Goal: Task Accomplishment & Management: Manage account settings

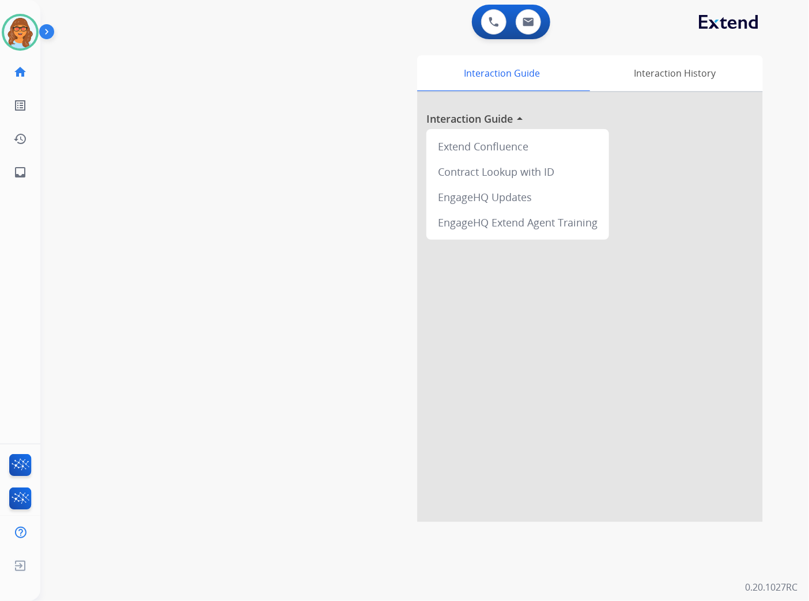
click at [225, 175] on div "swap_horiz Break voice bridge close_fullscreen Connect 3-Way Call merge_type Se…" at bounding box center [410, 282] width 741 height 481
click at [13, 27] on img at bounding box center [20, 32] width 32 height 32
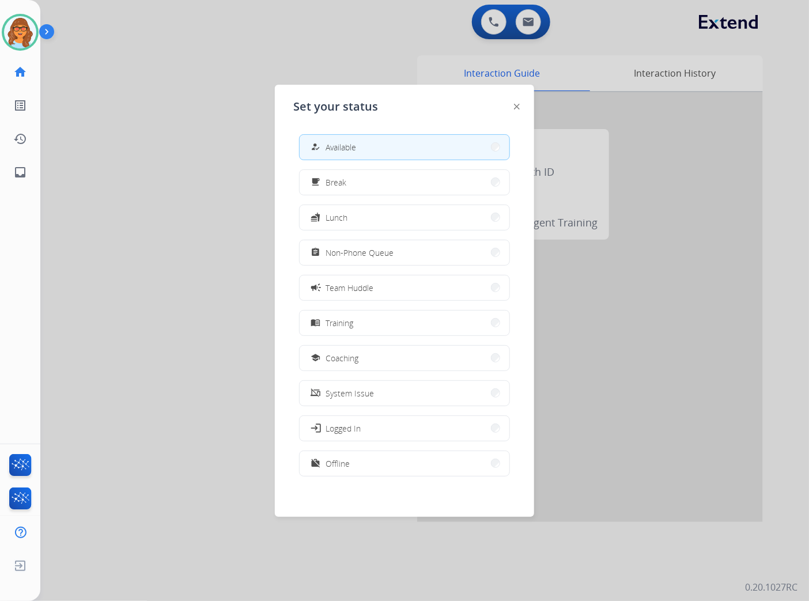
drag, startPoint x: 133, startPoint y: 227, endPoint x: 148, endPoint y: 231, distance: 16.2
click at [137, 231] on div at bounding box center [404, 300] width 809 height 601
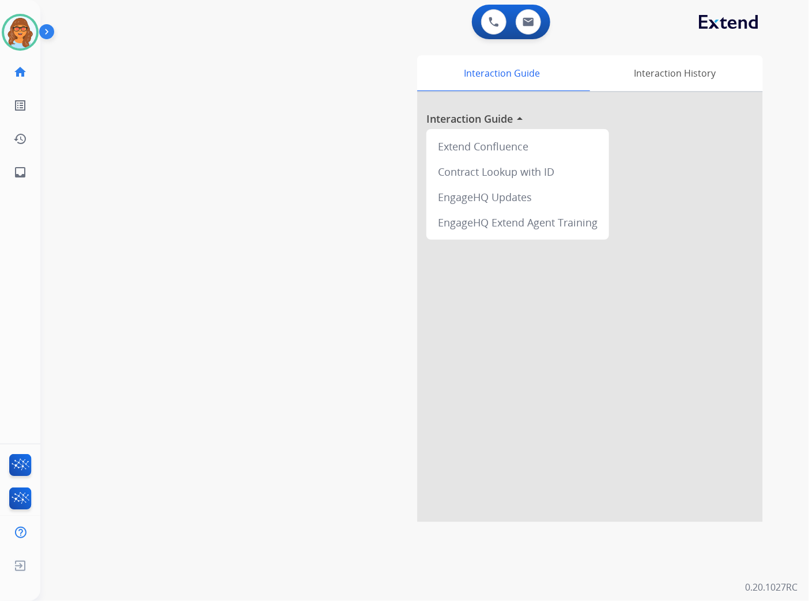
click at [173, 111] on div "swap_horiz Break voice bridge close_fullscreen Connect 3-Way Call merge_type Se…" at bounding box center [410, 282] width 741 height 481
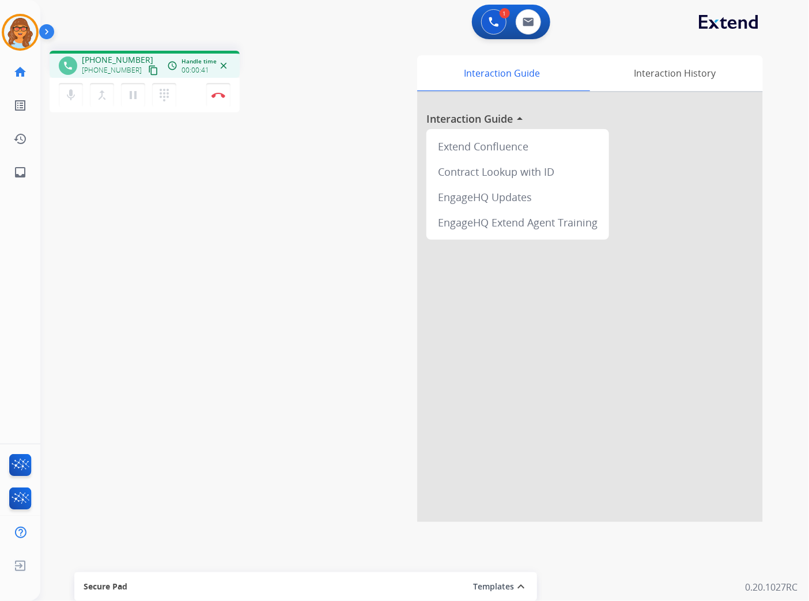
click at [148, 71] on mat-icon "content_copy" at bounding box center [153, 70] width 10 height 10
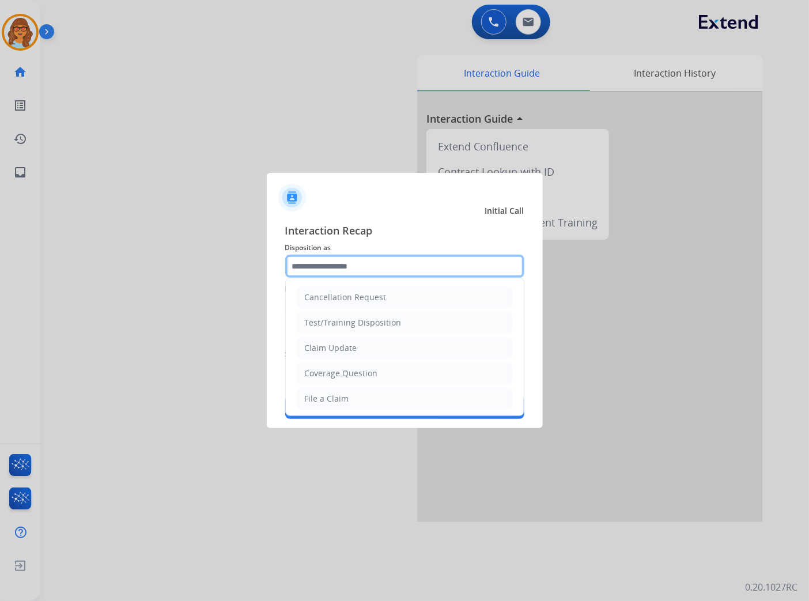
click at [389, 264] on input "text" at bounding box center [404, 266] width 239 height 23
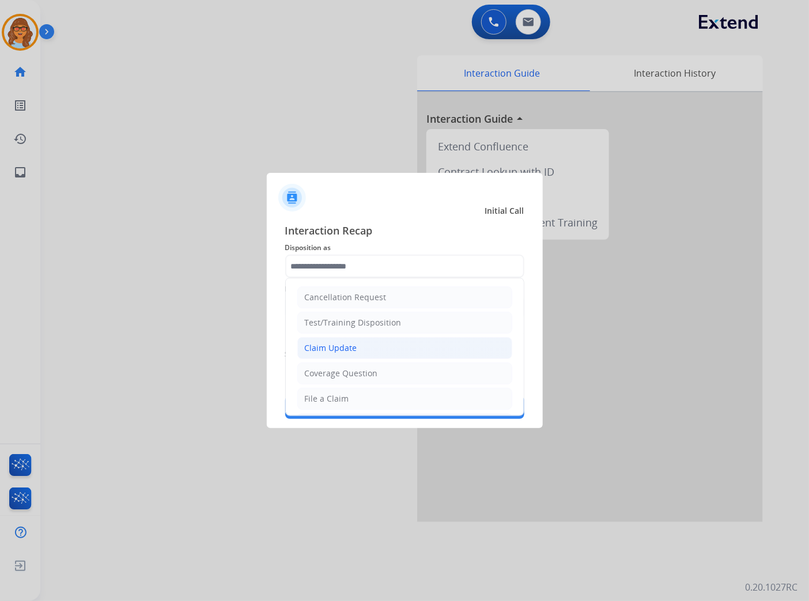
click at [348, 346] on div "Claim Update" at bounding box center [331, 348] width 52 height 12
type input "**********"
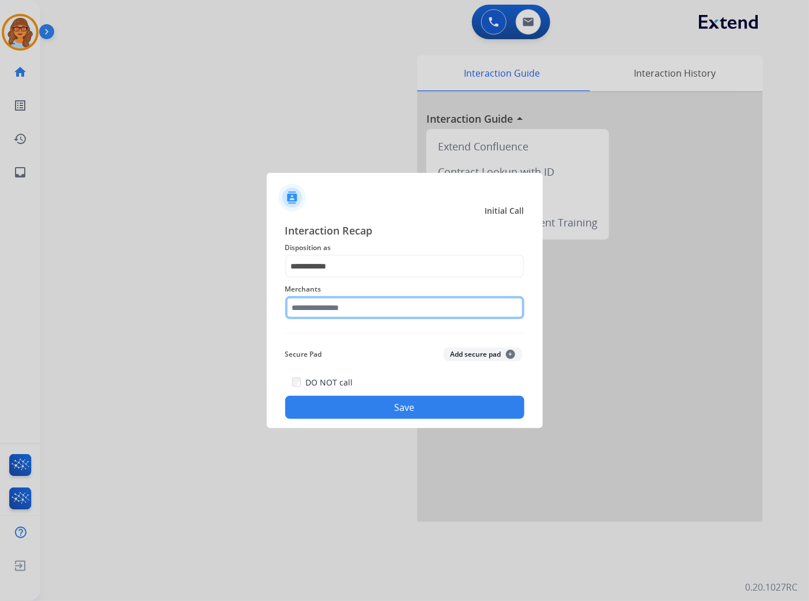
click at [365, 308] on input "text" at bounding box center [404, 307] width 239 height 23
type input "**********"
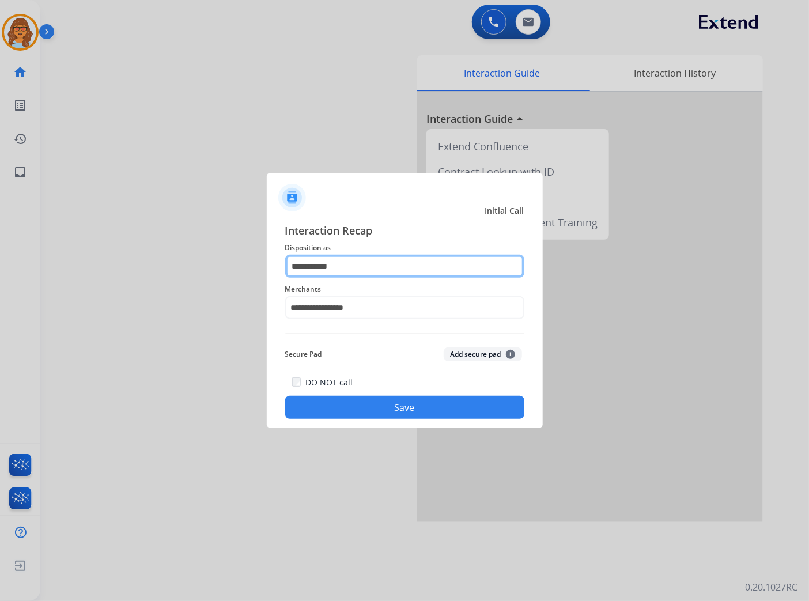
click at [337, 264] on input "**********" at bounding box center [404, 266] width 239 height 23
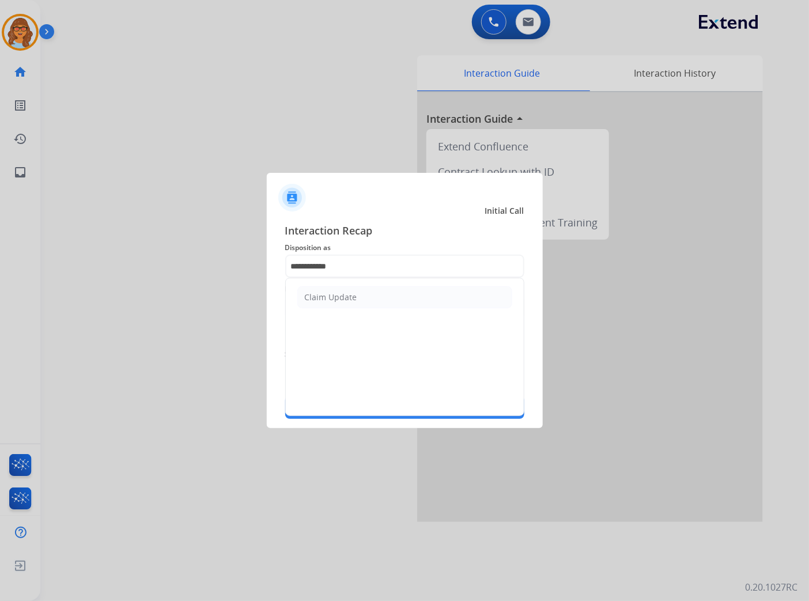
click at [231, 320] on div at bounding box center [404, 300] width 809 height 601
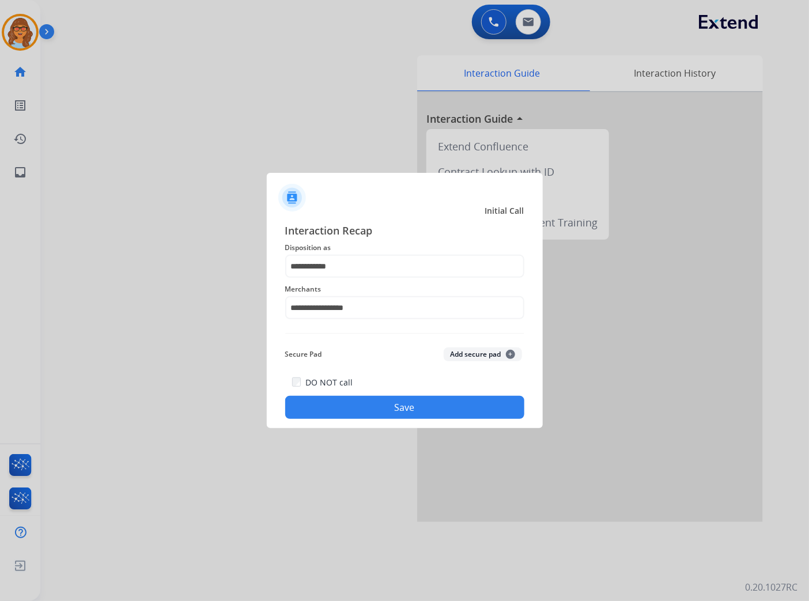
click at [272, 323] on div "**********" at bounding box center [405, 320] width 276 height 215
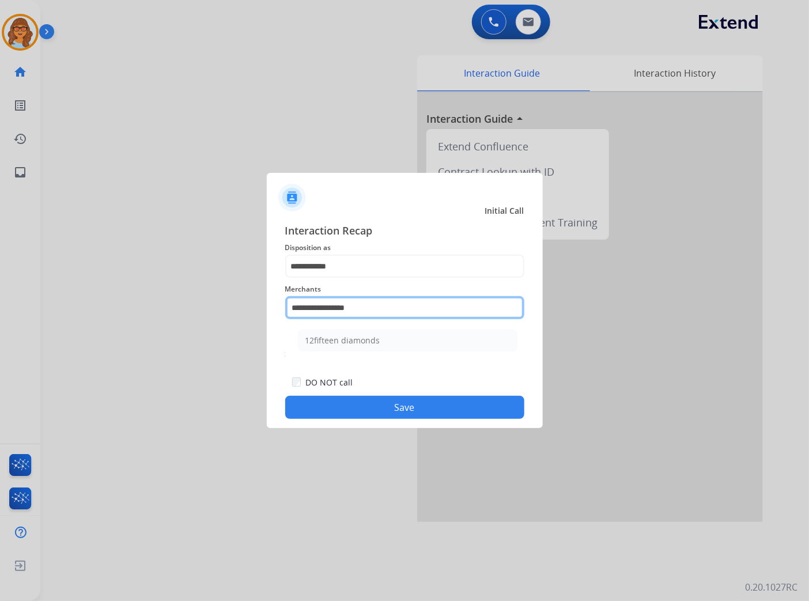
drag, startPoint x: 389, startPoint y: 310, endPoint x: 245, endPoint y: 310, distance: 144.1
click at [0, 310] on app-contact-recap-modal "**********" at bounding box center [0, 300] width 0 height 601
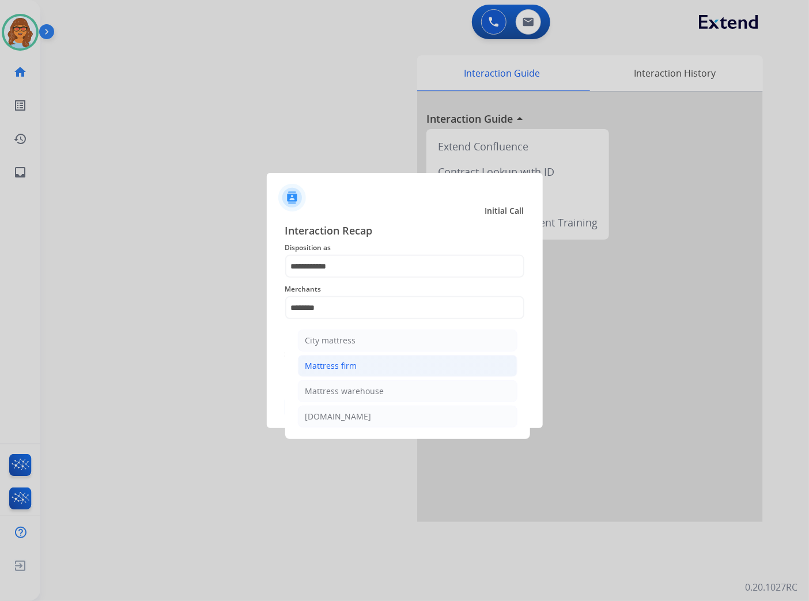
click at [343, 367] on div "Mattress firm" at bounding box center [332, 366] width 52 height 12
type input "**********"
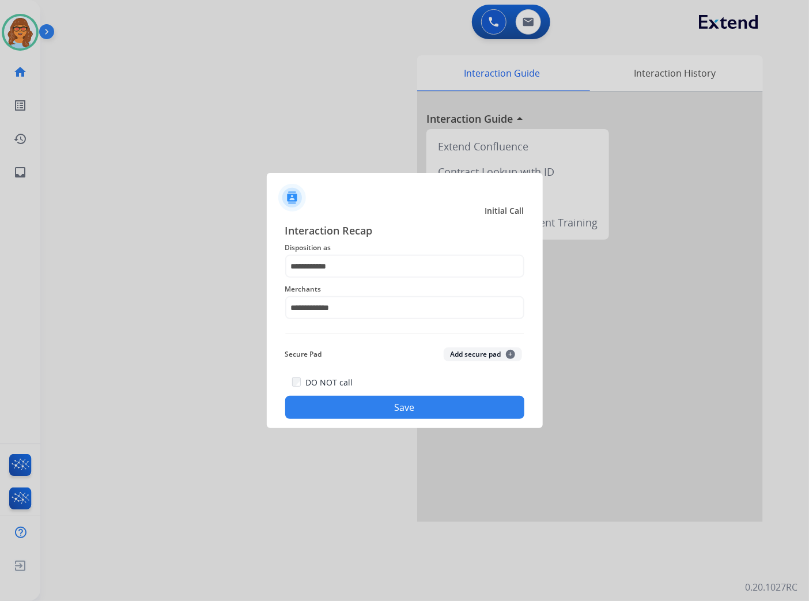
click at [434, 410] on button "Save" at bounding box center [404, 407] width 239 height 23
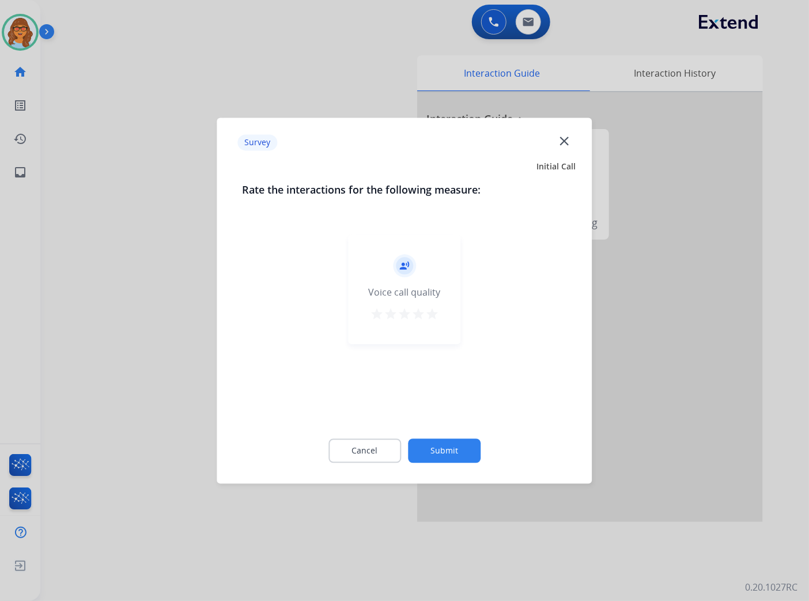
drag, startPoint x: 436, startPoint y: 312, endPoint x: 442, endPoint y: 329, distance: 17.7
click at [436, 312] on mat-icon "star" at bounding box center [432, 314] width 14 height 14
click at [457, 451] on button "Submit" at bounding box center [444, 451] width 73 height 24
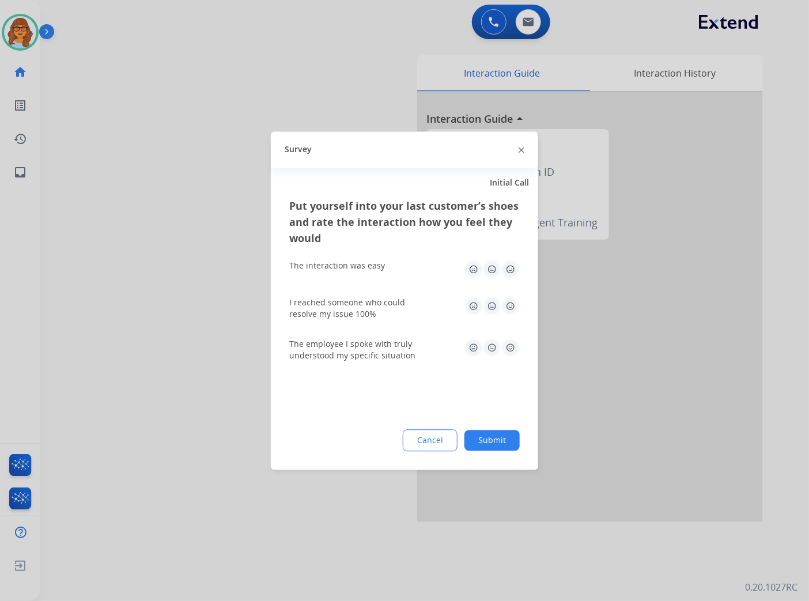
click at [511, 267] on img at bounding box center [510, 269] width 18 height 18
click at [512, 303] on img at bounding box center [510, 306] width 18 height 18
click at [509, 347] on img at bounding box center [510, 347] width 18 height 18
click at [495, 435] on button "Submit" at bounding box center [492, 440] width 55 height 21
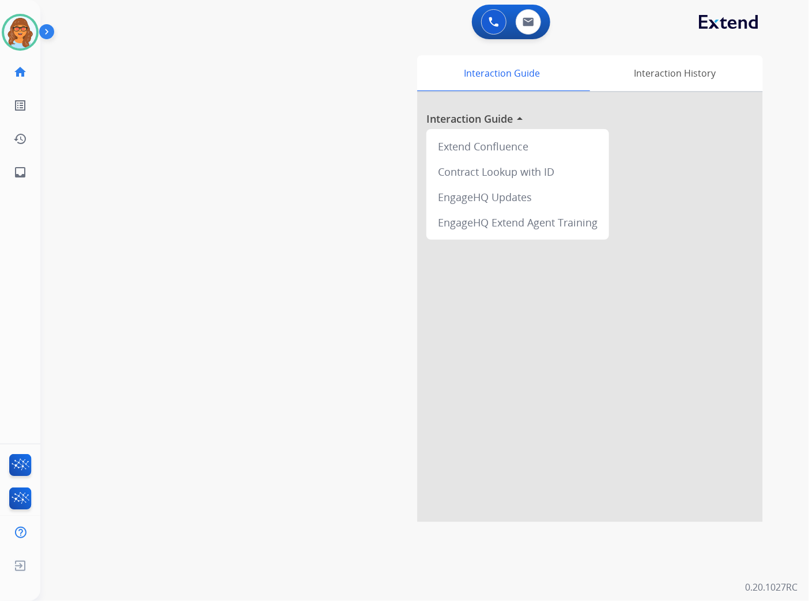
click at [138, 72] on div "swap_horiz Break voice bridge close_fullscreen Connect 3-Way Call merge_type Se…" at bounding box center [410, 282] width 741 height 481
click at [26, 24] on img at bounding box center [20, 32] width 32 height 32
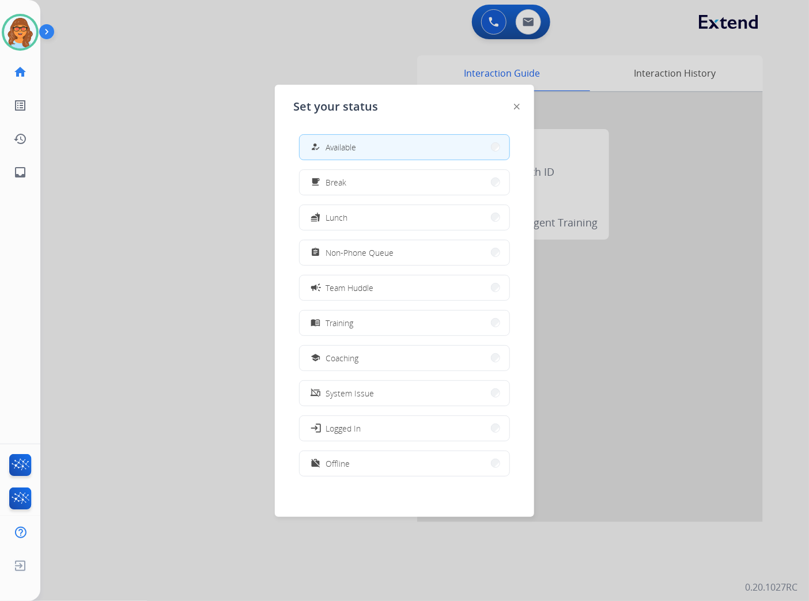
click at [211, 269] on div at bounding box center [404, 300] width 809 height 601
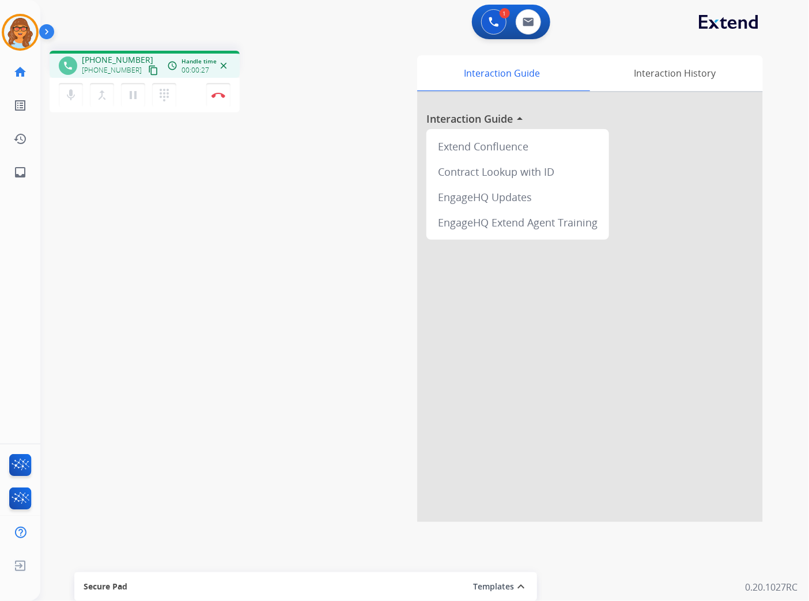
click at [148, 71] on mat-icon "content_copy" at bounding box center [153, 70] width 10 height 10
click at [148, 67] on mat-icon "content_copy" at bounding box center [153, 70] width 10 height 10
click at [202, 271] on div "phone [PHONE_NUMBER] [PHONE_NUMBER] content_copy access_time Call metrics Queue…" at bounding box center [410, 282] width 741 height 481
click at [217, 92] on img at bounding box center [219, 95] width 14 height 6
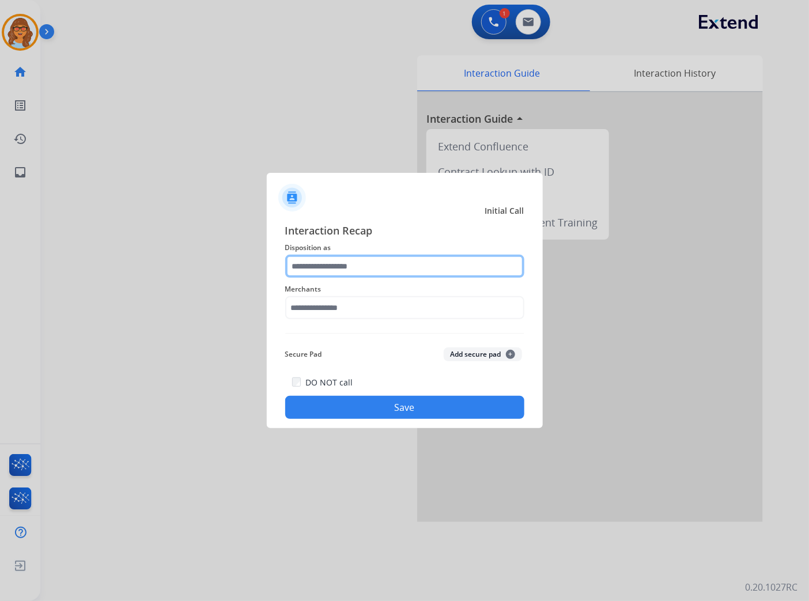
click at [292, 272] on input "text" at bounding box center [404, 266] width 239 height 23
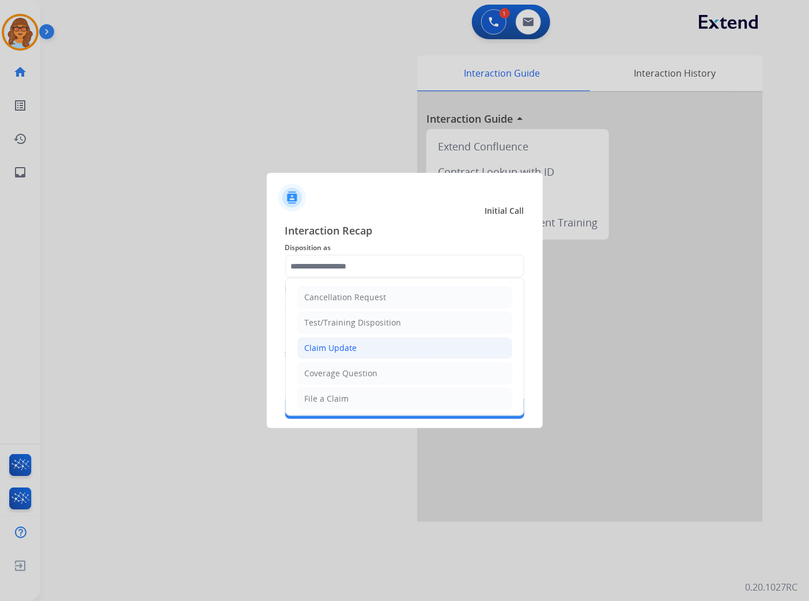
click at [319, 353] on div "Claim Update" at bounding box center [331, 348] width 52 height 12
type input "**********"
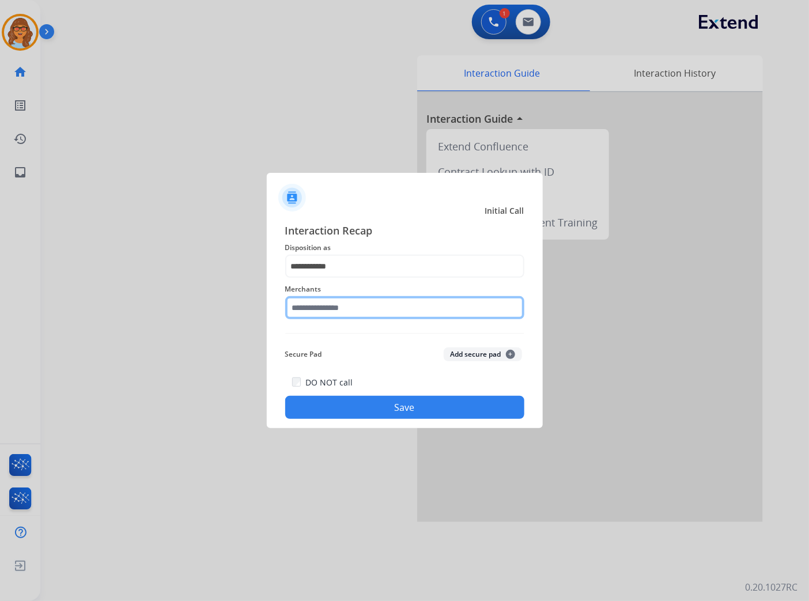
click at [310, 306] on input "text" at bounding box center [404, 307] width 239 height 23
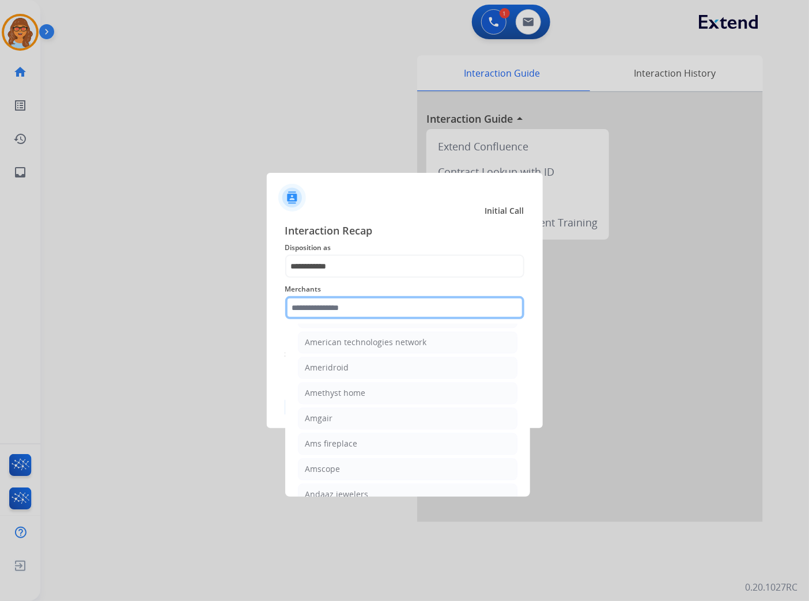
scroll to position [1473, 0]
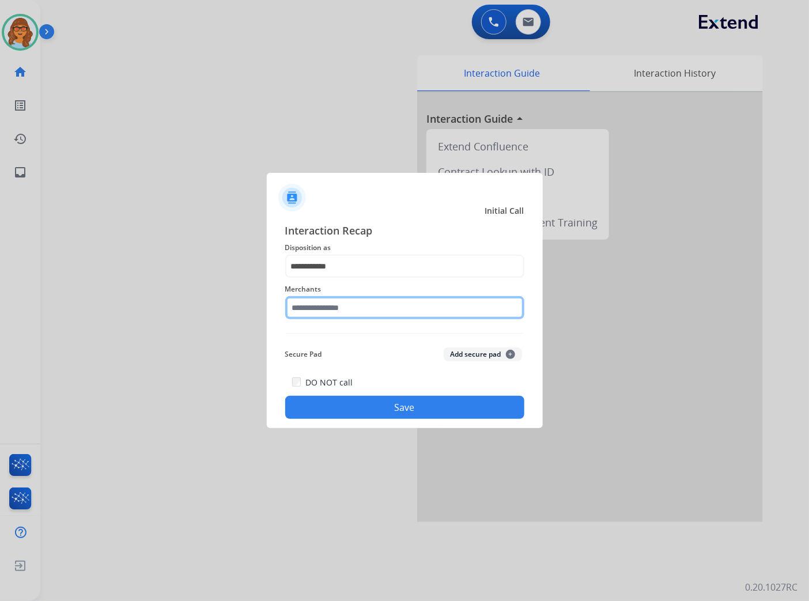
click at [326, 303] on input "text" at bounding box center [404, 307] width 239 height 23
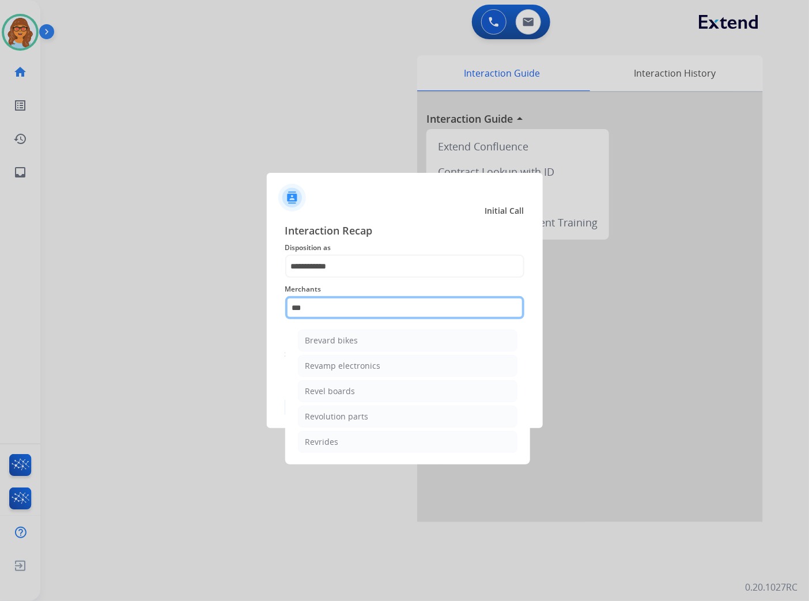
scroll to position [0, 0]
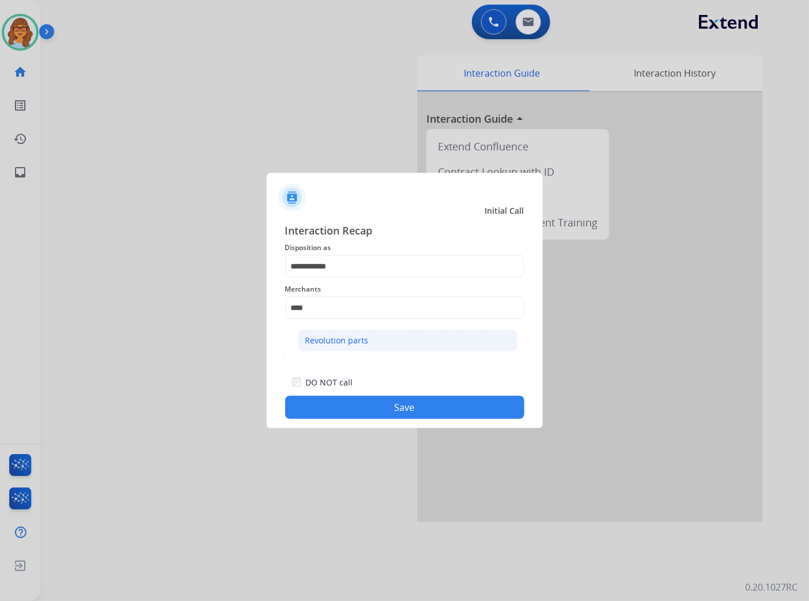
click at [338, 340] on div "Revolution parts" at bounding box center [337, 341] width 63 height 12
type input "**********"
click at [433, 415] on button "Save" at bounding box center [404, 407] width 239 height 23
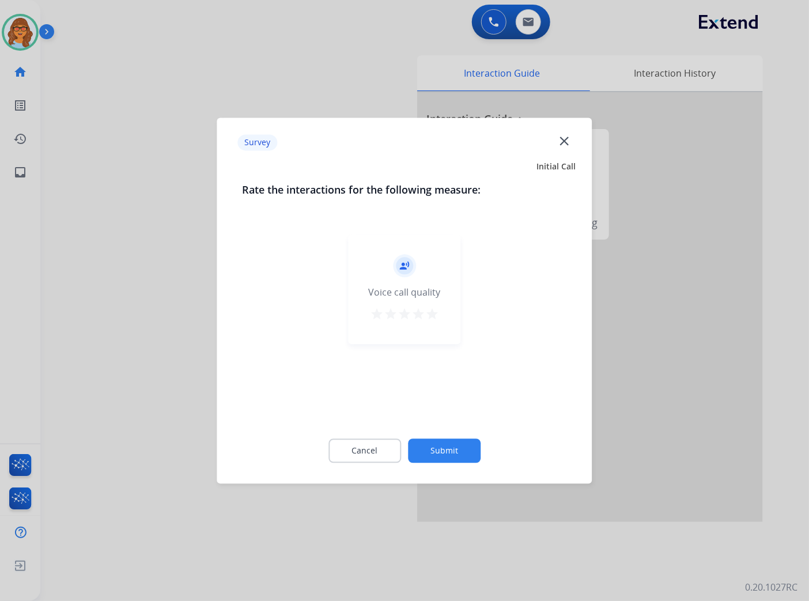
click at [443, 443] on button "Submit" at bounding box center [444, 451] width 73 height 24
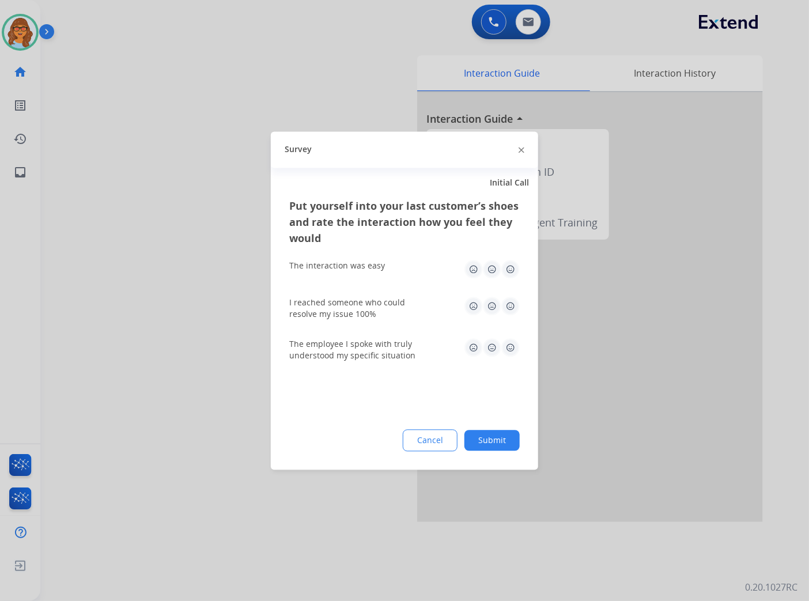
click at [500, 445] on button "Submit" at bounding box center [492, 440] width 55 height 21
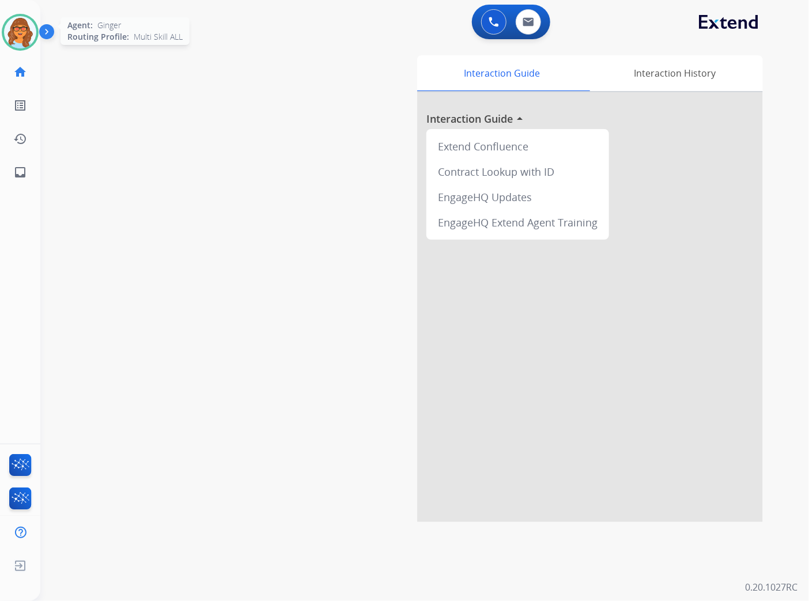
click at [19, 31] on img at bounding box center [20, 32] width 32 height 32
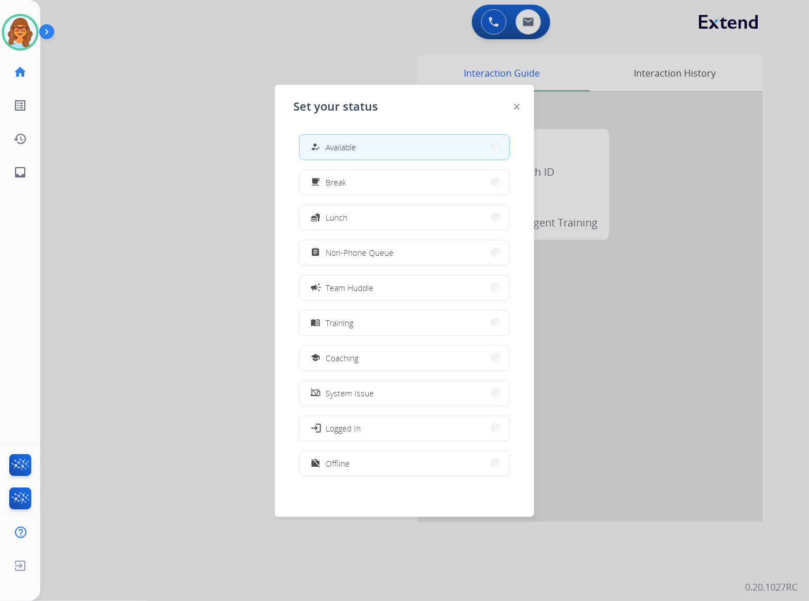
click at [223, 173] on div at bounding box center [404, 300] width 809 height 601
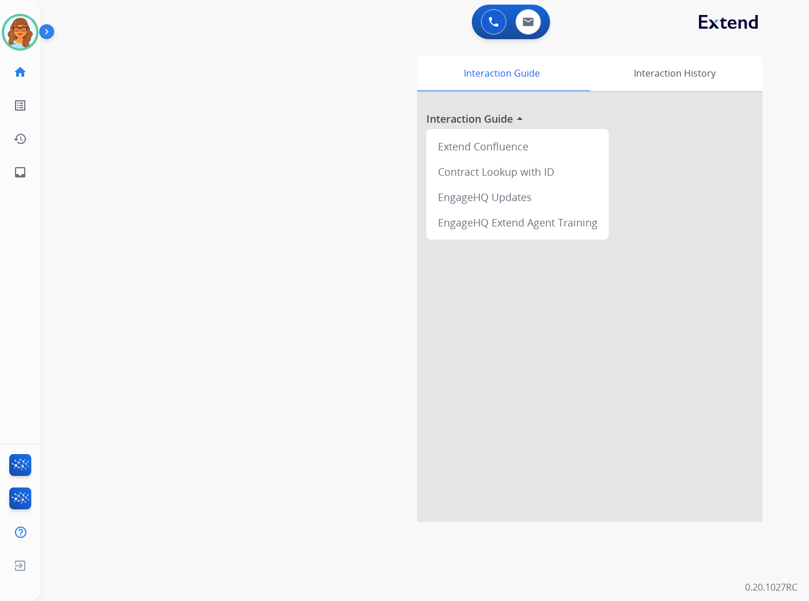
click at [116, 41] on div "0 Voice Interactions 0 Email Interactions" at bounding box center [417, 23] width 727 height 37
click at [533, 17] on img at bounding box center [529, 21] width 12 height 9
select select "**********"
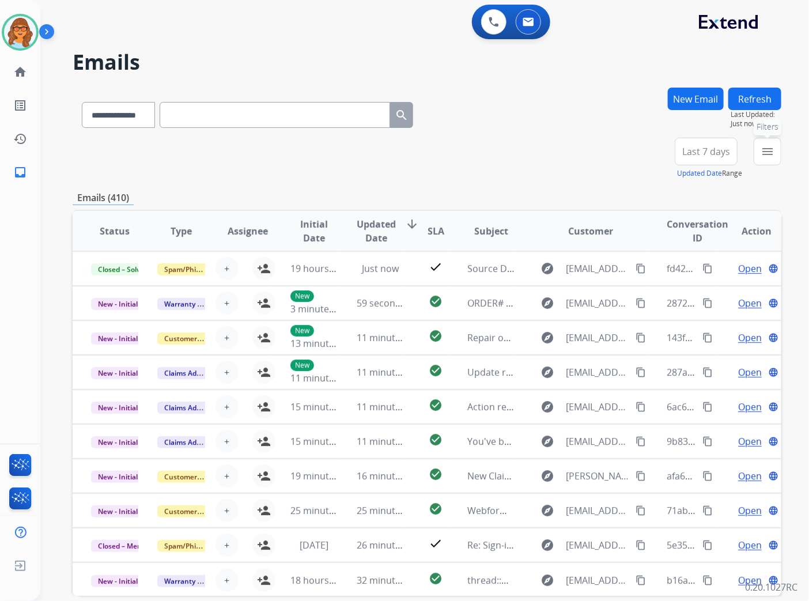
click at [773, 145] on mat-icon "menu" at bounding box center [768, 152] width 14 height 14
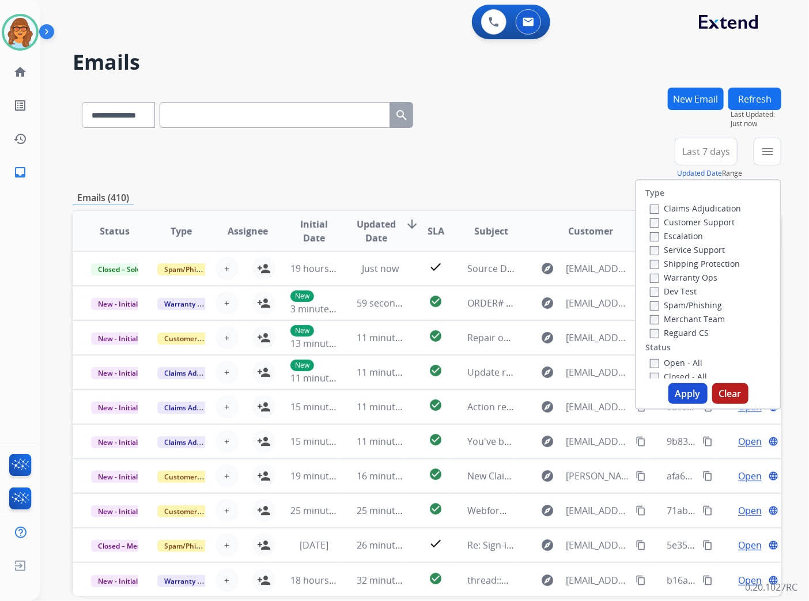
click at [725, 217] on label "Customer Support" at bounding box center [692, 222] width 85 height 11
click at [712, 261] on label "Shipping Protection" at bounding box center [695, 263] width 90 height 11
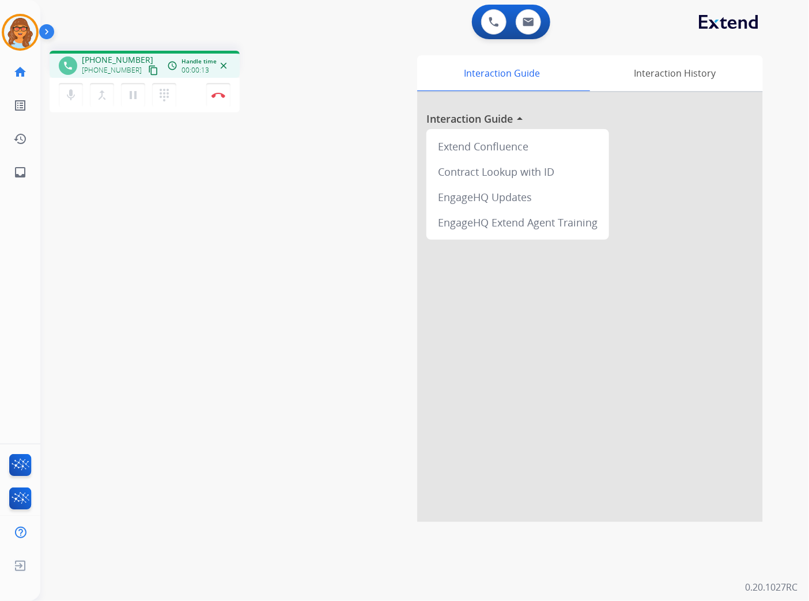
click at [148, 69] on mat-icon "content_copy" at bounding box center [153, 70] width 10 height 10
click at [148, 66] on mat-icon "content_copy" at bounding box center [153, 70] width 10 height 10
click at [217, 97] on img at bounding box center [219, 95] width 14 height 6
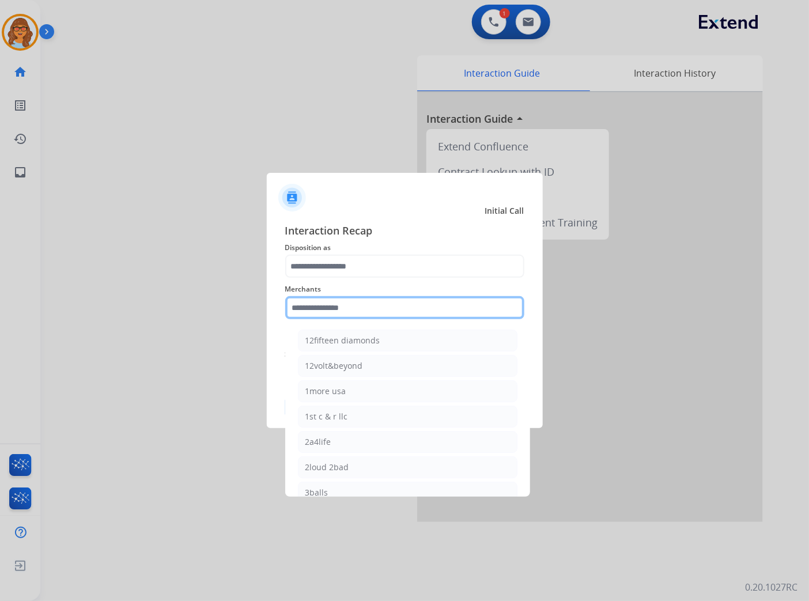
click at [333, 304] on input "text" at bounding box center [404, 307] width 239 height 23
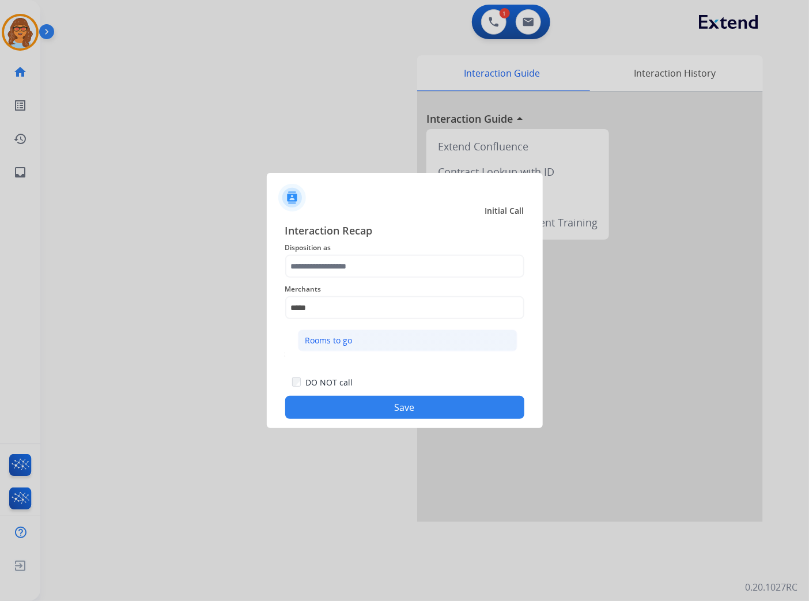
click at [348, 341] on div "Rooms to go" at bounding box center [329, 341] width 47 height 12
type input "**********"
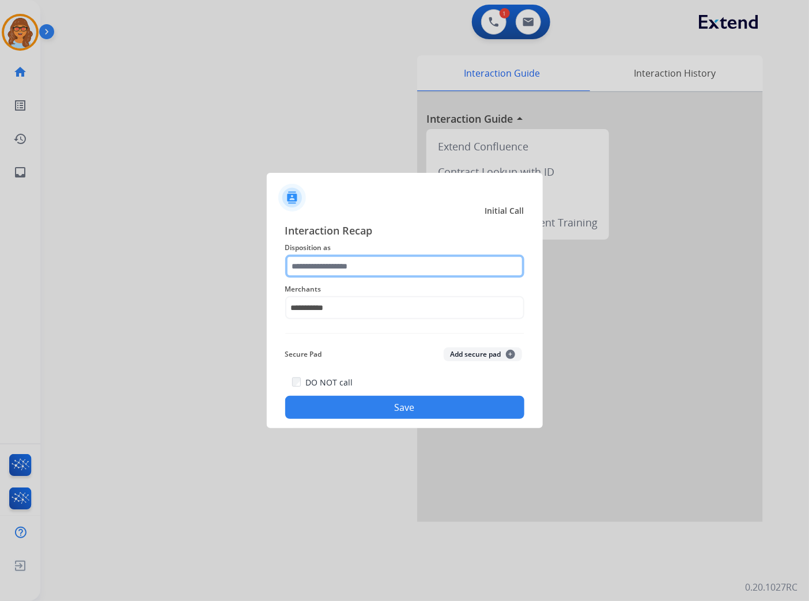
click at [326, 270] on input "text" at bounding box center [404, 266] width 239 height 23
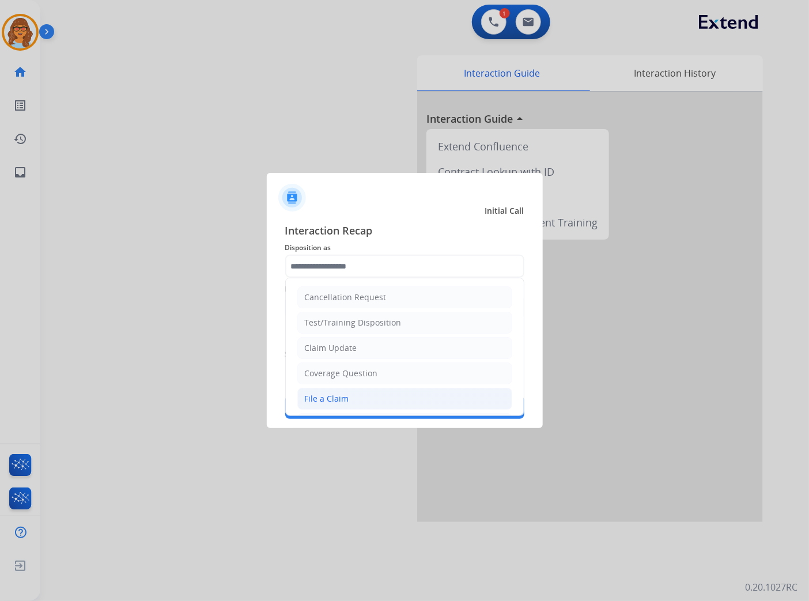
click at [374, 403] on li "File a Claim" at bounding box center [404, 399] width 215 height 22
type input "**********"
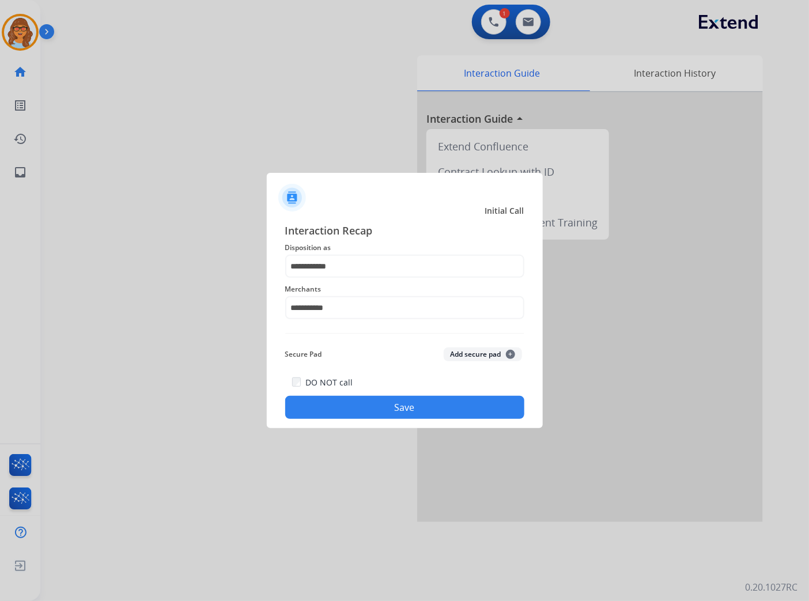
click at [379, 398] on button "Save" at bounding box center [404, 407] width 239 height 23
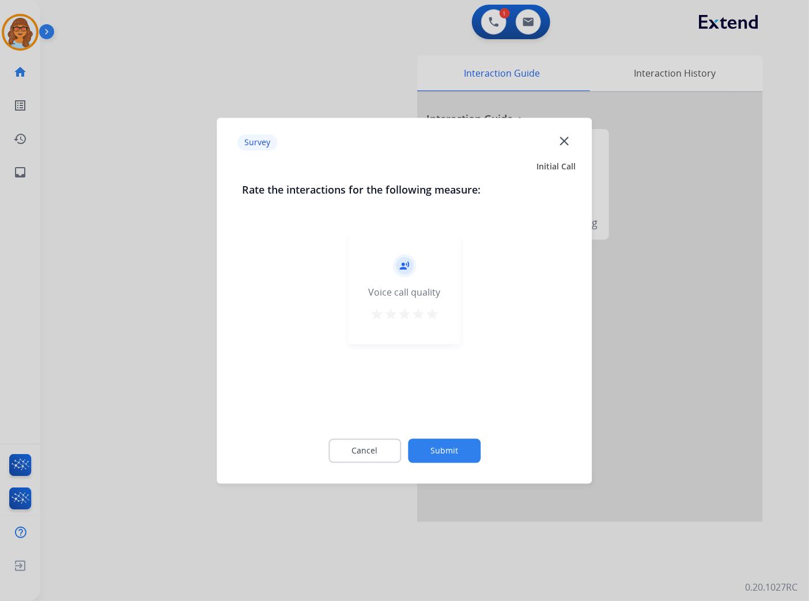
click at [430, 312] on mat-icon "star" at bounding box center [432, 314] width 14 height 14
click at [447, 451] on button "Submit" at bounding box center [444, 451] width 73 height 24
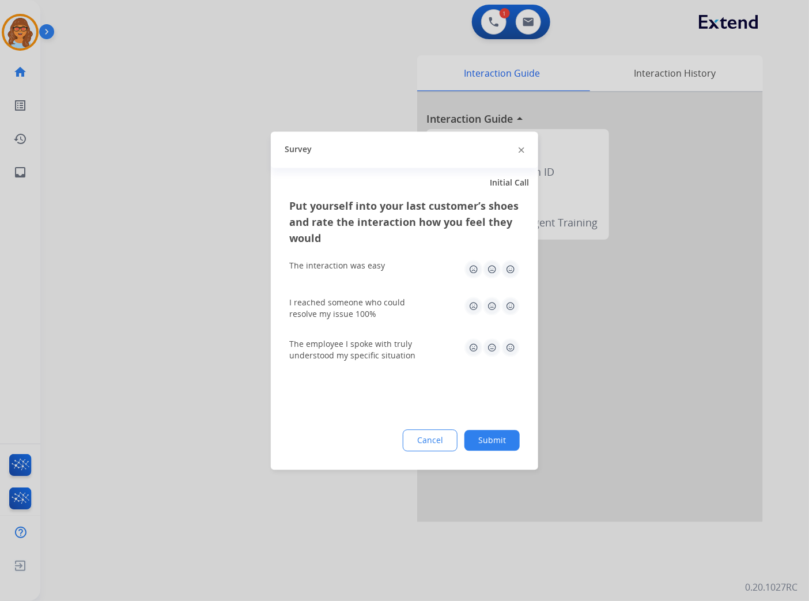
click at [505, 439] on button "Submit" at bounding box center [492, 440] width 55 height 21
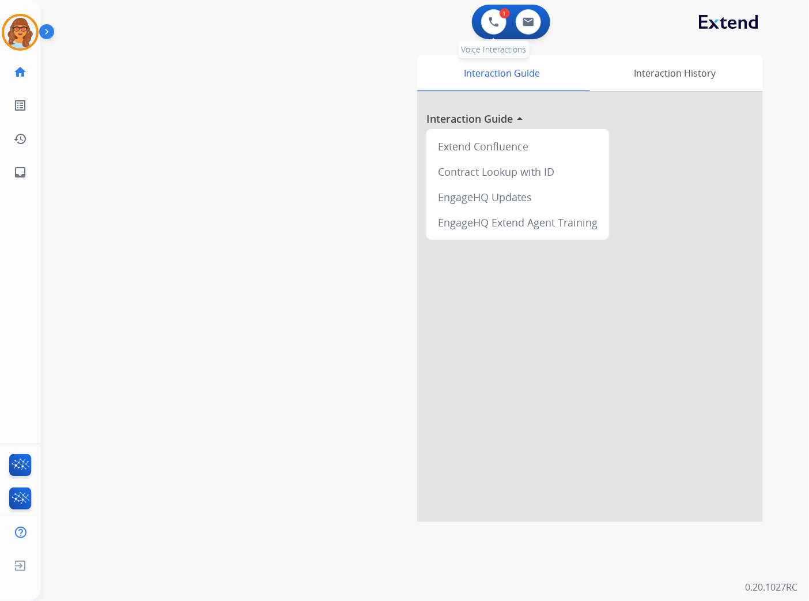
click at [504, 17] on div "1" at bounding box center [505, 13] width 10 height 10
click at [492, 22] on img at bounding box center [494, 22] width 10 height 10
click at [227, 152] on div "swap_horiz Break voice bridge close_fullscreen Connect 3-Way Call merge_type Se…" at bounding box center [410, 282] width 741 height 481
click at [14, 31] on img at bounding box center [20, 32] width 32 height 32
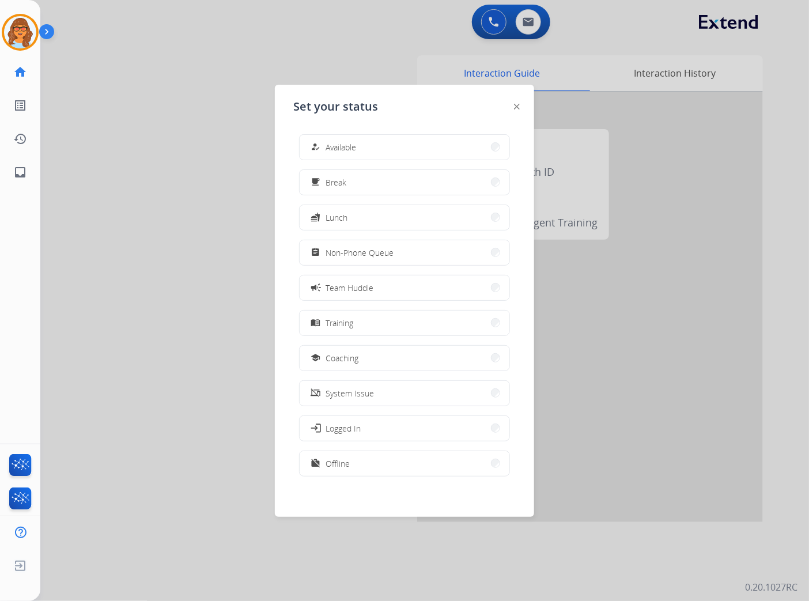
click at [202, 317] on div at bounding box center [404, 300] width 809 height 601
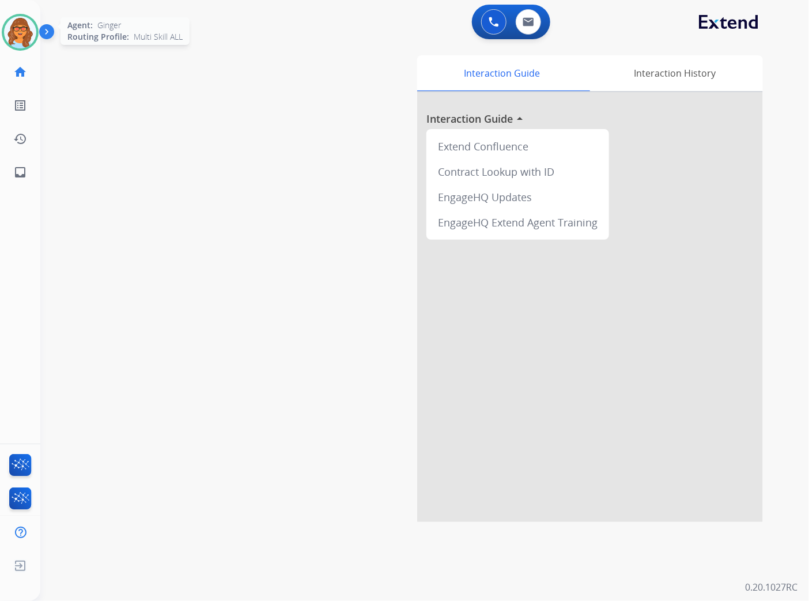
click at [20, 35] on img at bounding box center [20, 32] width 32 height 32
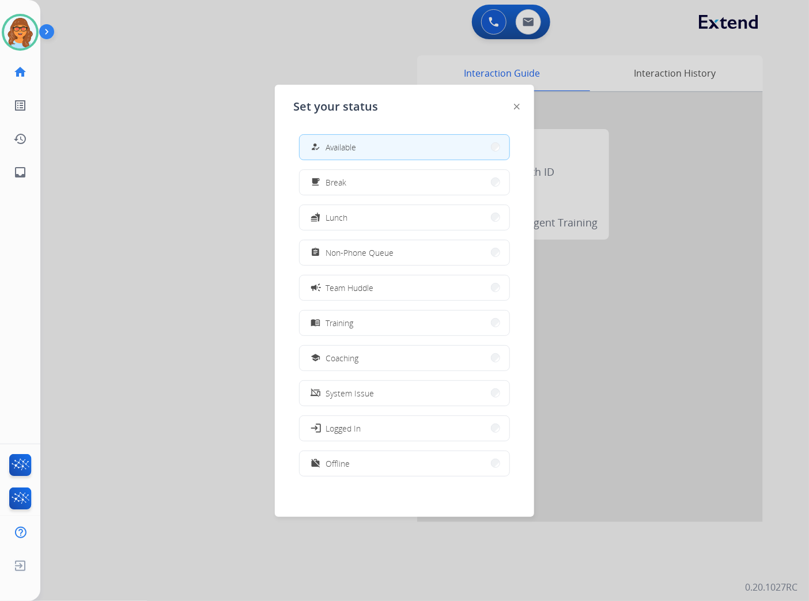
click at [427, 36] on div at bounding box center [404, 300] width 809 height 601
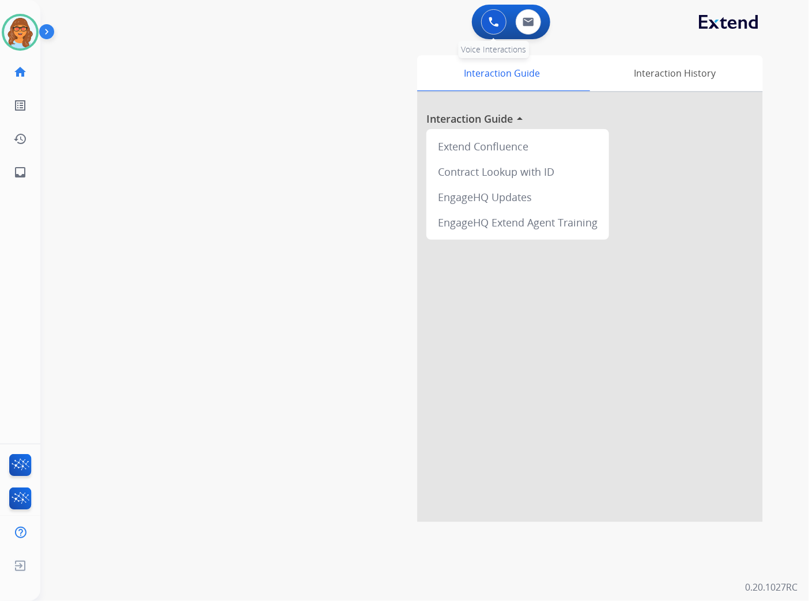
click at [493, 19] on img at bounding box center [494, 22] width 10 height 10
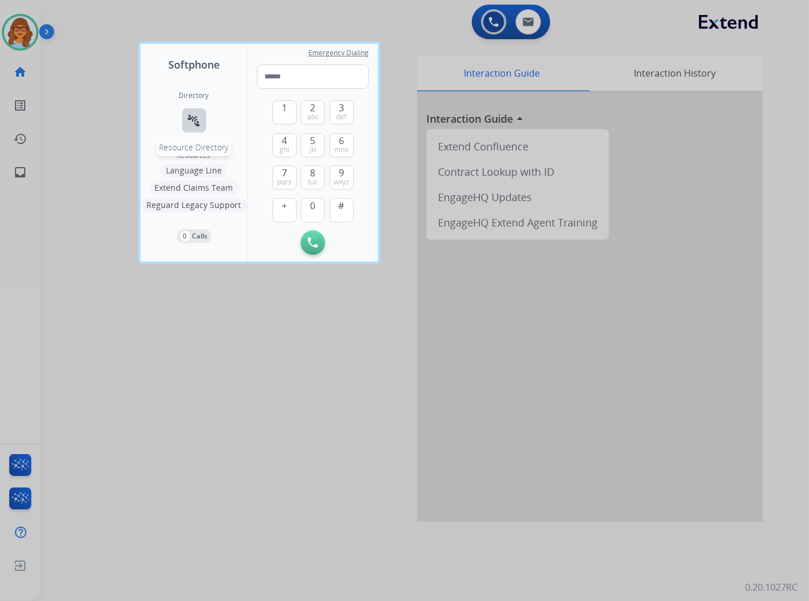
click at [194, 119] on mat-icon "connect_without_contact" at bounding box center [194, 121] width 14 height 14
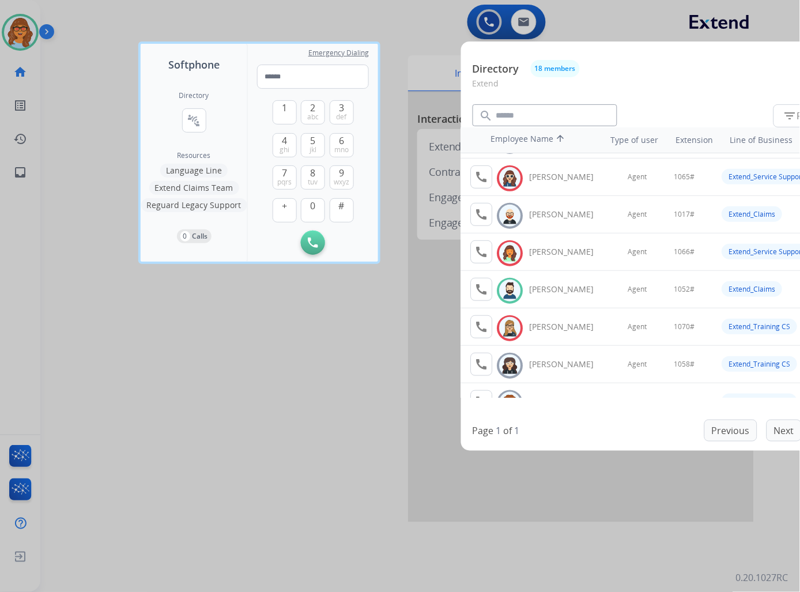
scroll to position [128, 0]
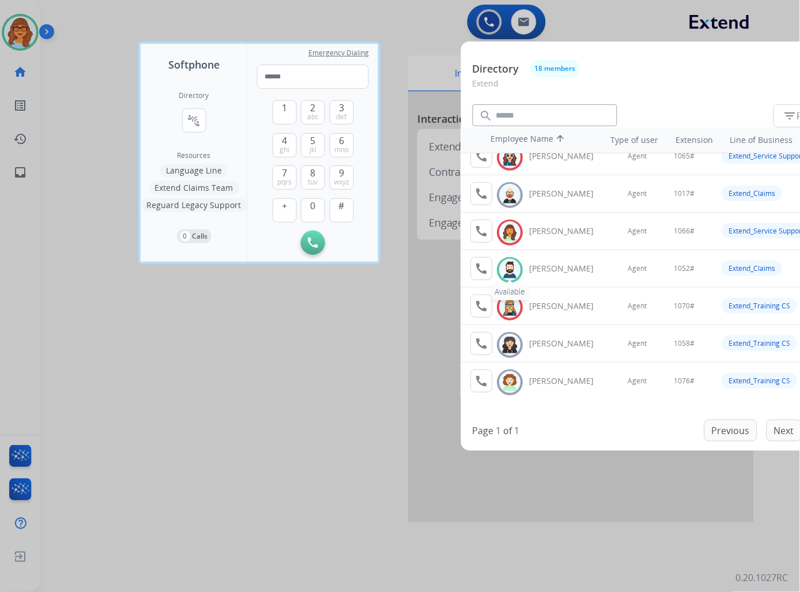
click at [508, 266] on img at bounding box center [510, 270] width 17 height 18
click at [486, 268] on mat-icon "call" at bounding box center [482, 269] width 14 height 14
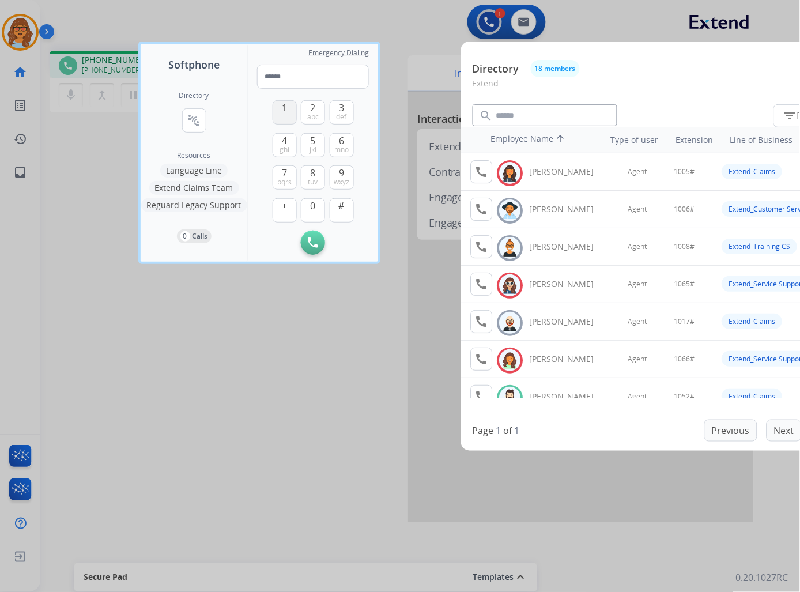
click at [286, 104] on span "1" at bounding box center [284, 108] width 5 height 14
click at [310, 210] on button "0" at bounding box center [313, 210] width 24 height 24
click at [311, 142] on span "5" at bounding box center [313, 141] width 5 height 14
click at [313, 112] on span "abc" at bounding box center [313, 116] width 12 height 9
click at [346, 202] on button "#" at bounding box center [342, 210] width 24 height 24
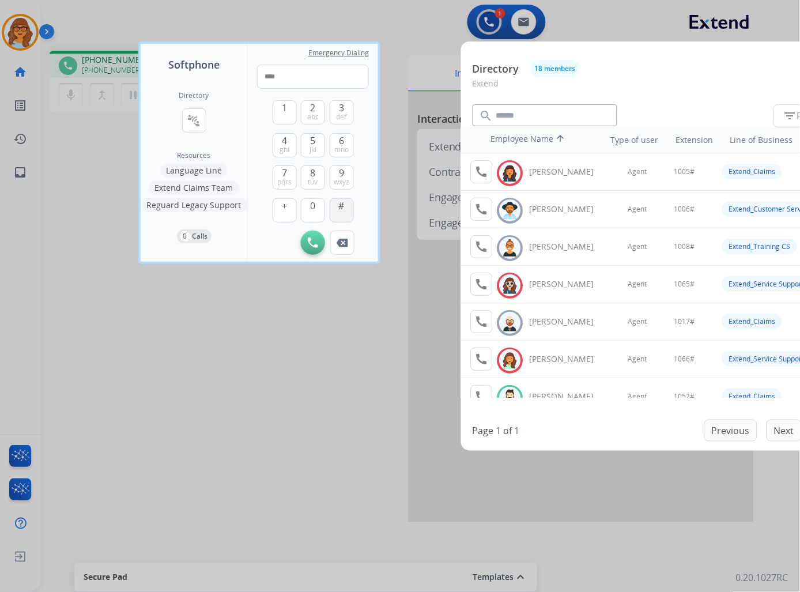
type input "*****"
click at [308, 240] on img at bounding box center [313, 242] width 10 height 10
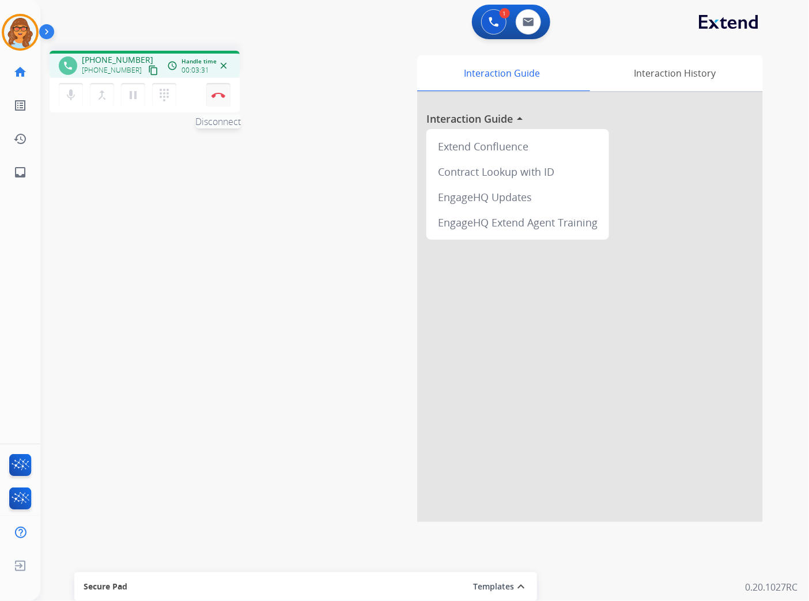
click at [214, 95] on img at bounding box center [219, 95] width 14 height 6
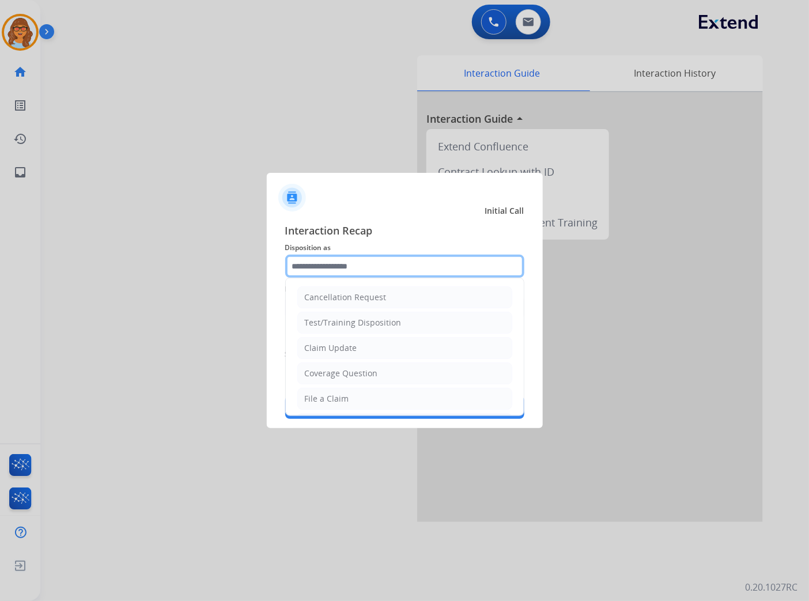
click at [307, 259] on input "text" at bounding box center [404, 266] width 239 height 23
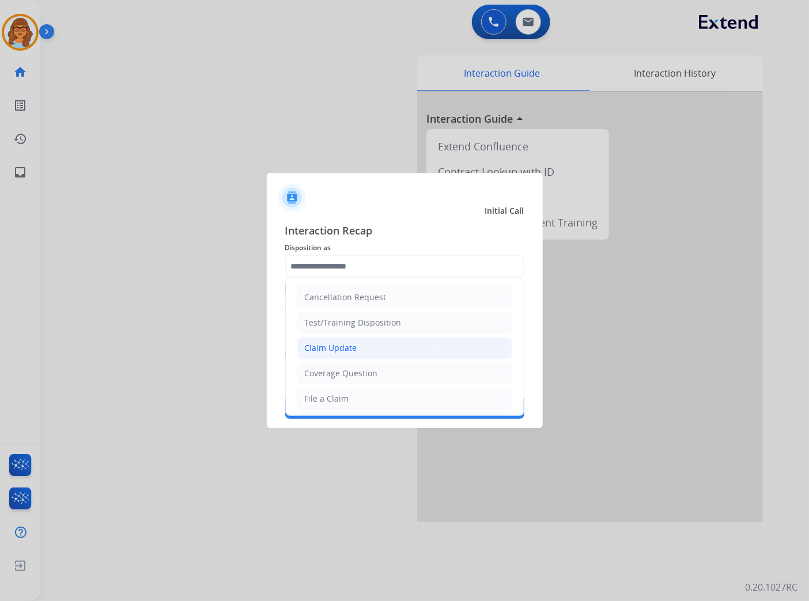
click at [315, 348] on div "Claim Update" at bounding box center [331, 348] width 52 height 12
type input "**********"
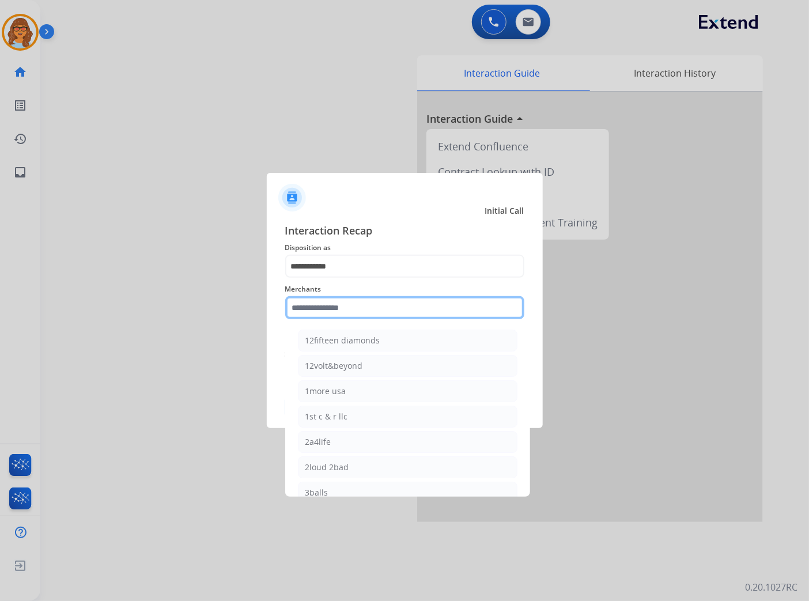
click at [340, 307] on input "text" at bounding box center [404, 307] width 239 height 23
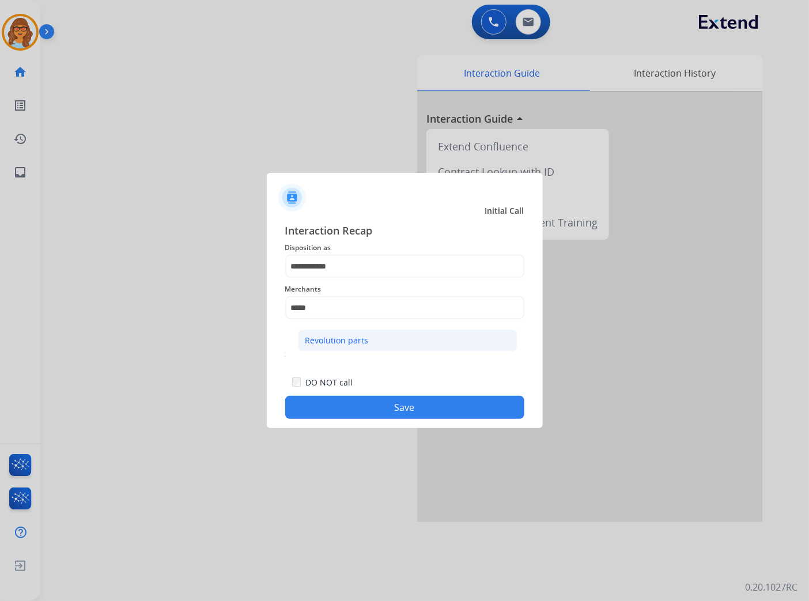
click at [359, 339] on div "Revolution parts" at bounding box center [337, 341] width 63 height 12
type input "**********"
click at [404, 416] on button "Save" at bounding box center [404, 407] width 239 height 23
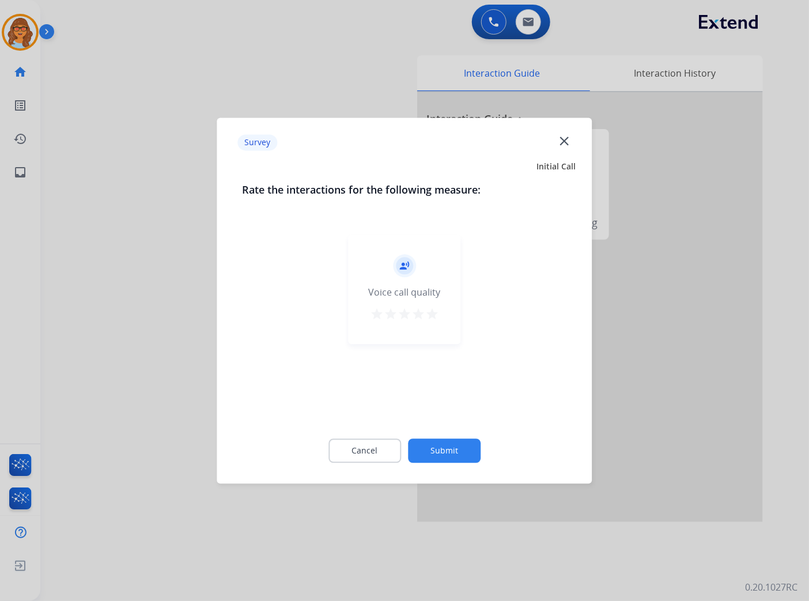
click at [434, 314] on mat-icon "star" at bounding box center [432, 314] width 14 height 14
click at [451, 453] on button "Submit" at bounding box center [444, 451] width 73 height 24
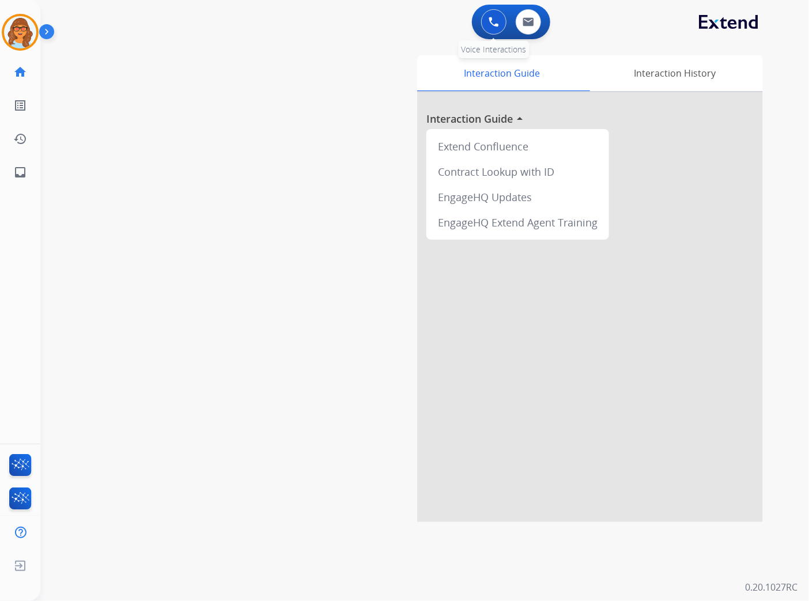
click at [492, 18] on img at bounding box center [494, 22] width 10 height 10
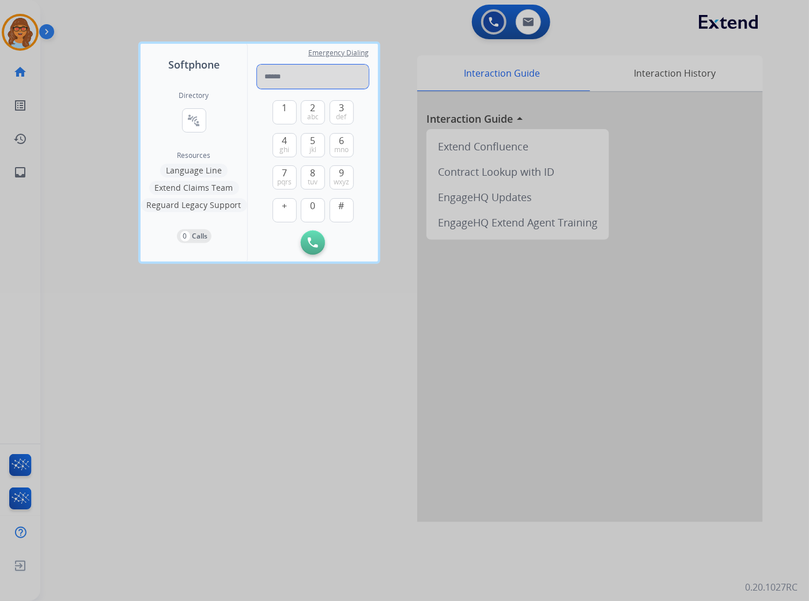
click at [262, 76] on input "tel" at bounding box center [313, 77] width 112 height 24
paste input "**********"
type input "**********"
click at [311, 244] on img at bounding box center [313, 242] width 10 height 10
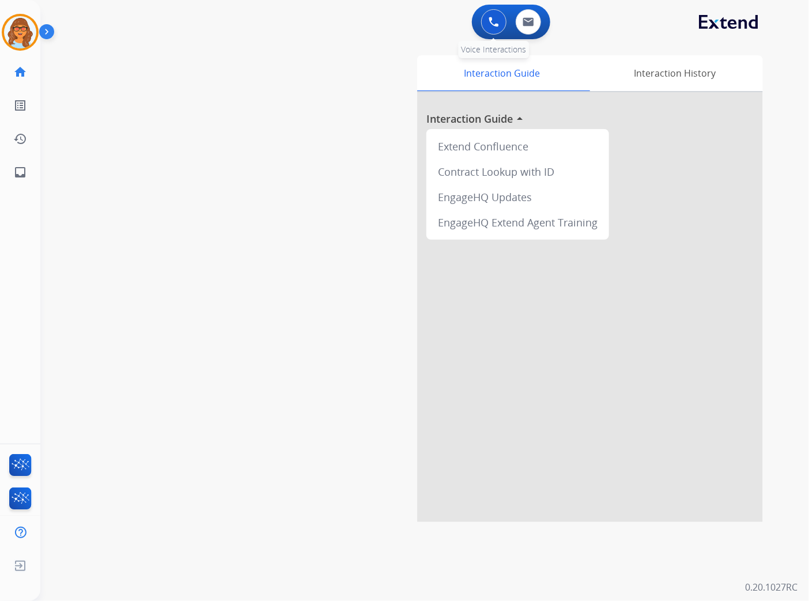
click at [496, 25] on img at bounding box center [494, 22] width 10 height 10
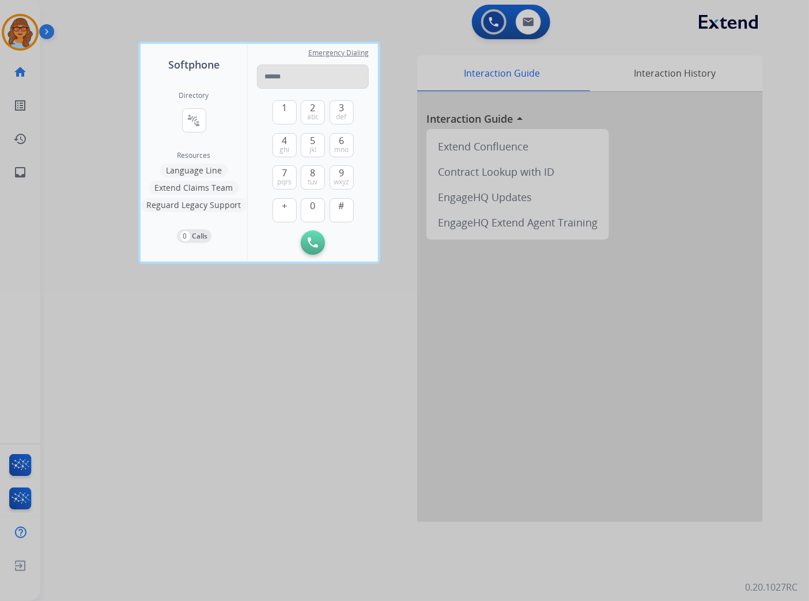
click at [278, 76] on input "tel" at bounding box center [313, 77] width 112 height 24
click at [296, 75] on input "**********" at bounding box center [313, 77] width 112 height 24
click at [284, 75] on input "**********" at bounding box center [313, 77] width 112 height 24
click at [267, 77] on input "**********" at bounding box center [313, 77] width 112 height 24
type input "**********"
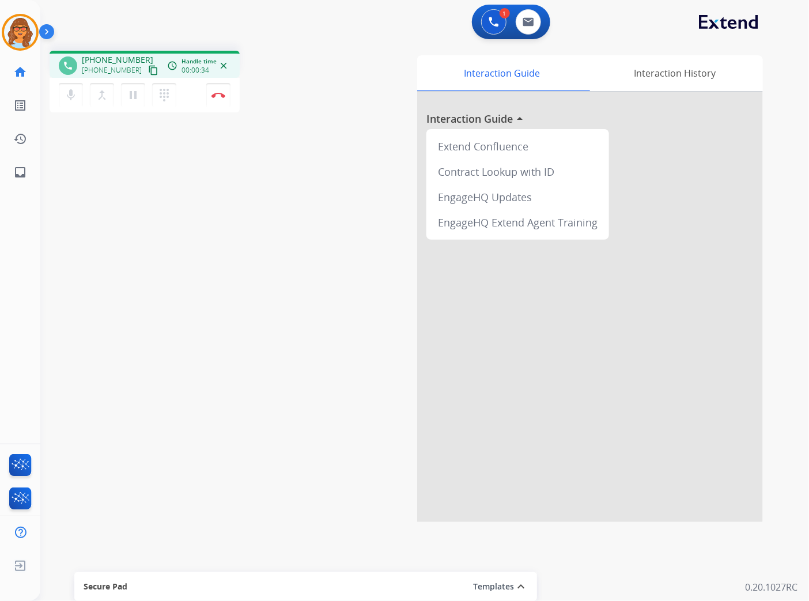
drag, startPoint x: 141, startPoint y: 66, endPoint x: 148, endPoint y: 76, distance: 12.3
click at [148, 66] on mat-icon "content_copy" at bounding box center [153, 70] width 10 height 10
click at [534, 25] on button at bounding box center [528, 21] width 25 height 25
select select "**********"
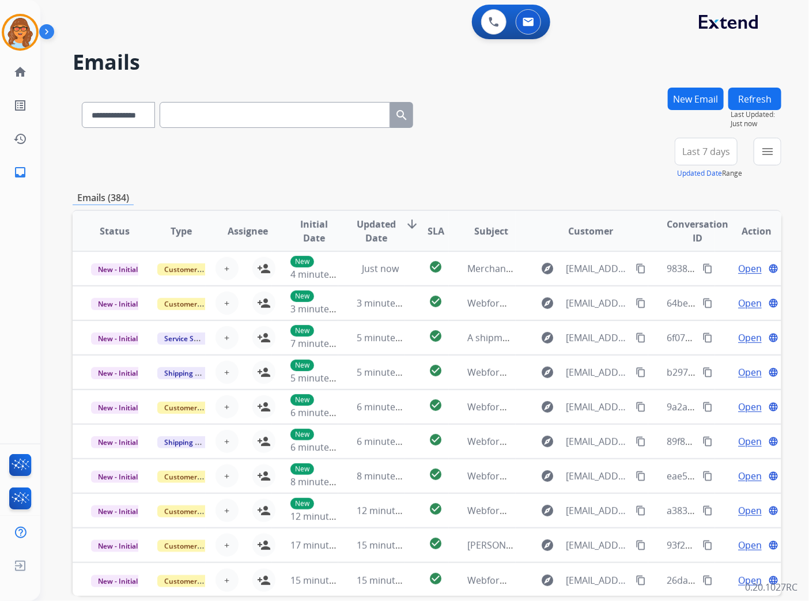
click at [186, 118] on input "text" at bounding box center [275, 115] width 231 height 26
paste input "**********"
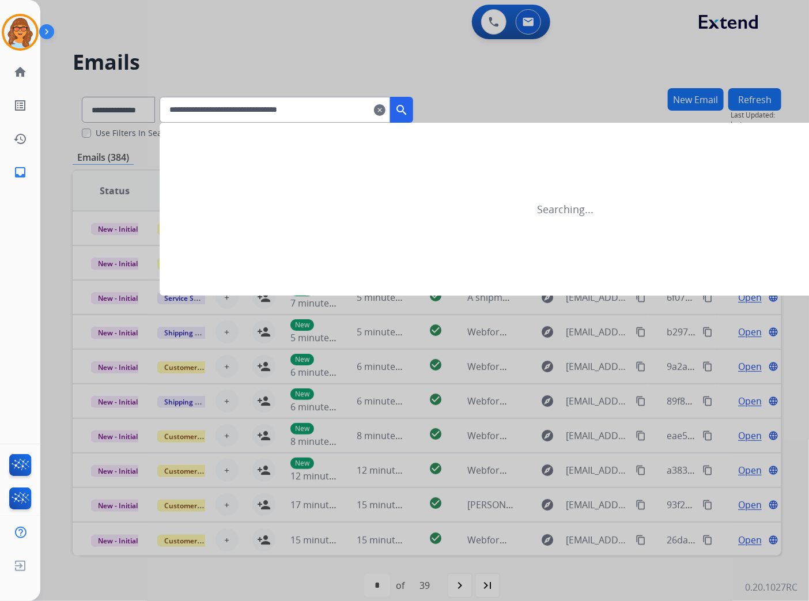
type input "**********"
click at [409, 111] on mat-icon "search" at bounding box center [402, 110] width 14 height 14
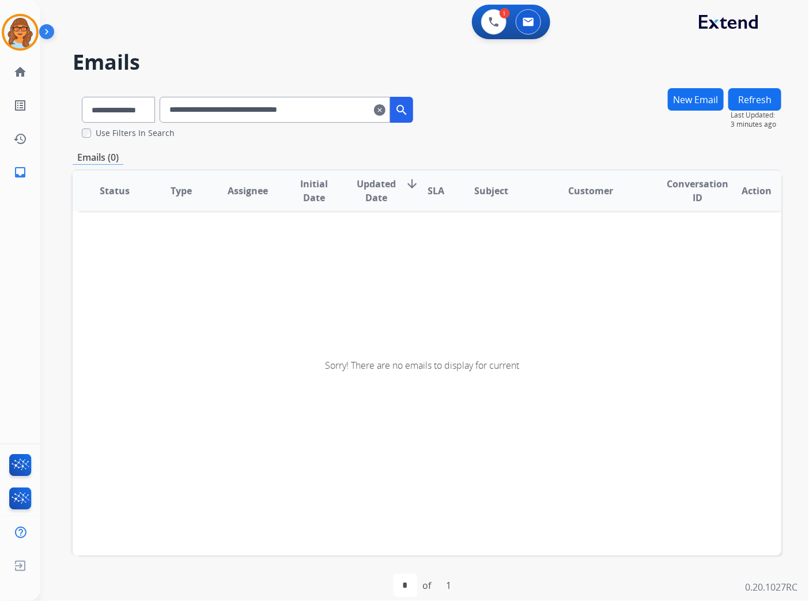
click at [705, 96] on button "New Email" at bounding box center [696, 99] width 56 height 22
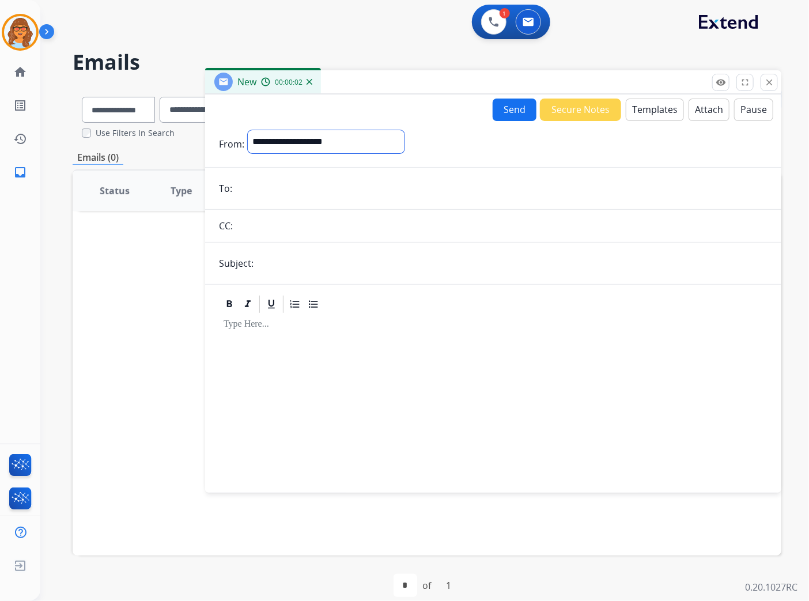
click at [266, 144] on select "**********" at bounding box center [326, 141] width 157 height 23
click at [191, 266] on div "Sorry! There are no emails to display for current" at bounding box center [427, 365] width 709 height 385
click at [773, 82] on mat-icon "close" at bounding box center [769, 82] width 10 height 10
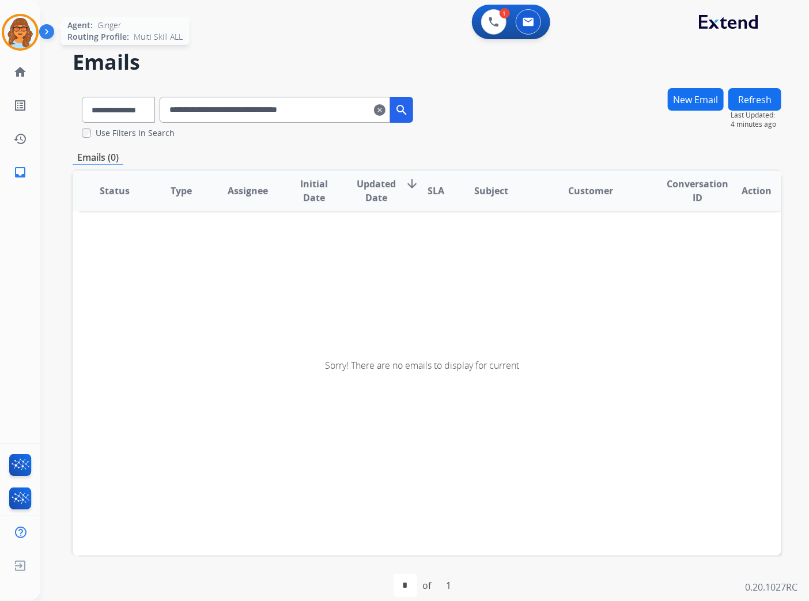
click at [28, 32] on img at bounding box center [20, 32] width 32 height 32
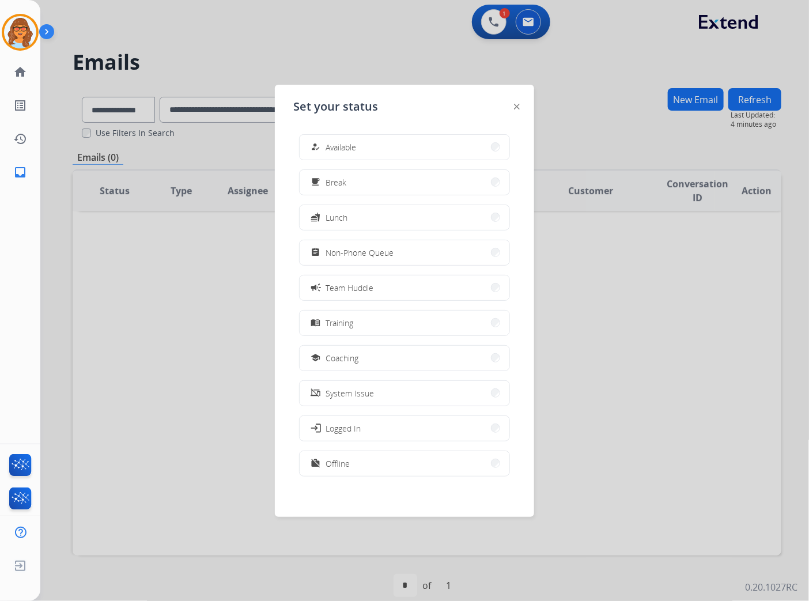
click at [146, 322] on div at bounding box center [404, 300] width 809 height 601
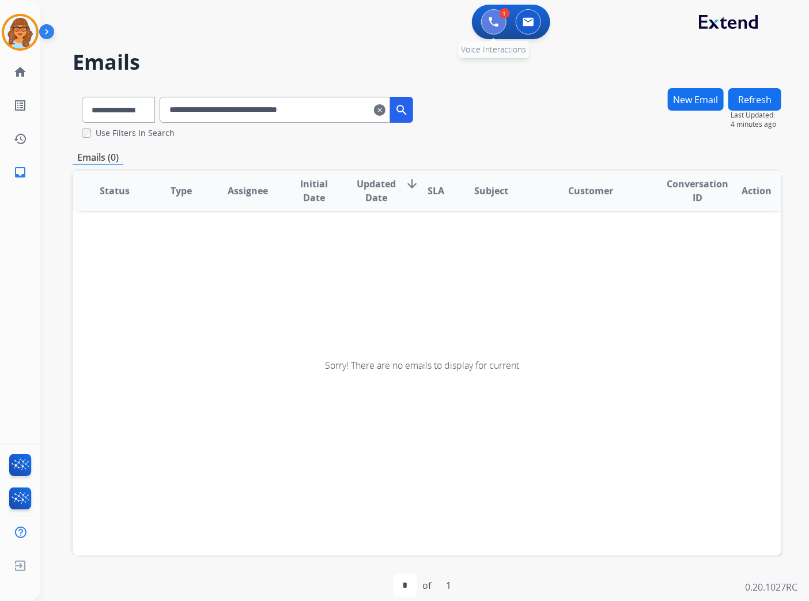
click at [495, 26] on img at bounding box center [494, 22] width 10 height 10
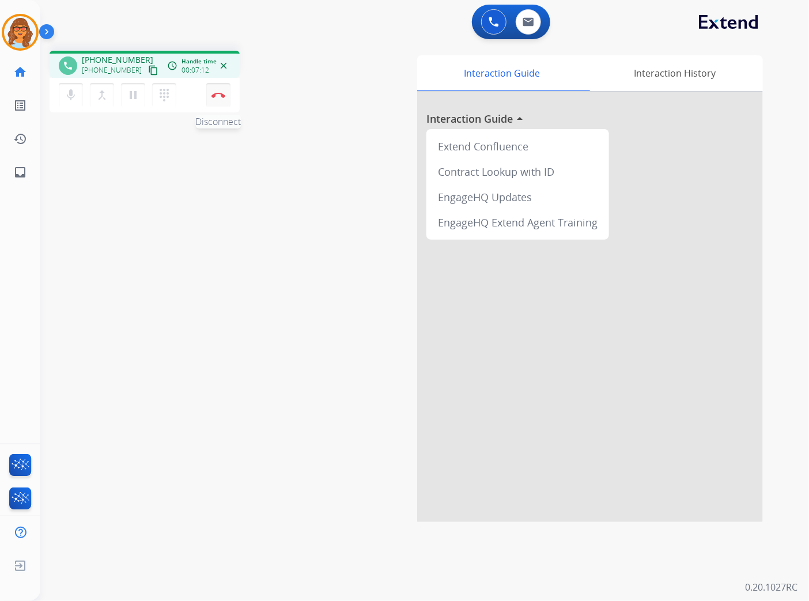
click at [216, 97] on img at bounding box center [219, 95] width 14 height 6
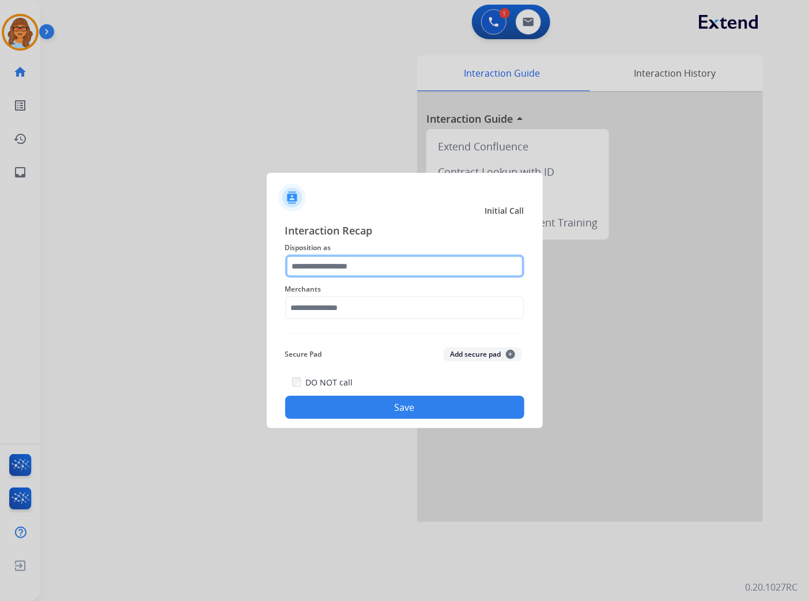
click at [398, 266] on input "text" at bounding box center [404, 266] width 239 height 23
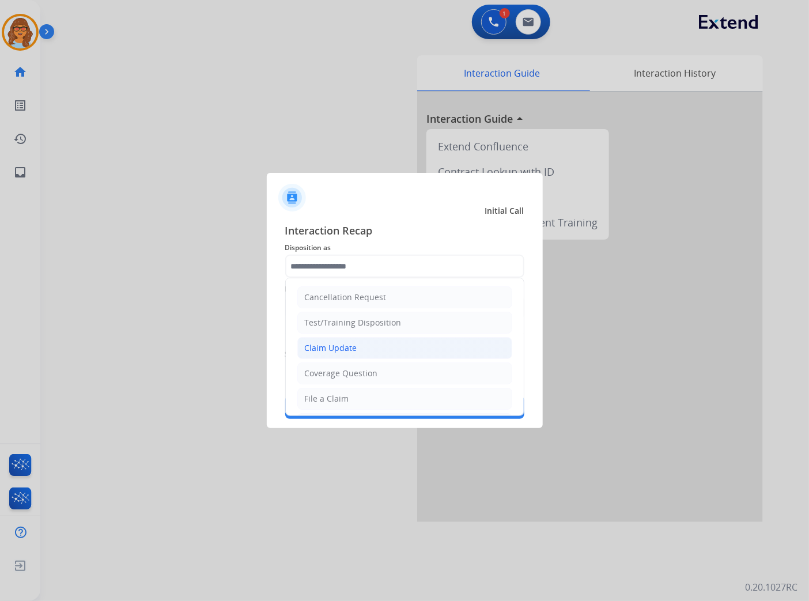
click at [398, 348] on li "Claim Update" at bounding box center [404, 348] width 215 height 22
type input "**********"
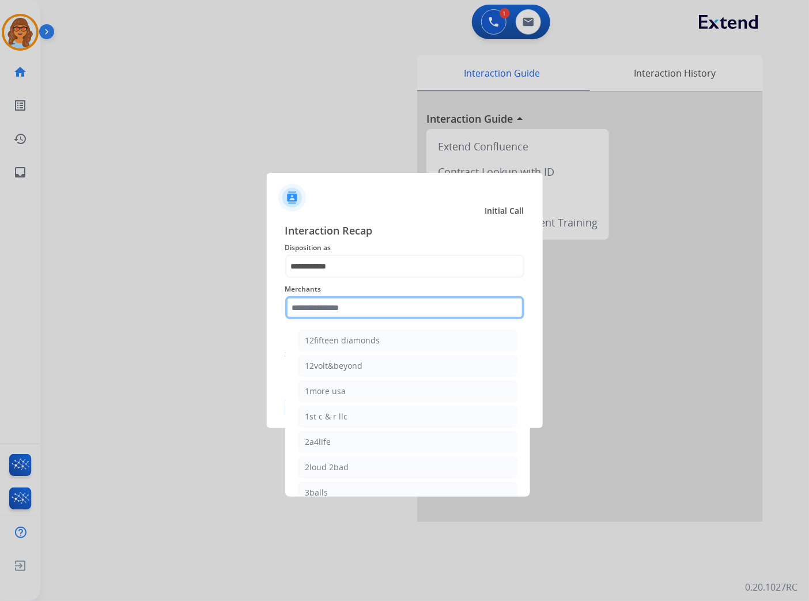
click at [378, 307] on input "text" at bounding box center [404, 307] width 239 height 23
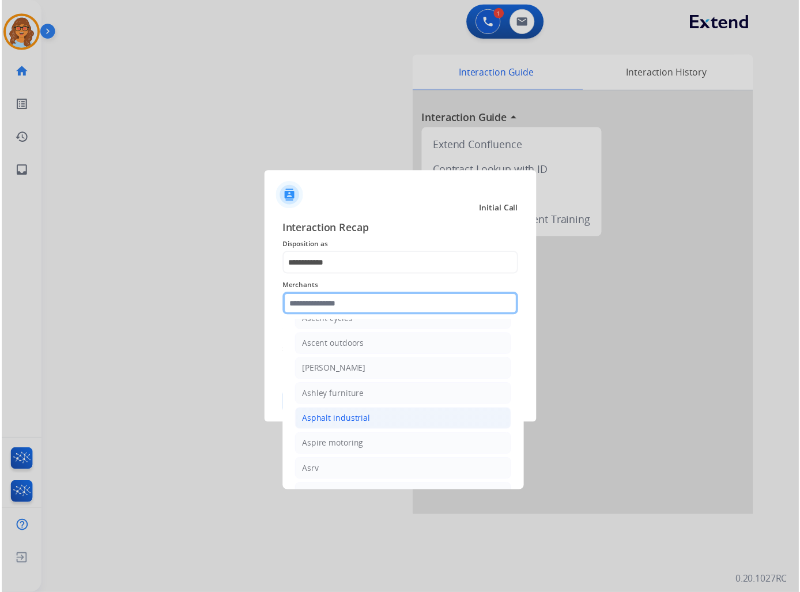
scroll to position [1665, 0]
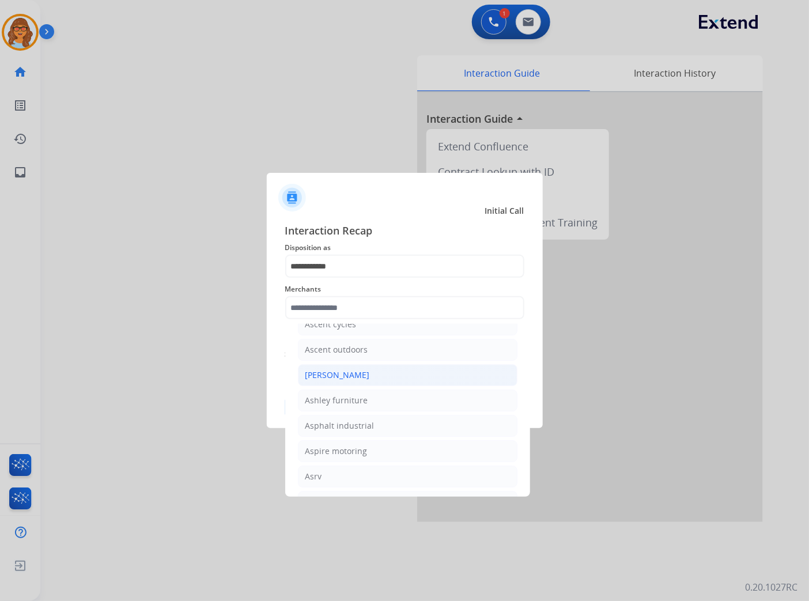
click at [387, 384] on li "[PERSON_NAME]" at bounding box center [408, 375] width 220 height 22
type input "**********"
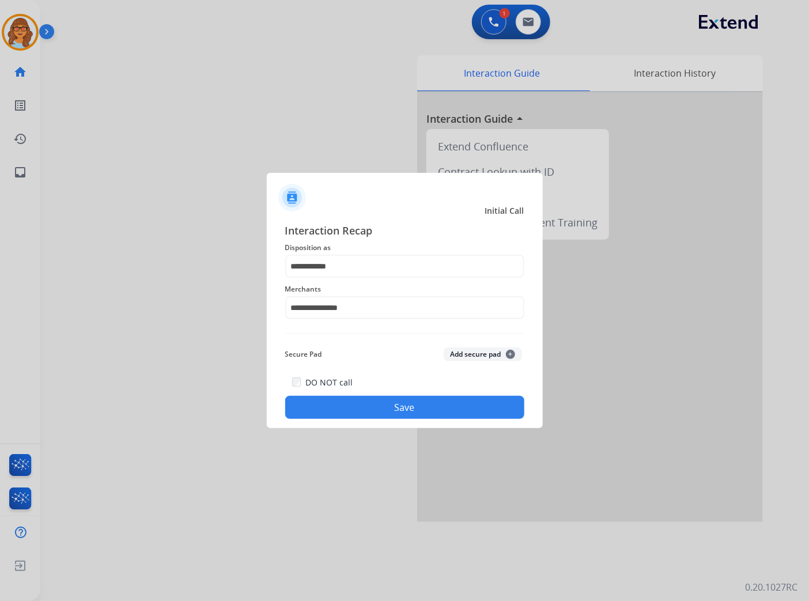
click at [401, 401] on button "Save" at bounding box center [404, 407] width 239 height 23
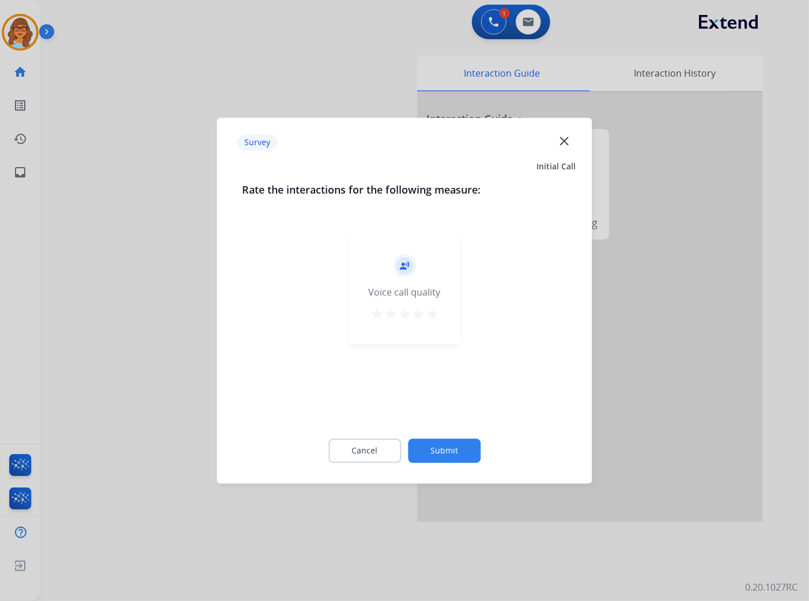
click at [433, 312] on mat-icon "star" at bounding box center [432, 314] width 14 height 14
click at [460, 451] on button "Submit" at bounding box center [444, 451] width 73 height 24
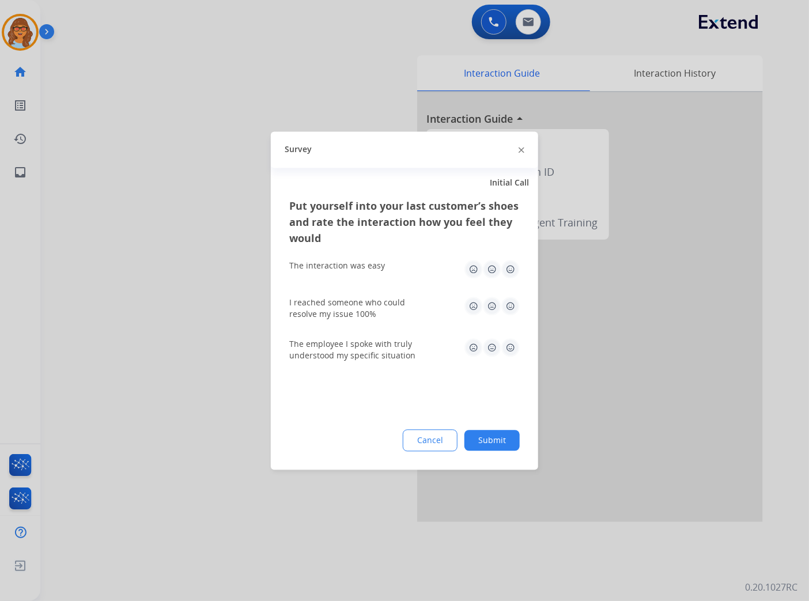
click at [505, 433] on button "Submit" at bounding box center [492, 440] width 55 height 21
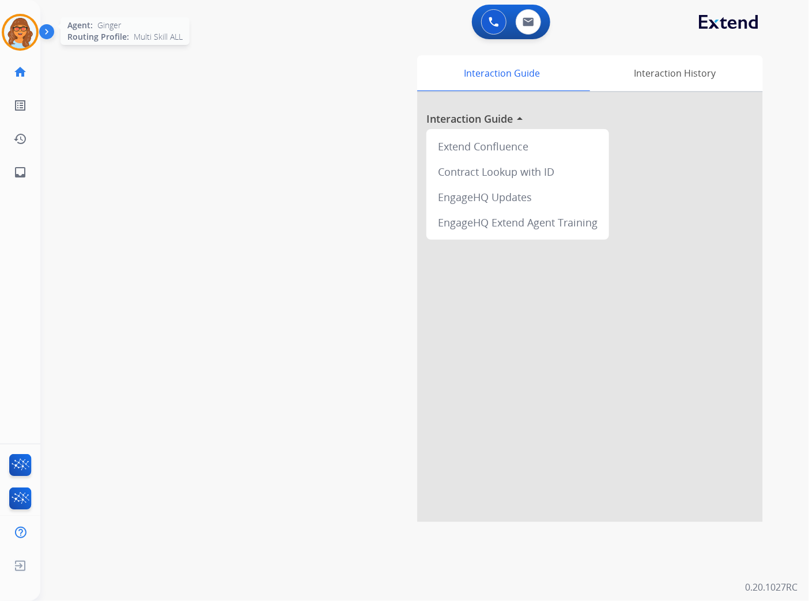
click at [13, 28] on img at bounding box center [20, 32] width 32 height 32
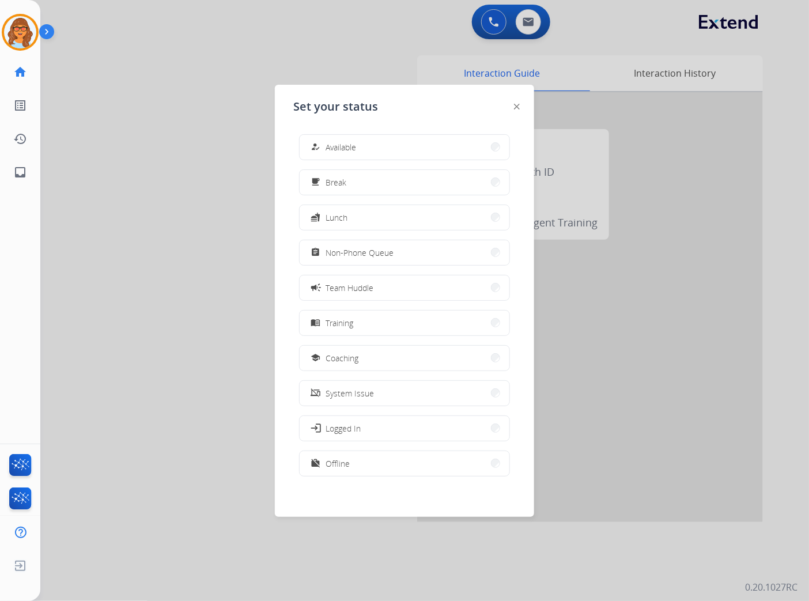
click at [154, 104] on div at bounding box center [404, 300] width 809 height 601
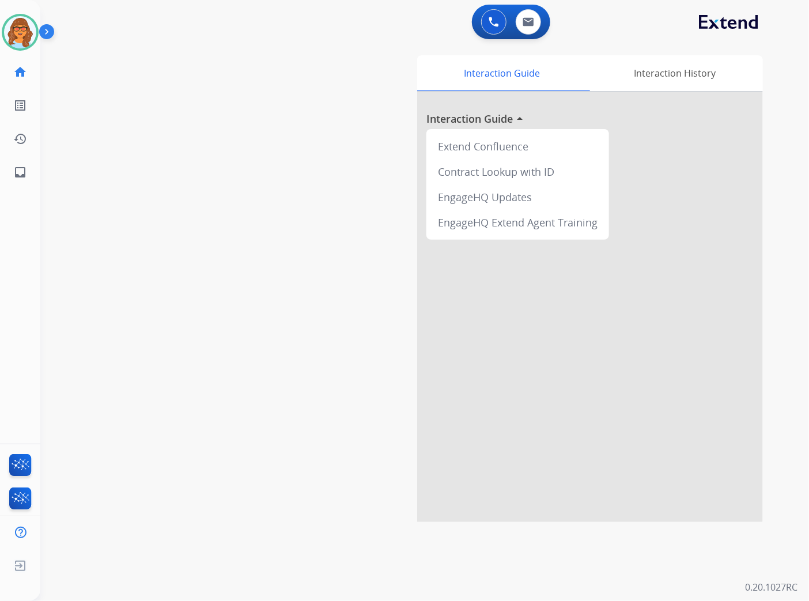
click at [137, 89] on div "swap_horiz Break voice bridge close_fullscreen Connect 3-Way Call merge_type Se…" at bounding box center [410, 282] width 741 height 481
click at [489, 21] on img at bounding box center [494, 22] width 10 height 10
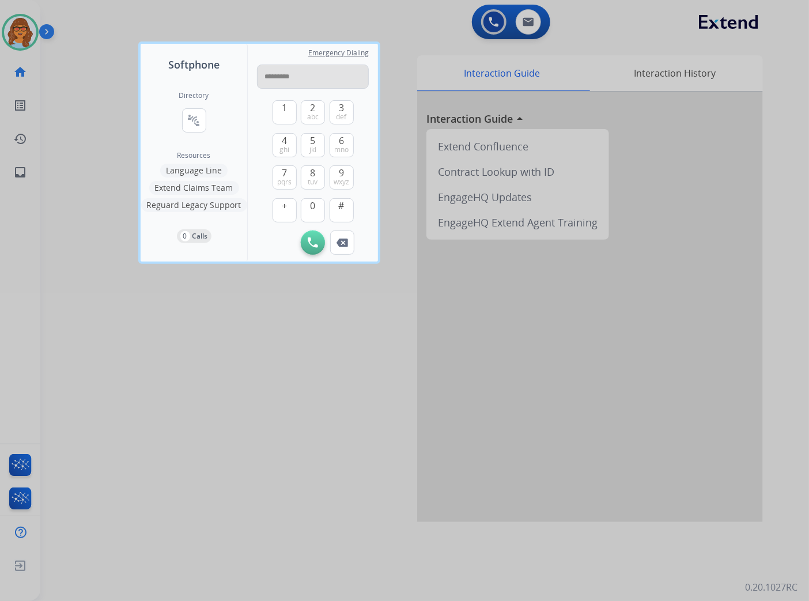
type input "**********"
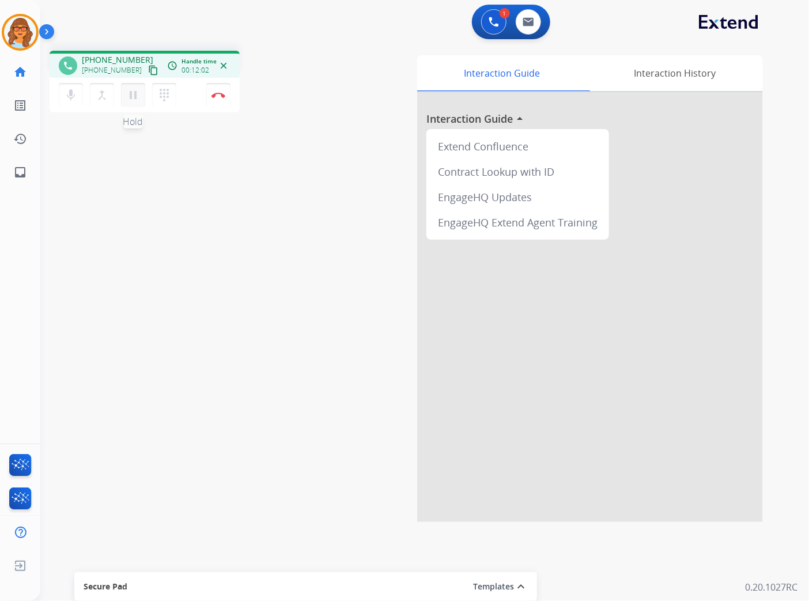
click at [131, 92] on mat-icon "pause" at bounding box center [133, 95] width 14 height 14
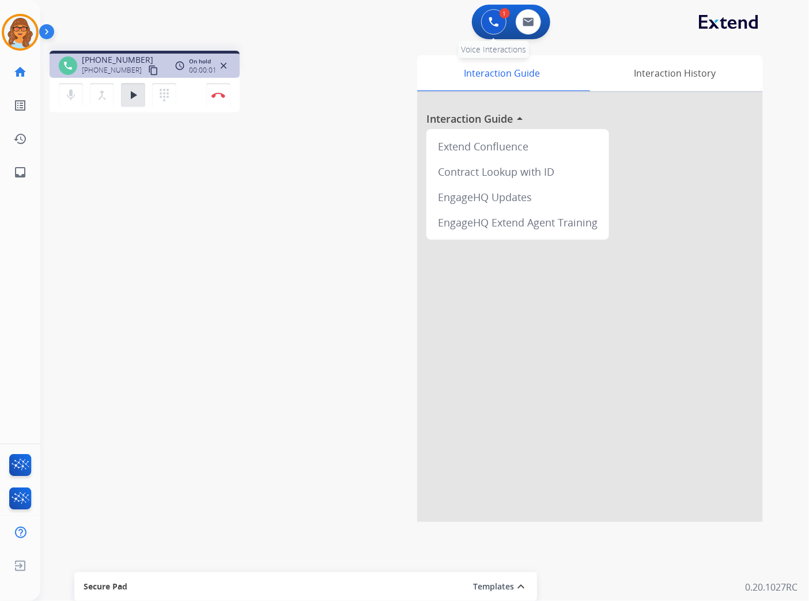
click at [491, 25] on img at bounding box center [494, 22] width 10 height 10
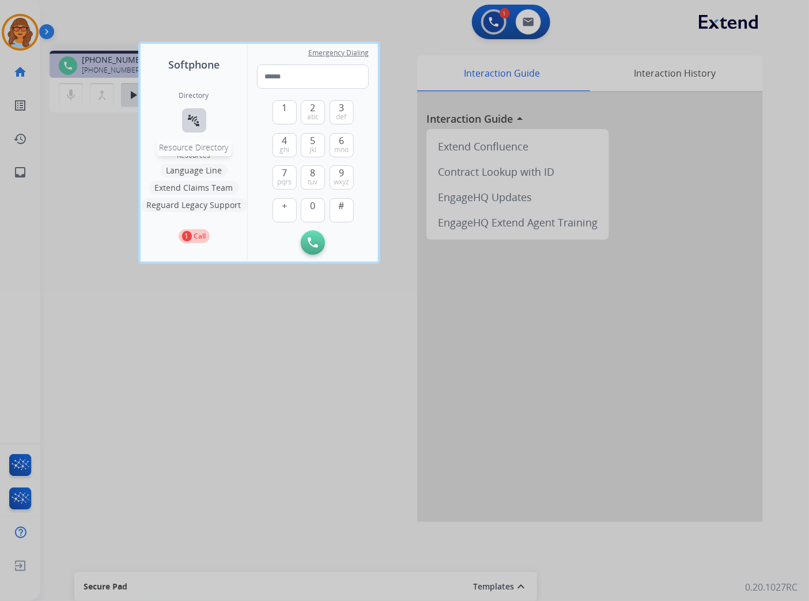
click at [197, 120] on mat-icon "connect_without_contact" at bounding box center [194, 121] width 14 height 14
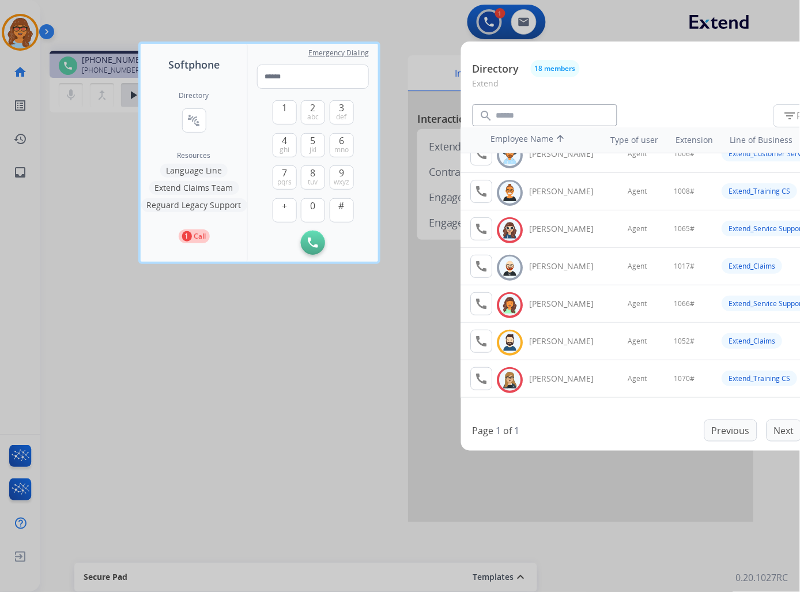
scroll to position [128, 0]
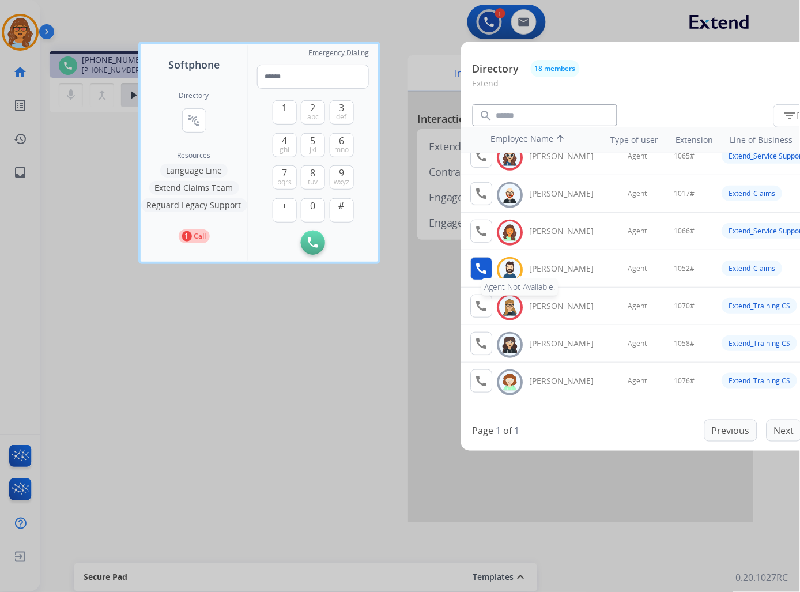
click at [478, 262] on mat-icon "call" at bounding box center [482, 269] width 14 height 14
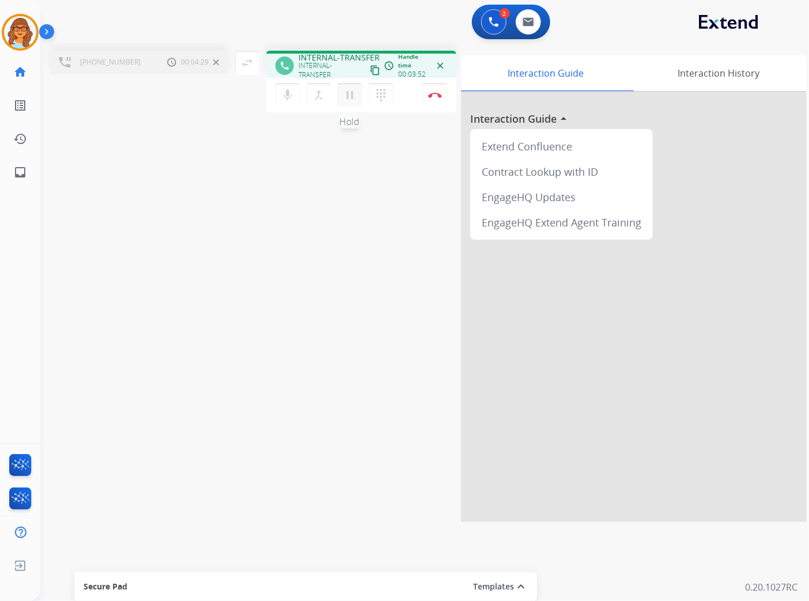
click at [350, 93] on mat-icon "pause" at bounding box center [350, 95] width 14 height 14
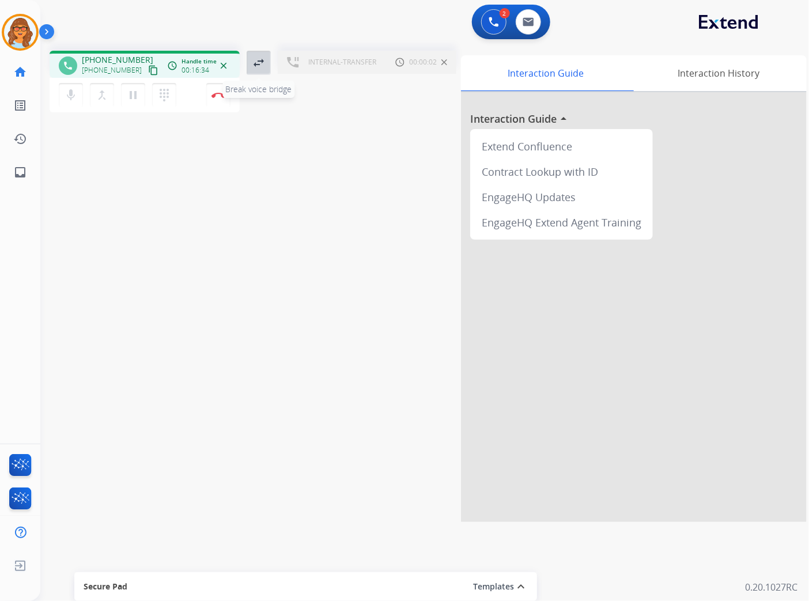
click at [260, 65] on mat-icon "swap_horiz" at bounding box center [259, 63] width 14 height 14
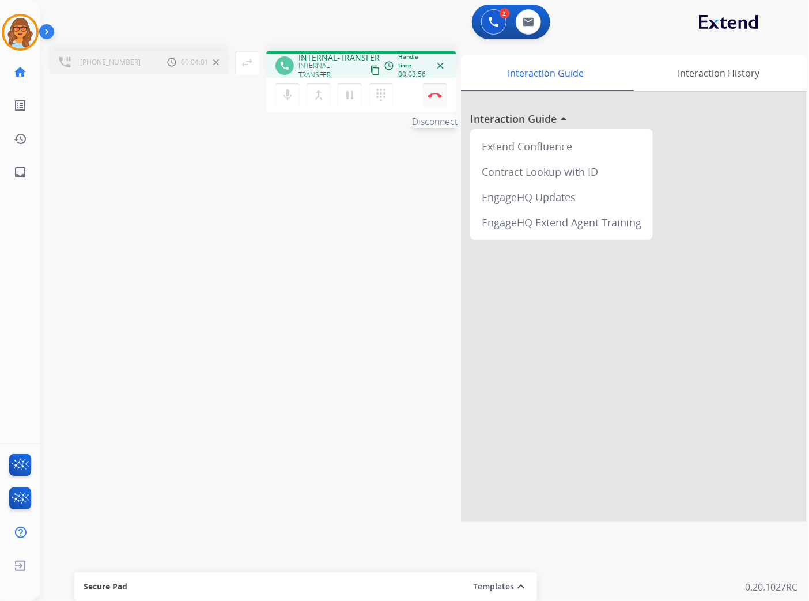
click at [439, 98] on button "Disconnect" at bounding box center [435, 95] width 24 height 24
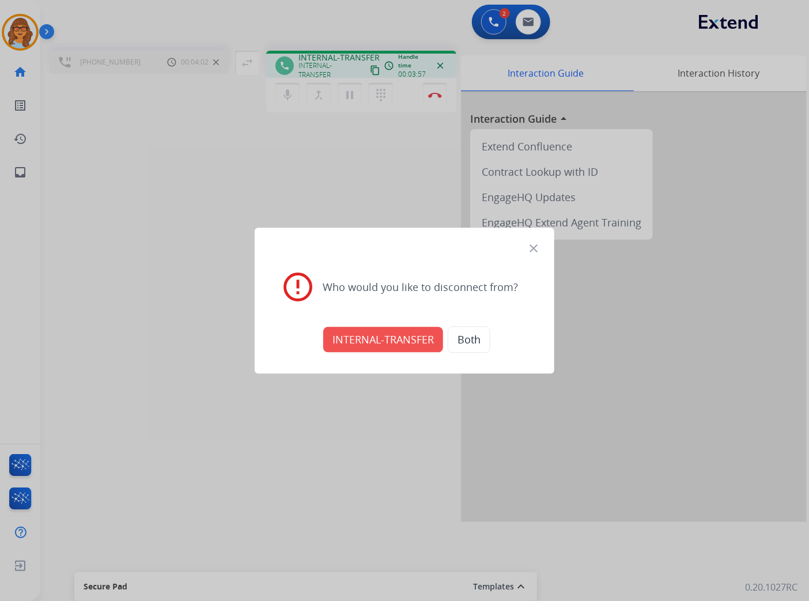
click at [353, 342] on button "INTERNAL-TRANSFER" at bounding box center [383, 339] width 120 height 25
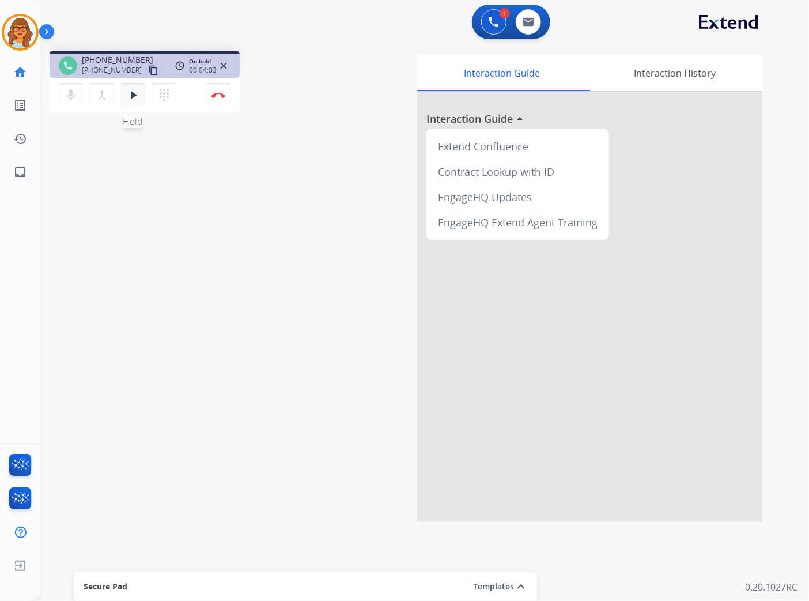
click at [128, 86] on button "play_arrow Hold" at bounding box center [133, 95] width 24 height 24
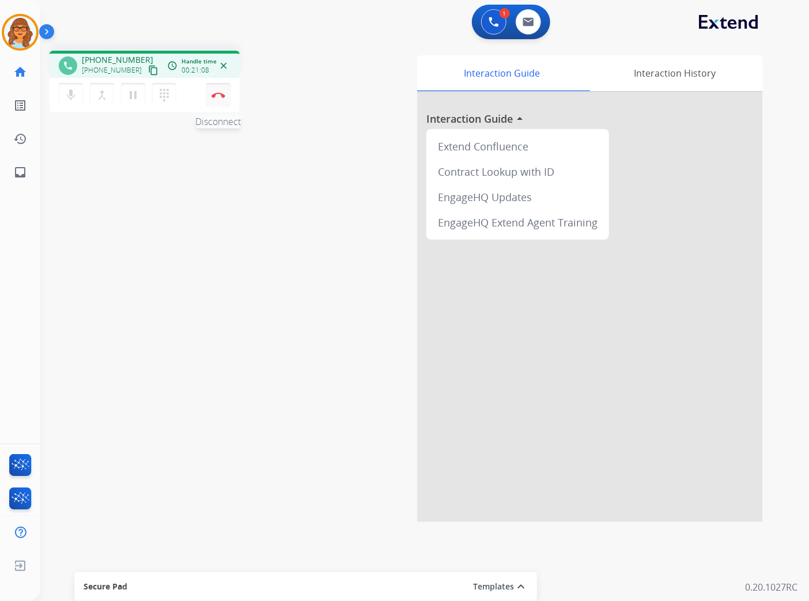
click at [221, 96] on img at bounding box center [219, 95] width 14 height 6
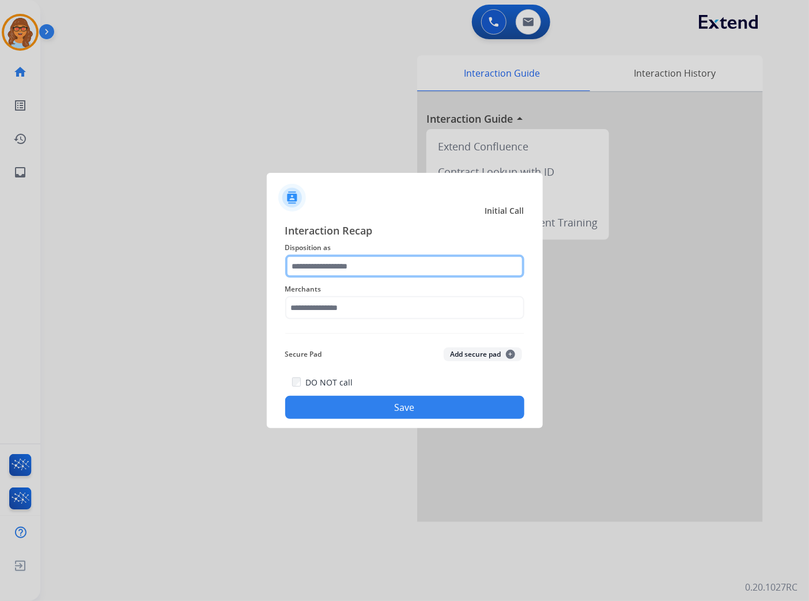
click at [303, 263] on input "text" at bounding box center [404, 266] width 239 height 23
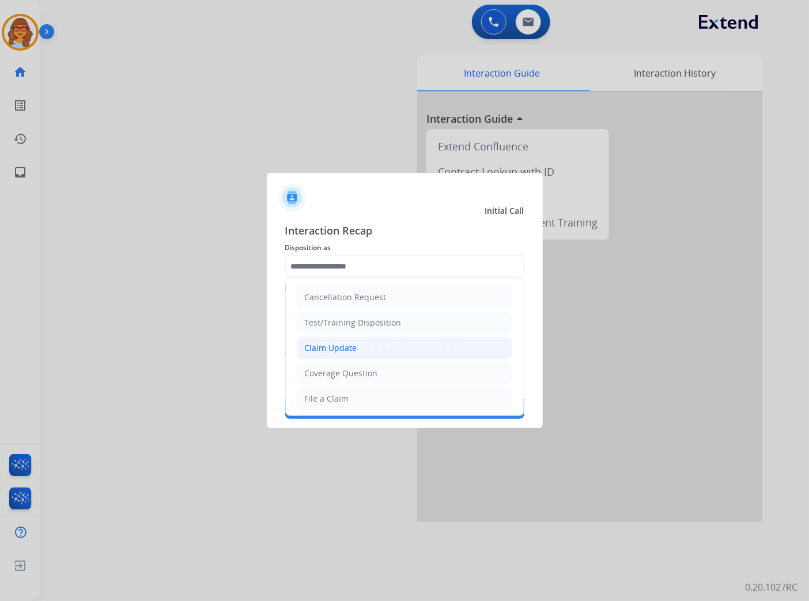
click at [352, 346] on div "Claim Update" at bounding box center [331, 348] width 52 height 12
type input "**********"
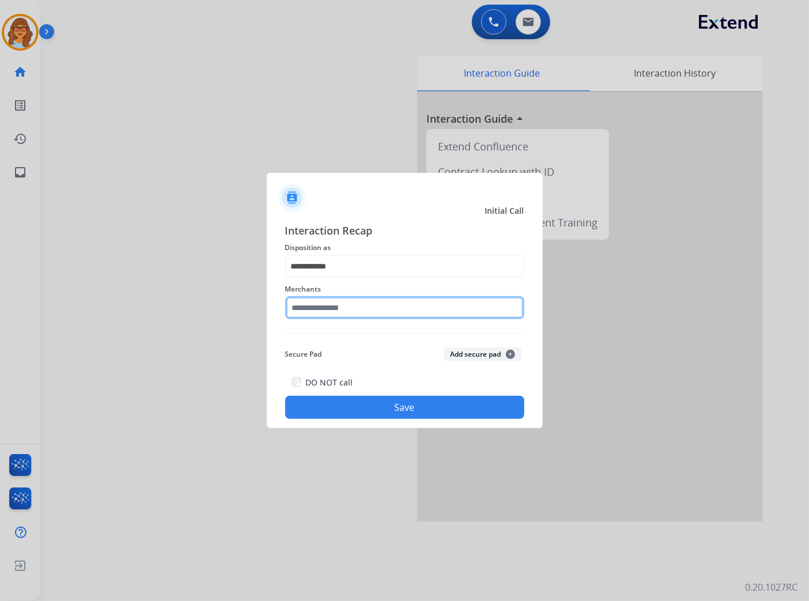
click at [326, 307] on input "text" at bounding box center [404, 307] width 239 height 23
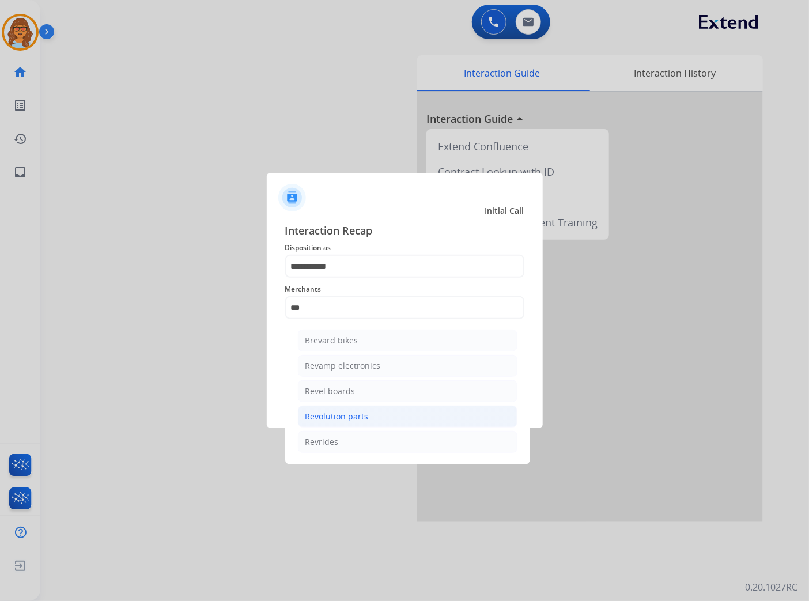
click at [333, 413] on div "Revolution parts" at bounding box center [337, 417] width 63 height 12
type input "**********"
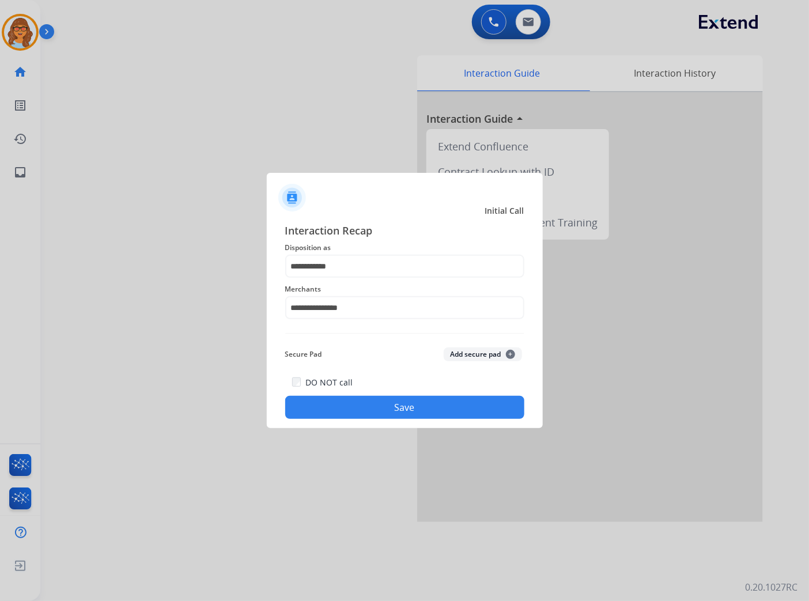
click at [423, 410] on button "Save" at bounding box center [404, 407] width 239 height 23
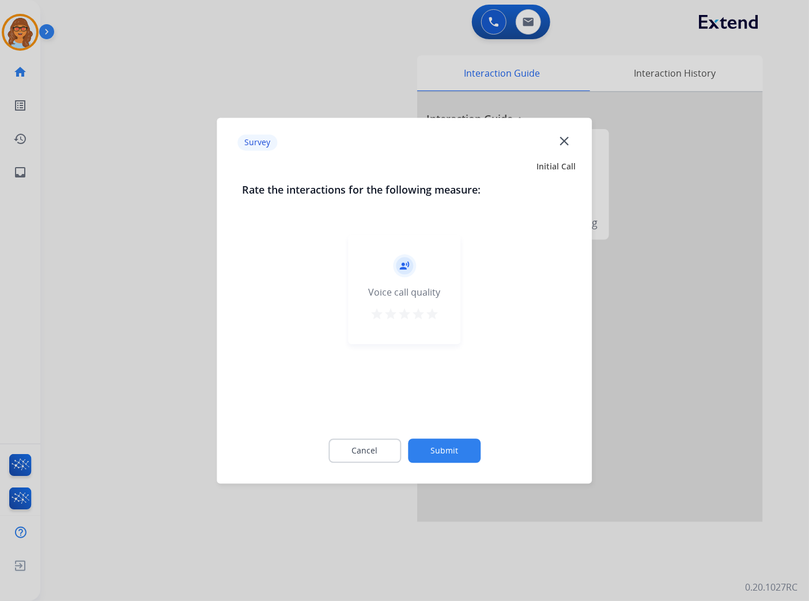
click at [432, 311] on mat-icon "star" at bounding box center [432, 314] width 14 height 14
click at [469, 457] on button "Submit" at bounding box center [444, 451] width 73 height 24
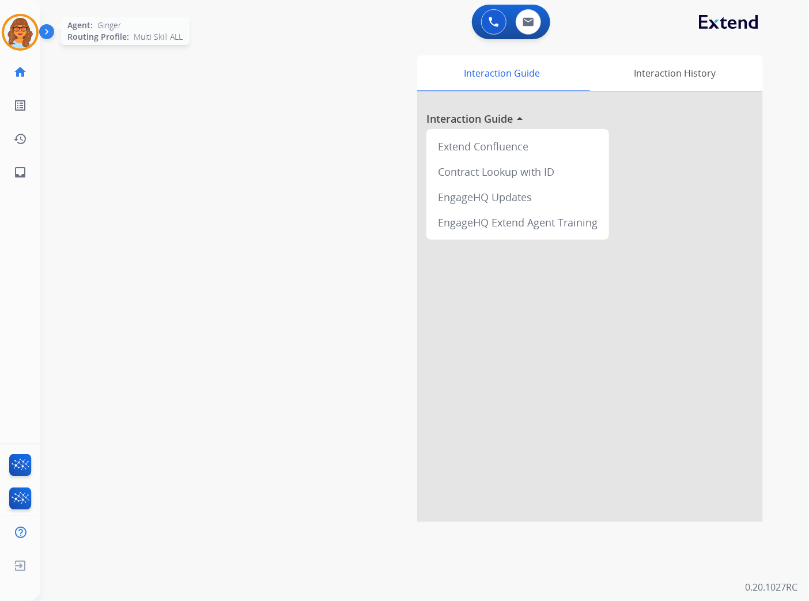
click at [12, 25] on img at bounding box center [20, 32] width 32 height 32
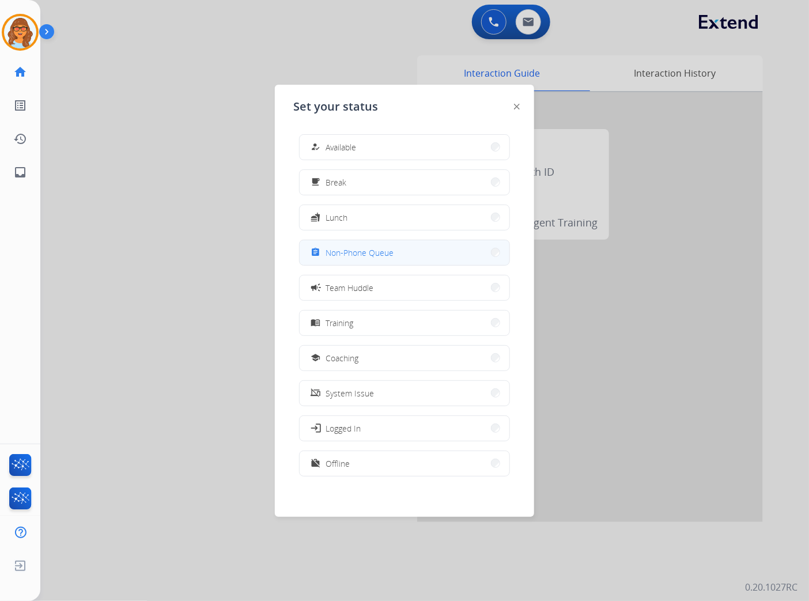
click at [377, 251] on span "Non-Phone Queue" at bounding box center [360, 253] width 68 height 12
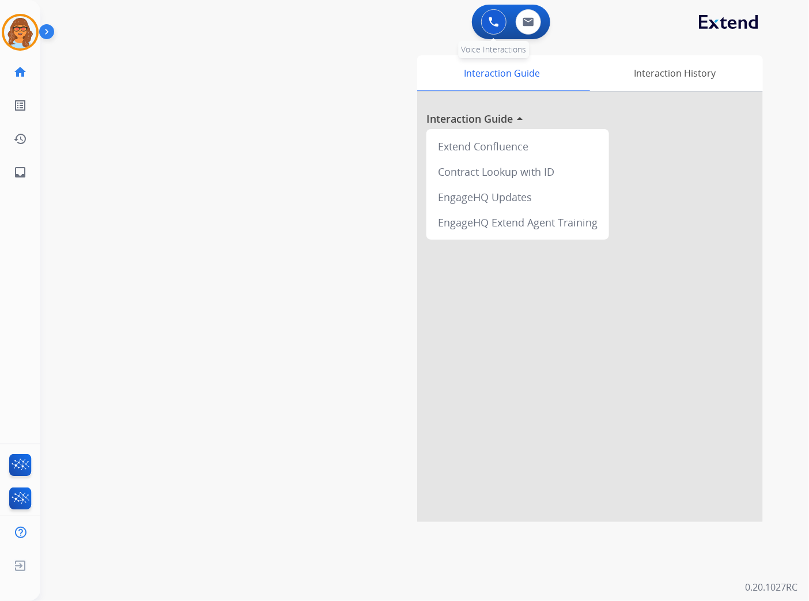
click at [496, 14] on button at bounding box center [493, 21] width 25 height 25
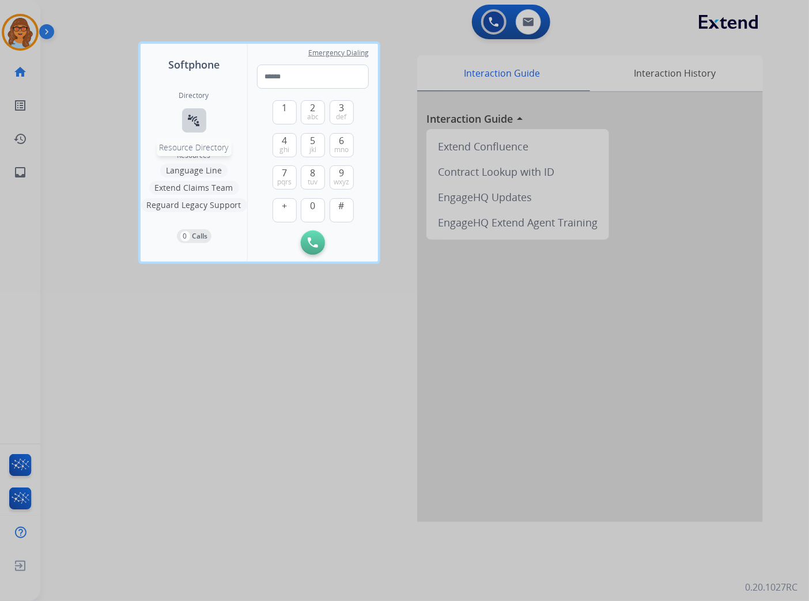
click at [185, 114] on button "connect_without_contact Resource Directory" at bounding box center [194, 120] width 24 height 24
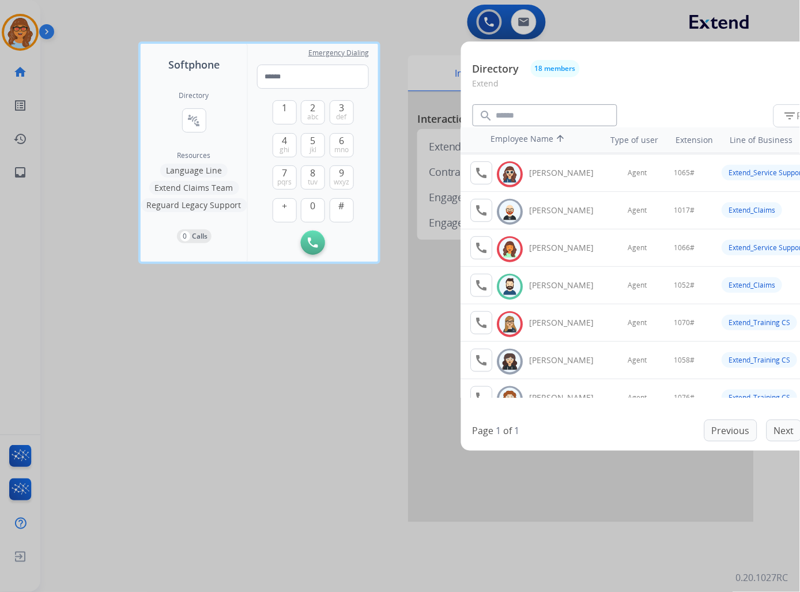
scroll to position [128, 0]
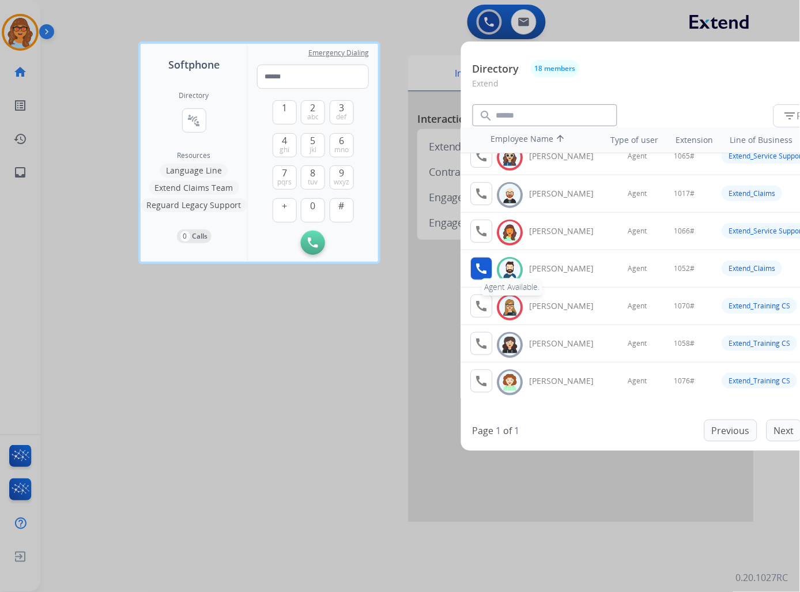
click at [482, 265] on mat-icon "call" at bounding box center [482, 269] width 14 height 14
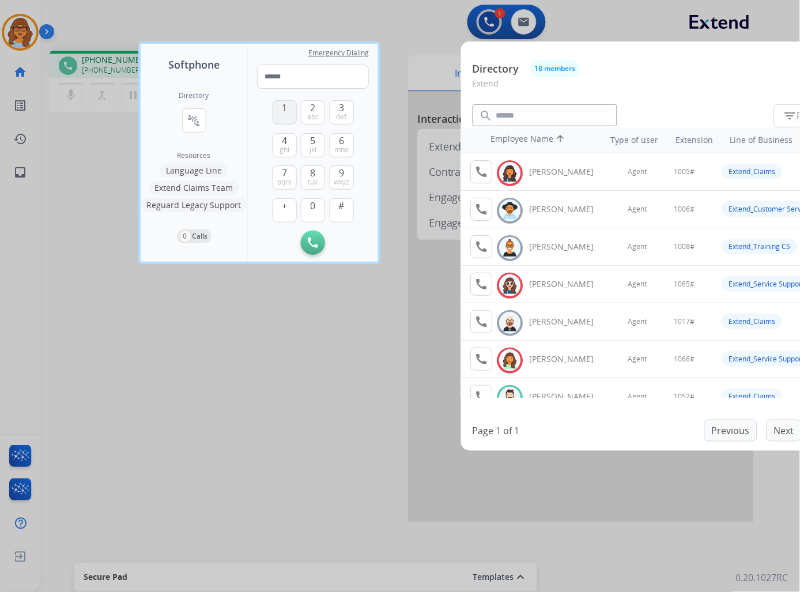
click at [289, 115] on button "1" at bounding box center [285, 112] width 24 height 24
click at [312, 206] on span "0" at bounding box center [313, 206] width 5 height 14
click at [312, 141] on span "5" at bounding box center [313, 141] width 5 height 14
click at [318, 110] on button "2 abc" at bounding box center [313, 112] width 24 height 24
click at [346, 202] on button "#" at bounding box center [342, 210] width 24 height 24
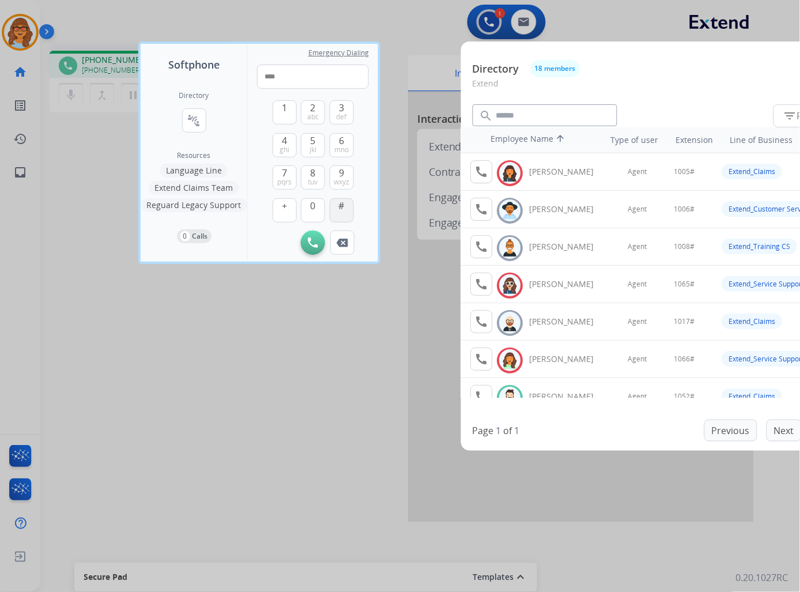
type input "*****"
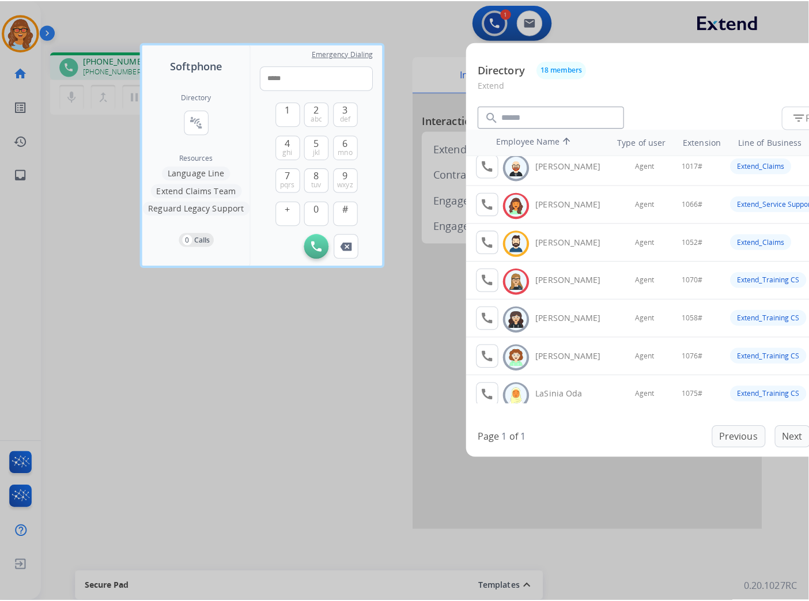
scroll to position [119, 0]
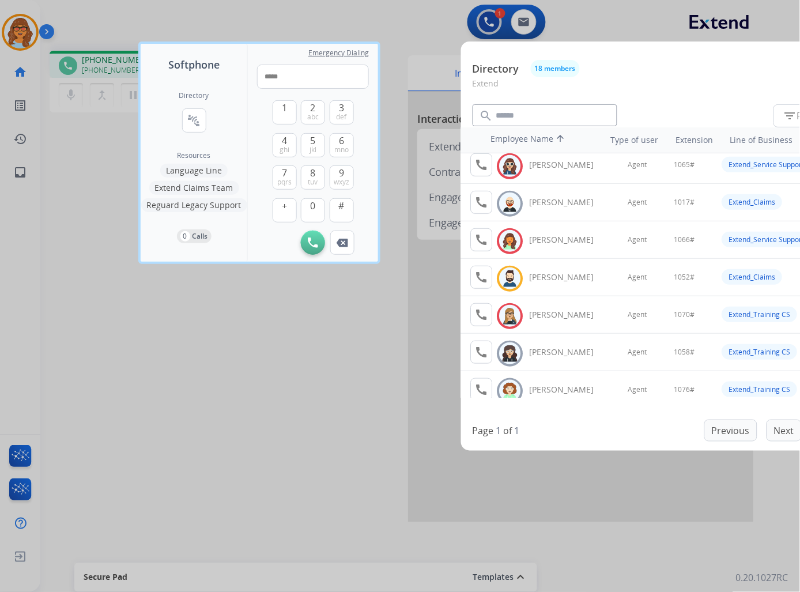
click at [285, 379] on div at bounding box center [400, 296] width 800 height 592
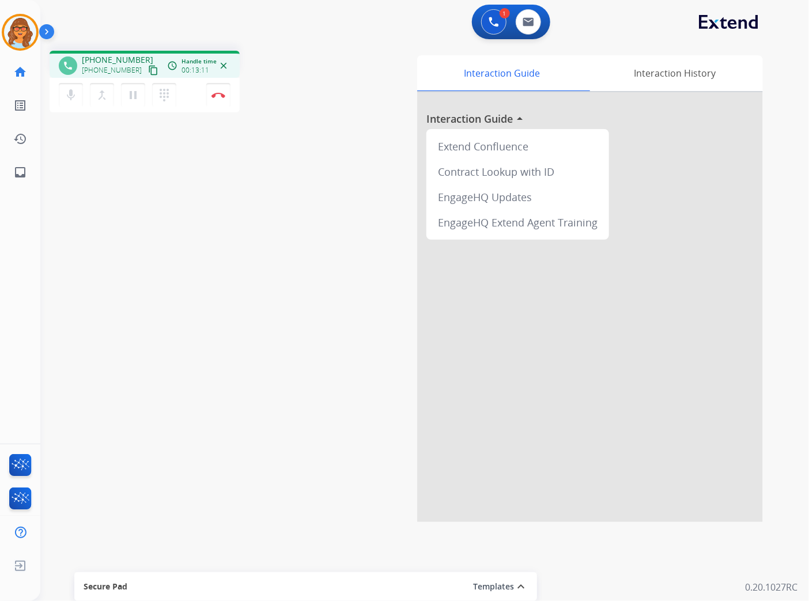
click at [157, 55] on div "phone [PHONE_NUMBER] [PHONE_NUMBER] content_copy access_time Call metrics Queue…" at bounding box center [145, 64] width 190 height 27
click at [165, 98] on mat-icon "dialpad" at bounding box center [164, 95] width 14 height 14
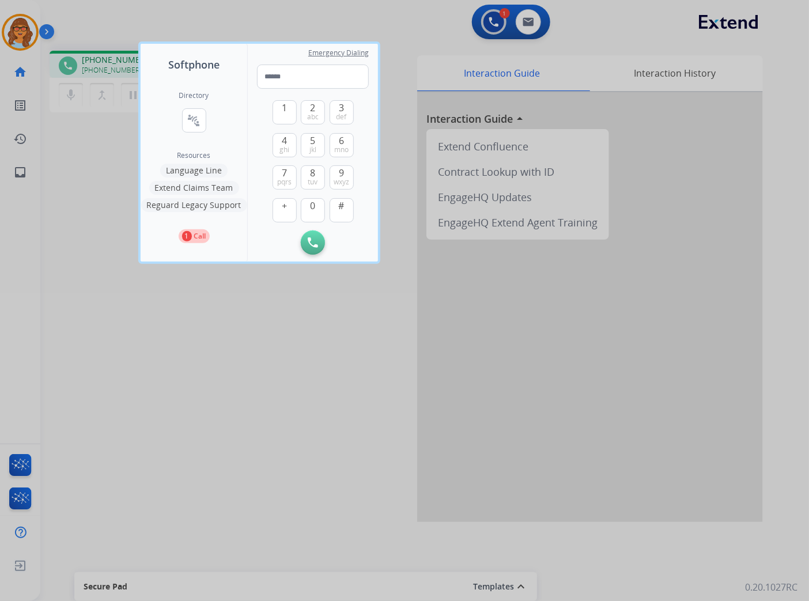
click at [497, 28] on div at bounding box center [404, 300] width 809 height 601
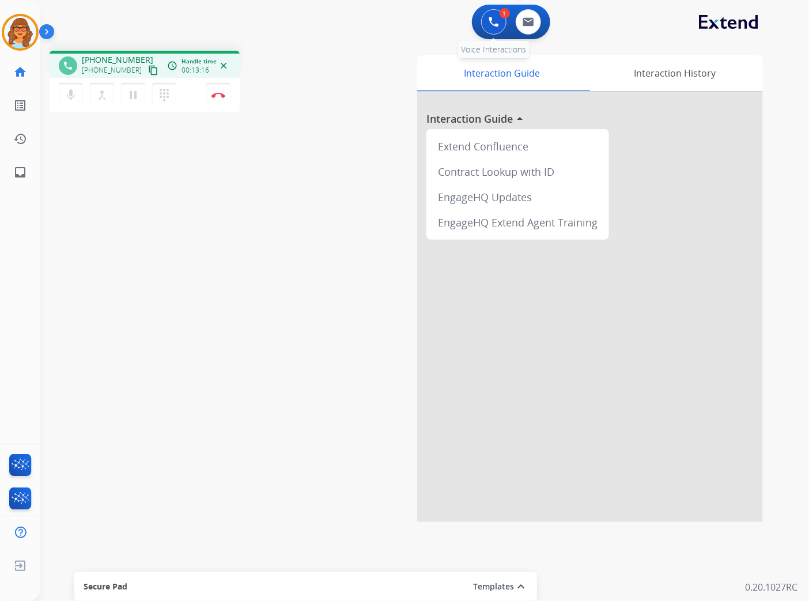
click at [500, 18] on button at bounding box center [493, 21] width 25 height 25
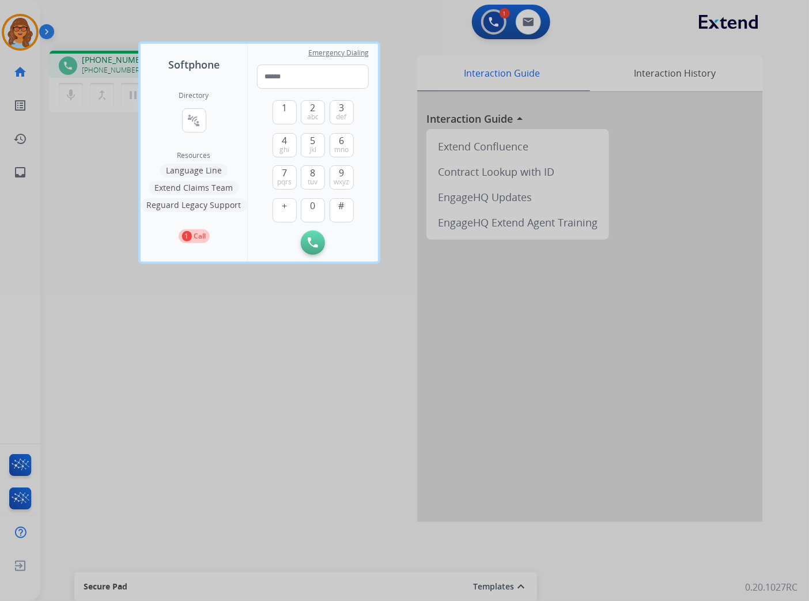
click at [84, 223] on div at bounding box center [404, 300] width 809 height 601
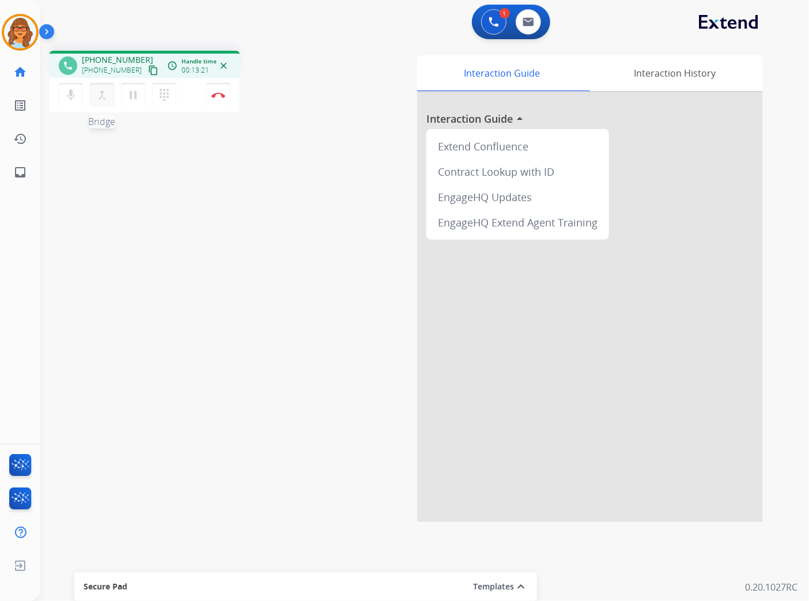
click at [106, 92] on mat-icon "merge_type" at bounding box center [102, 95] width 14 height 14
click at [101, 104] on button "merge_type Bridge" at bounding box center [102, 95] width 24 height 24
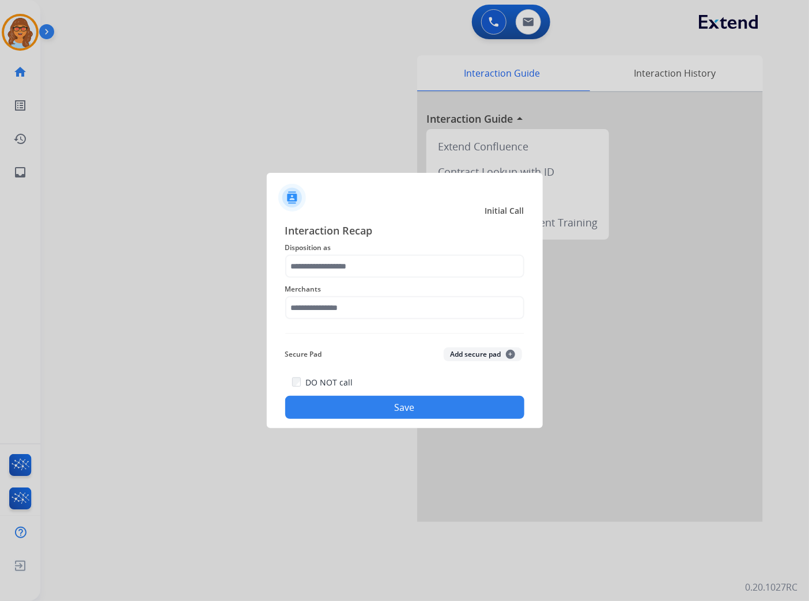
click at [31, 25] on div at bounding box center [404, 300] width 809 height 601
click at [372, 299] on input "text" at bounding box center [404, 307] width 239 height 23
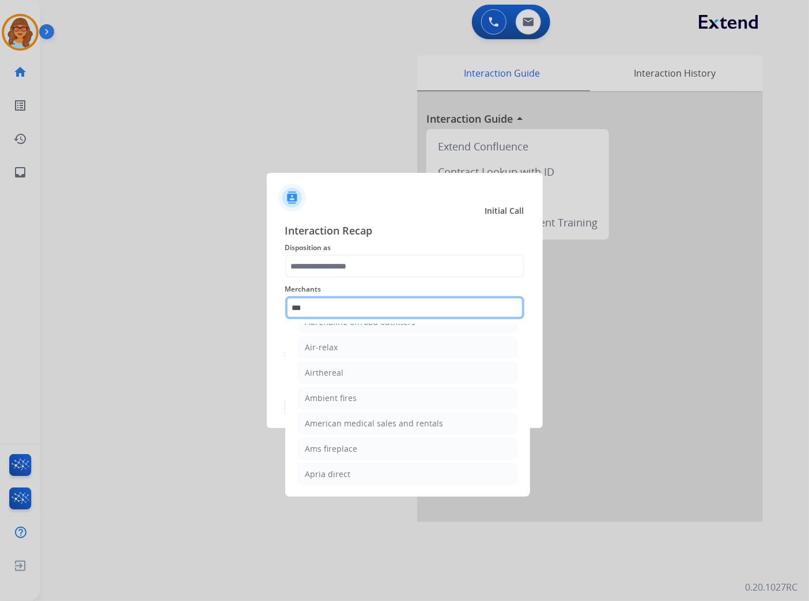
scroll to position [0, 0]
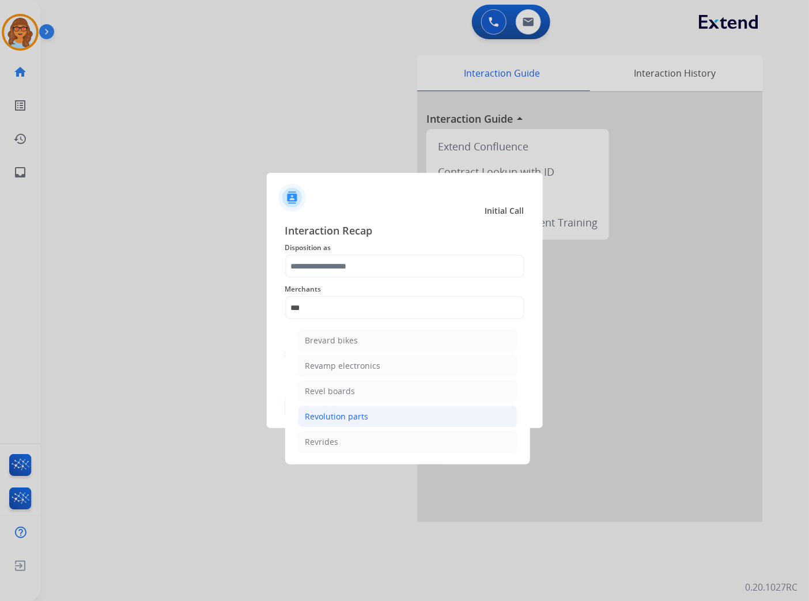
click at [370, 412] on li "Revolution parts" at bounding box center [408, 417] width 220 height 22
type input "**********"
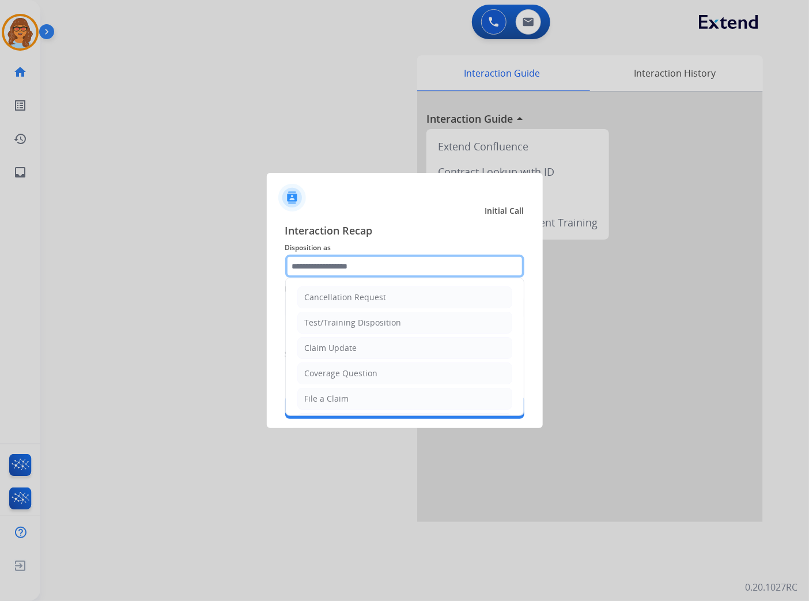
click at [370, 263] on input "text" at bounding box center [404, 266] width 239 height 23
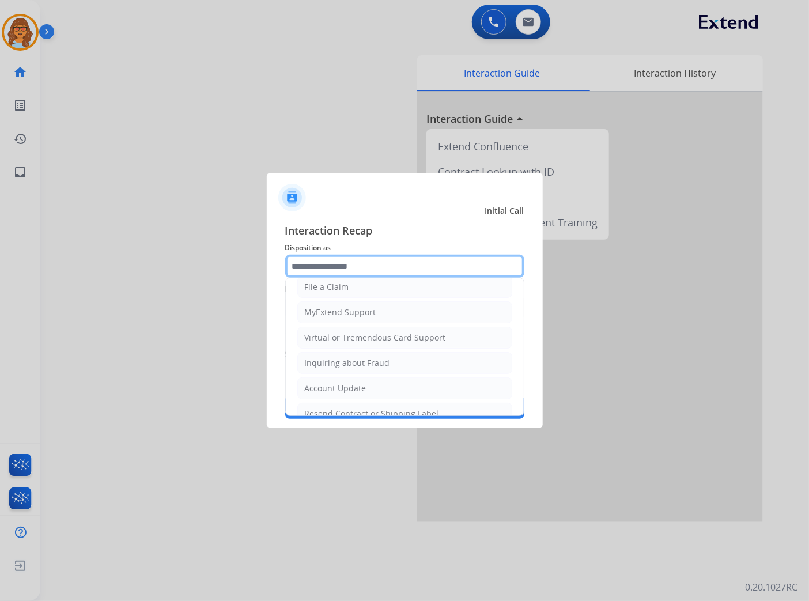
scroll to position [192, 0]
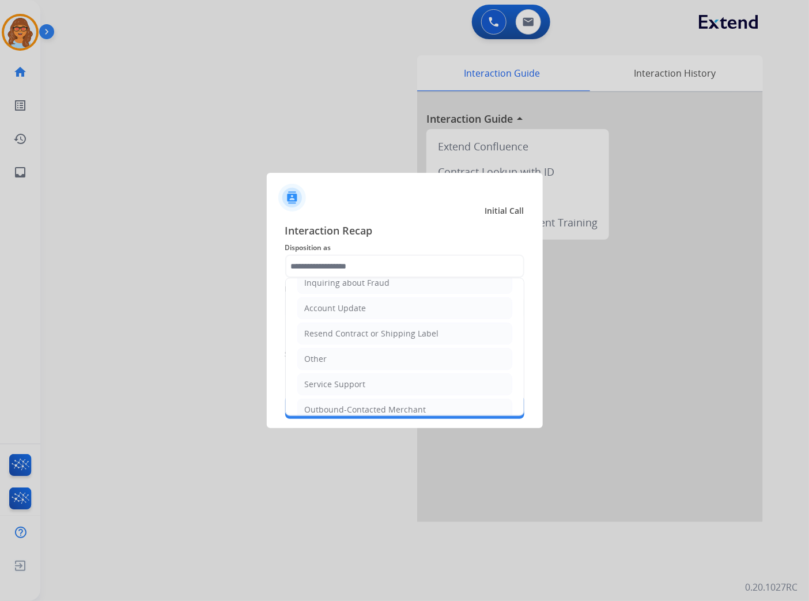
click at [338, 364] on li "Other" at bounding box center [404, 359] width 215 height 22
type input "*****"
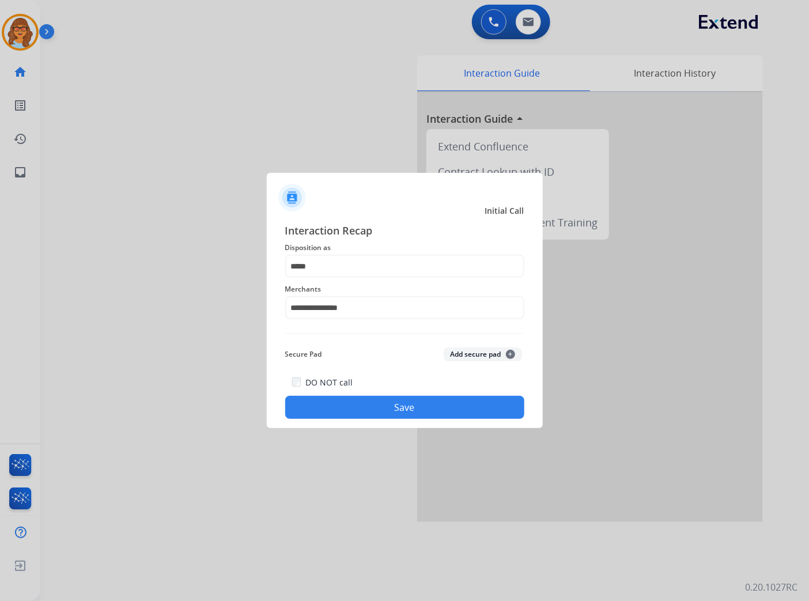
click at [407, 403] on button "Save" at bounding box center [404, 407] width 239 height 23
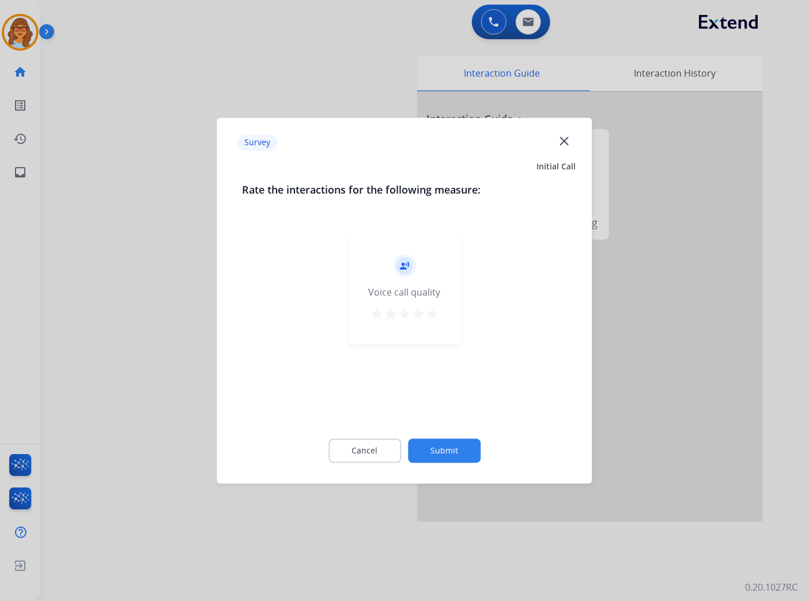
click at [477, 448] on button "Submit" at bounding box center [444, 451] width 73 height 24
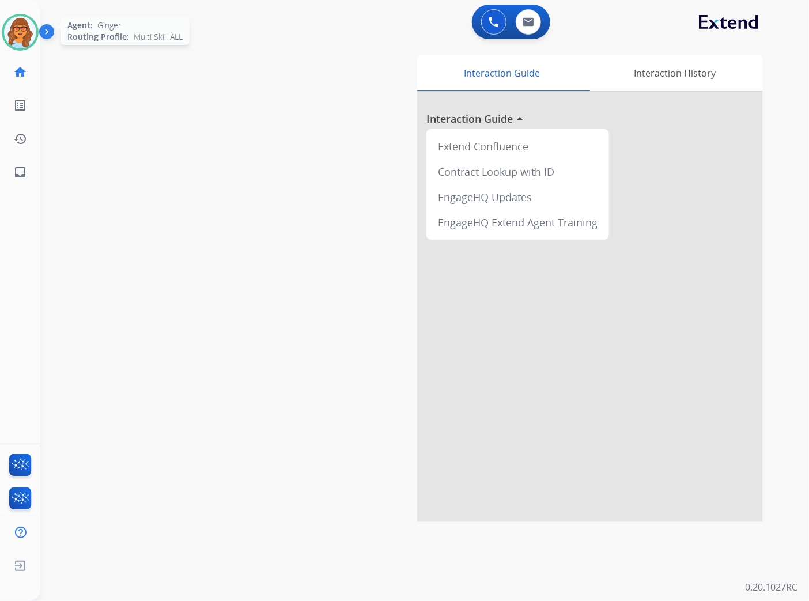
click at [25, 23] on img at bounding box center [20, 32] width 32 height 32
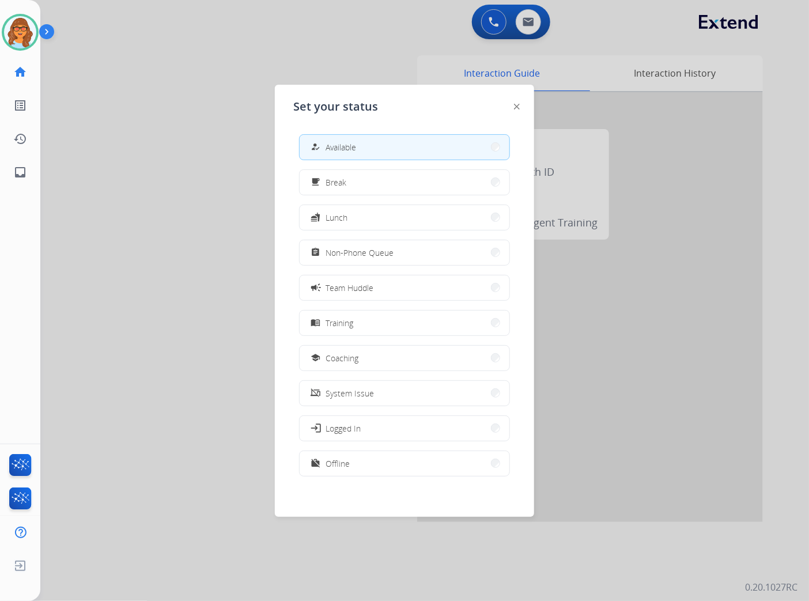
click at [164, 269] on div at bounding box center [404, 300] width 809 height 601
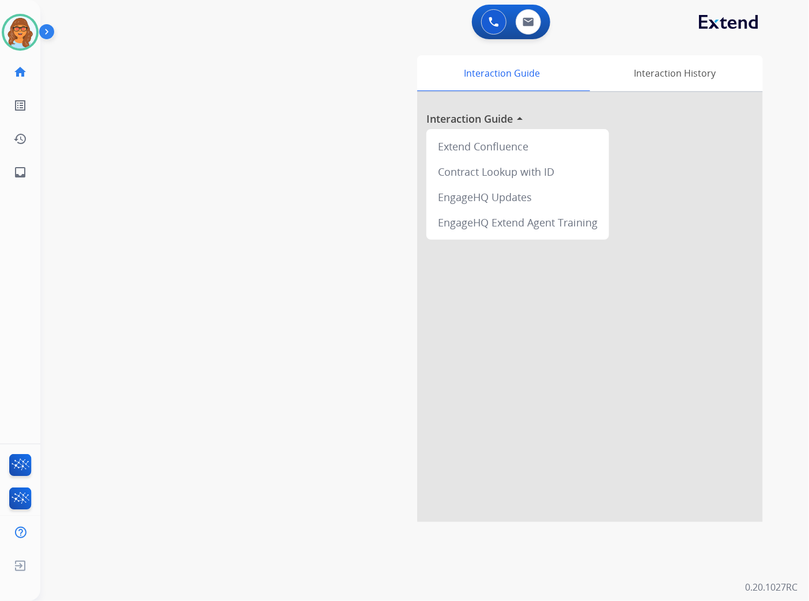
click at [211, 18] on div "0 Voice Interactions 0 Email Interactions" at bounding box center [417, 23] width 727 height 37
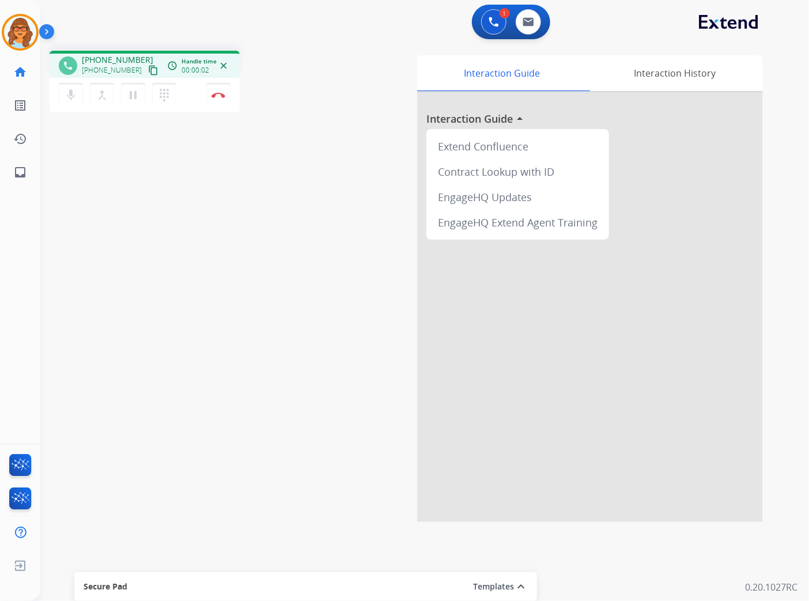
click at [148, 70] on mat-icon "content_copy" at bounding box center [153, 70] width 10 height 10
click at [134, 97] on mat-icon "pause" at bounding box center [133, 95] width 14 height 14
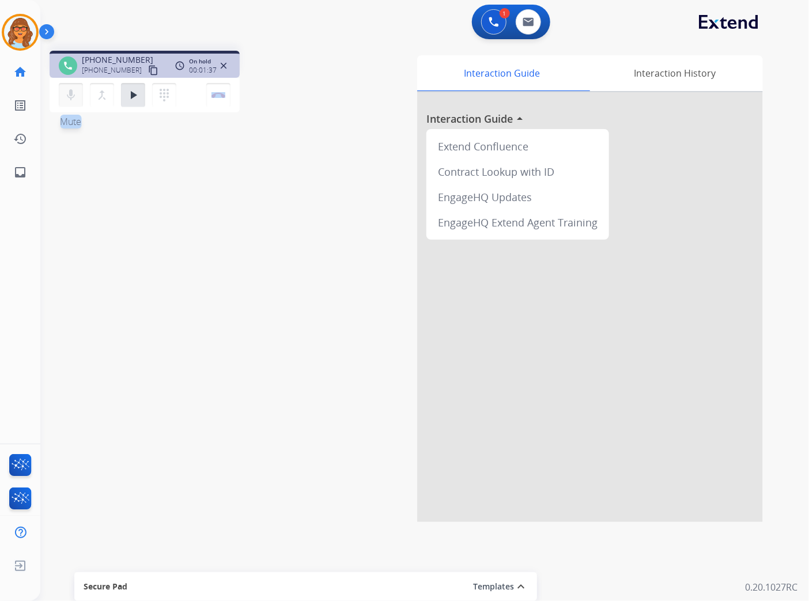
drag, startPoint x: 85, startPoint y: 101, endPoint x: 71, endPoint y: 101, distance: 13.3
click at [71, 101] on div "mic Mute merge_type Bridge play_arrow Hold dialpad Dialpad" at bounding box center [121, 95] width 125 height 24
click at [71, 101] on button "mic Mute" at bounding box center [71, 95] width 24 height 24
click at [66, 93] on mat-icon "mic_off" at bounding box center [71, 95] width 14 height 14
click at [137, 99] on mat-icon "play_arrow" at bounding box center [133, 95] width 14 height 14
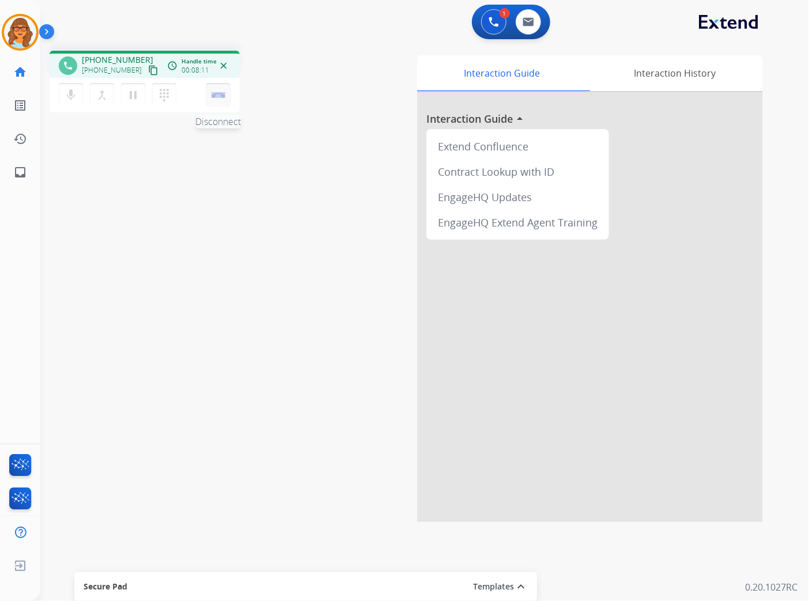
click at [221, 98] on button "Disconnect" at bounding box center [218, 95] width 24 height 24
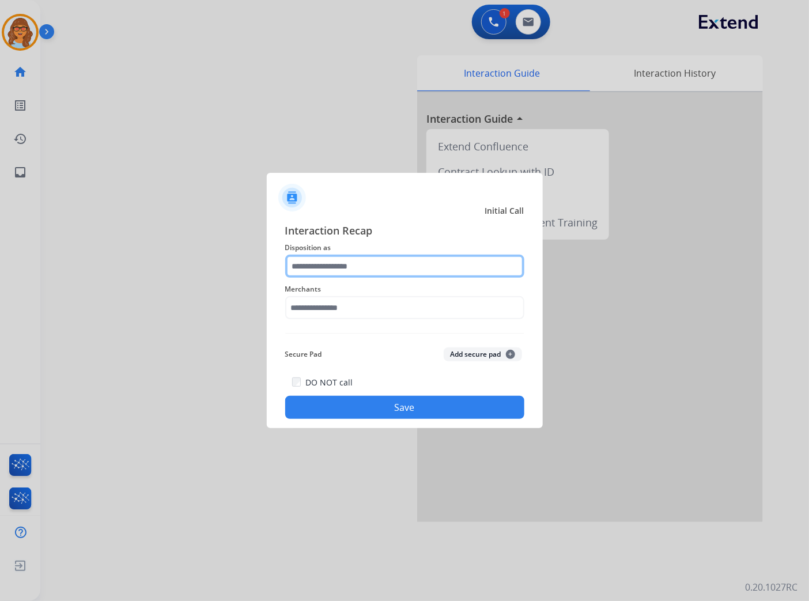
click at [381, 263] on input "text" at bounding box center [404, 266] width 239 height 23
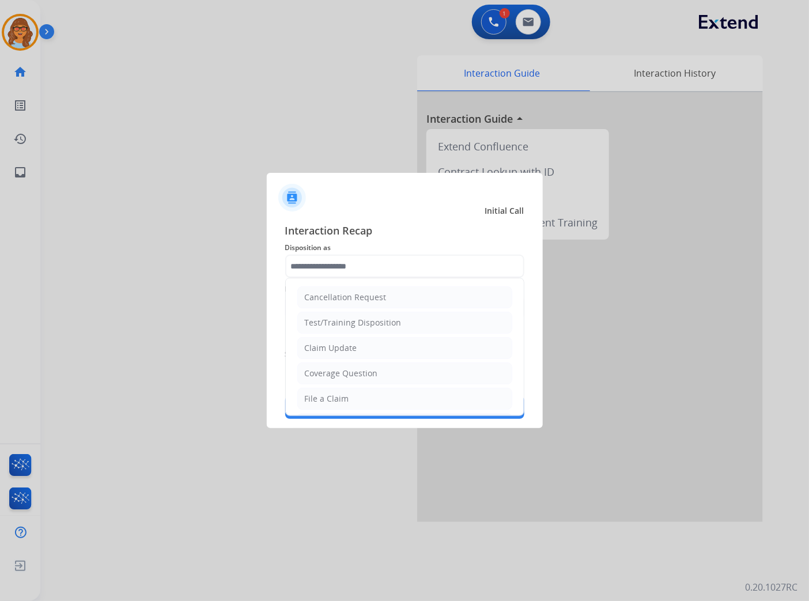
drag, startPoint x: 386, startPoint y: 353, endPoint x: 398, endPoint y: 344, distance: 14.8
click at [388, 353] on li "Claim Update" at bounding box center [404, 348] width 215 height 22
type input "**********"
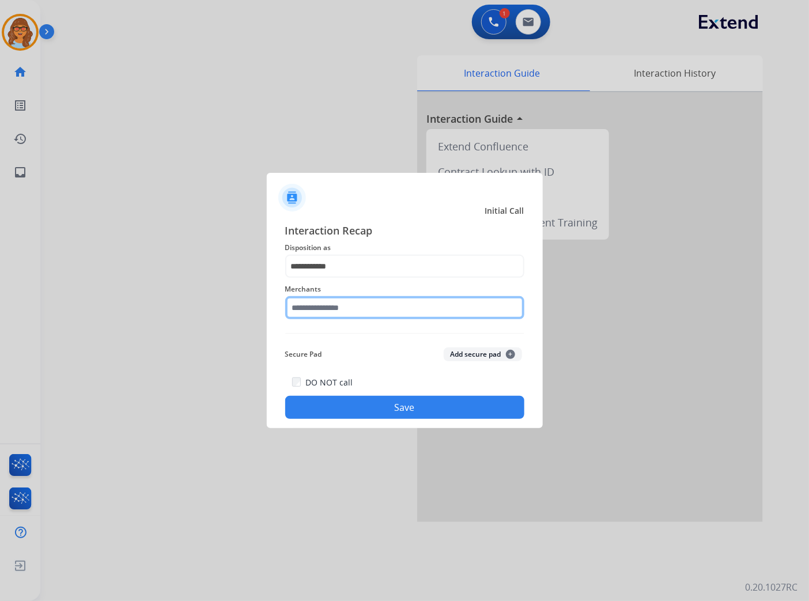
click at [382, 310] on input "text" at bounding box center [404, 307] width 239 height 23
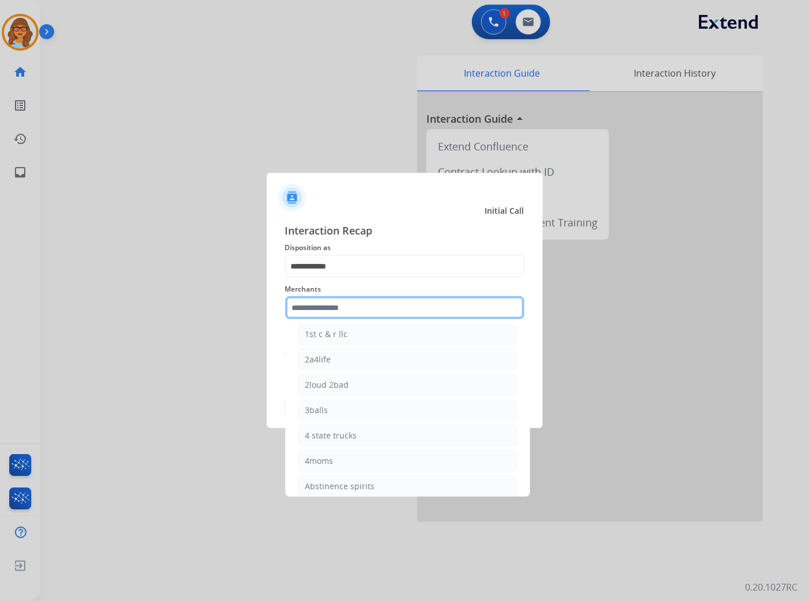
scroll to position [256, 0]
click at [402, 315] on input "text" at bounding box center [404, 307] width 239 height 23
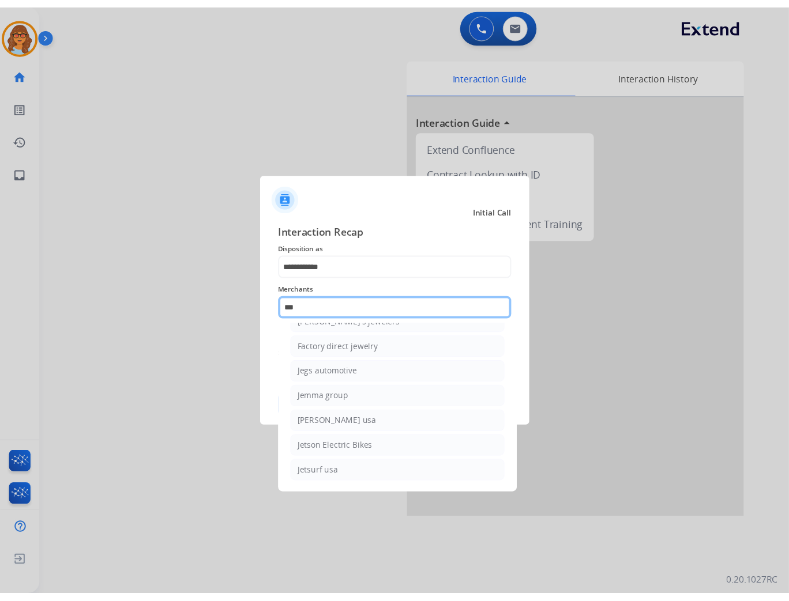
scroll to position [0, 0]
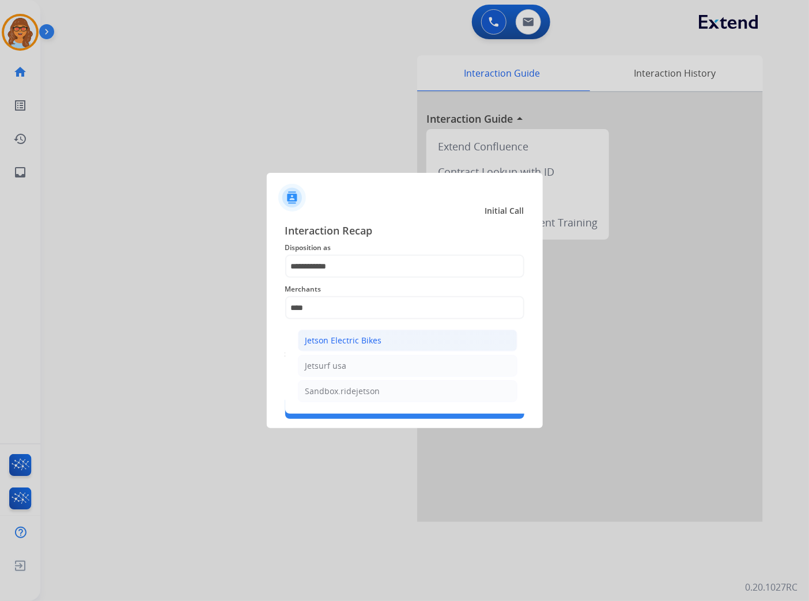
click at [371, 347] on li "Jetson Electric Bikes" at bounding box center [408, 341] width 220 height 22
type input "**********"
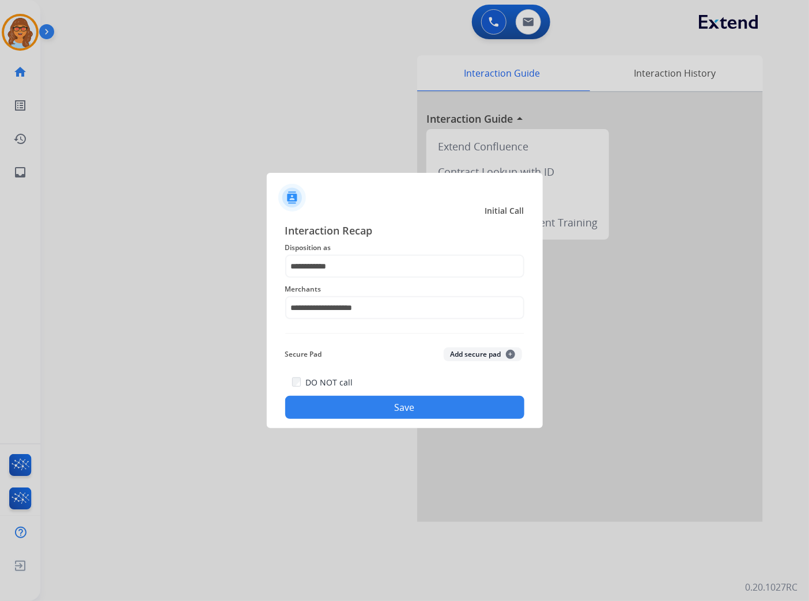
click at [366, 406] on button "Save" at bounding box center [404, 407] width 239 height 23
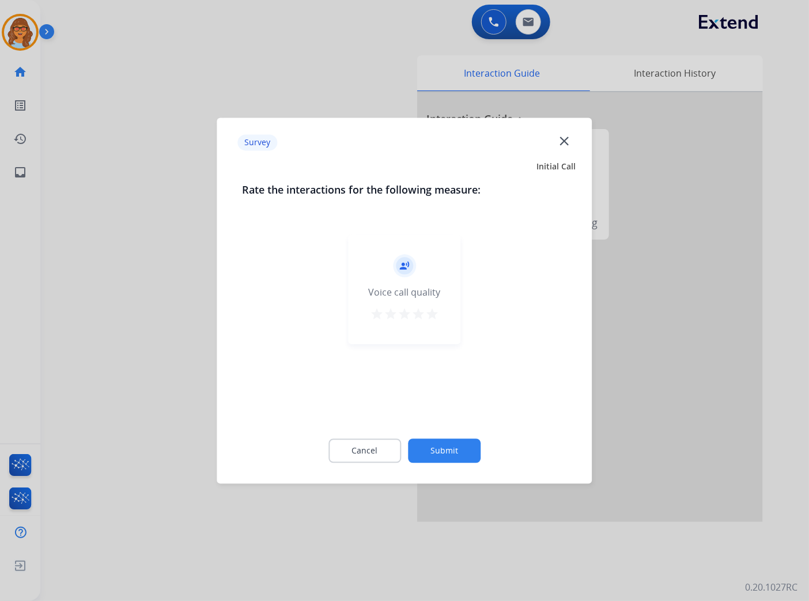
click at [431, 313] on mat-icon "star" at bounding box center [432, 314] width 14 height 14
click at [435, 451] on button "Submit" at bounding box center [444, 451] width 73 height 24
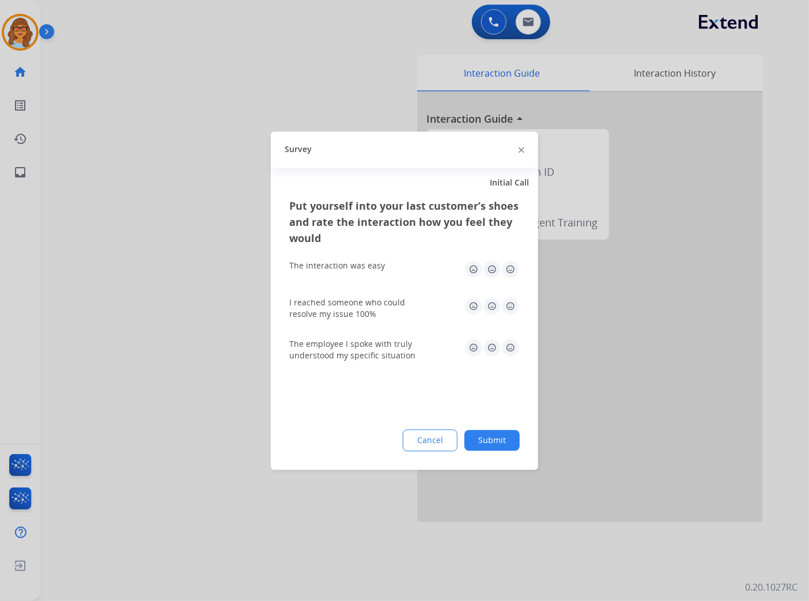
click at [513, 266] on img at bounding box center [510, 269] width 18 height 18
click at [513, 301] on img at bounding box center [510, 306] width 18 height 18
click at [511, 349] on img at bounding box center [510, 347] width 18 height 18
click at [500, 441] on button "Submit" at bounding box center [492, 440] width 55 height 21
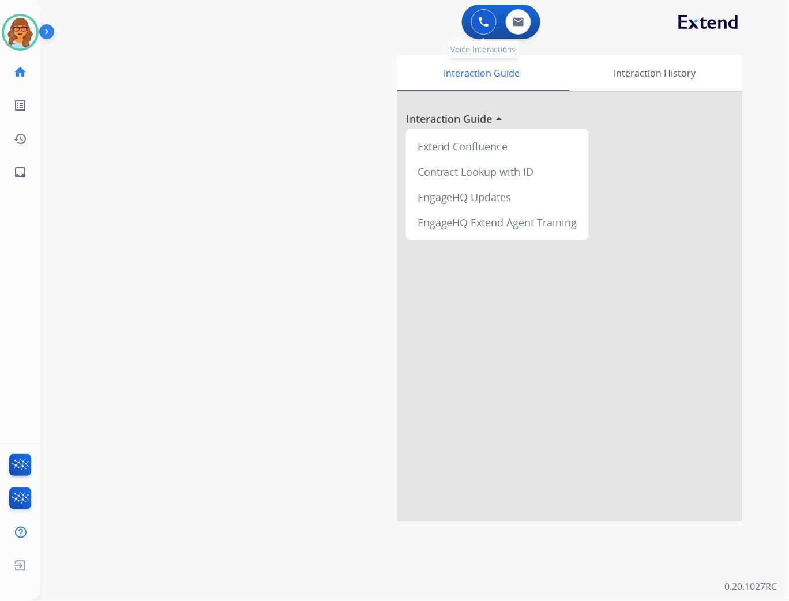
click at [491, 19] on button at bounding box center [483, 21] width 25 height 25
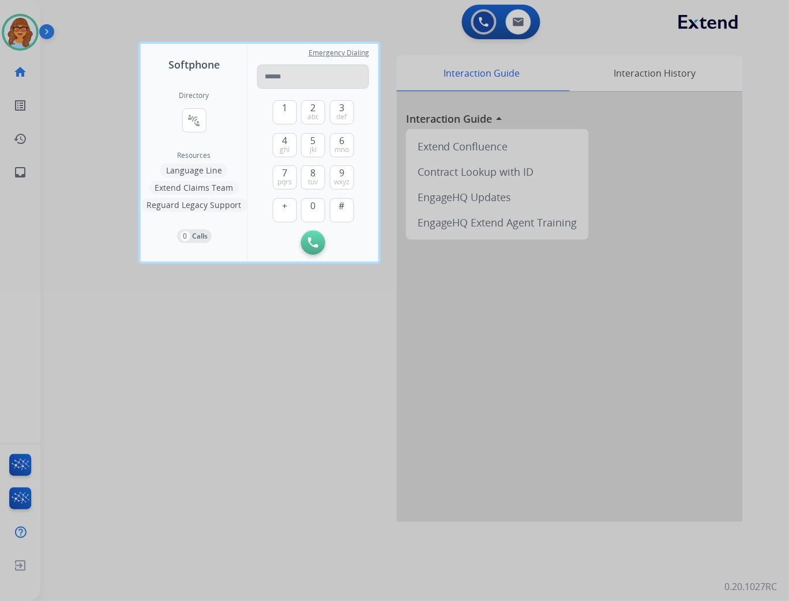
click at [271, 72] on input "tel" at bounding box center [313, 77] width 112 height 24
click at [299, 77] on input "**********" at bounding box center [313, 77] width 112 height 24
type input "**********"
click at [309, 244] on img at bounding box center [313, 242] width 10 height 10
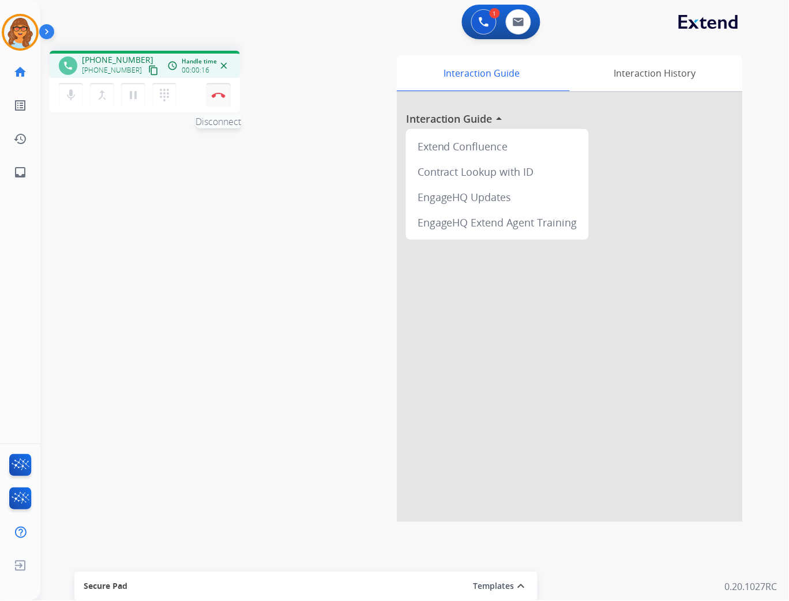
click at [213, 92] on img at bounding box center [219, 95] width 14 height 6
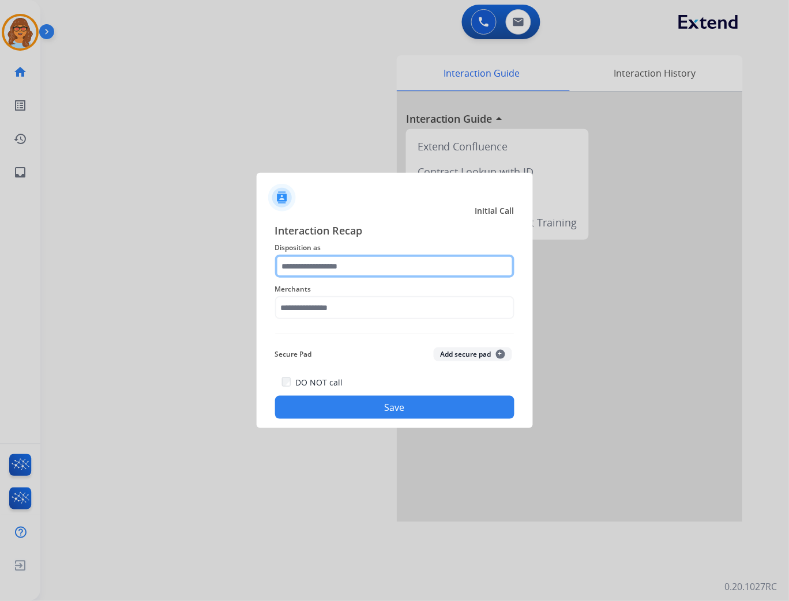
click at [327, 269] on input "text" at bounding box center [394, 266] width 239 height 23
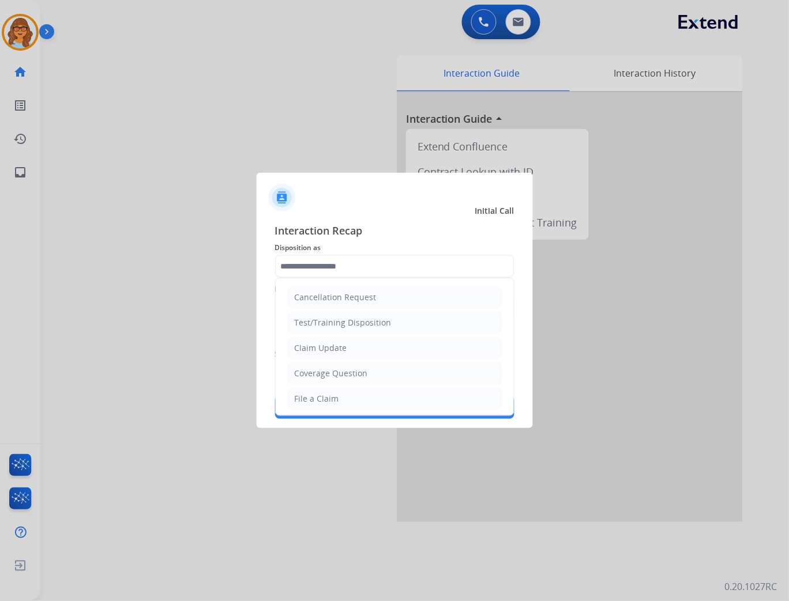
click at [326, 346] on div "Claim Update" at bounding box center [321, 348] width 52 height 12
type input "**********"
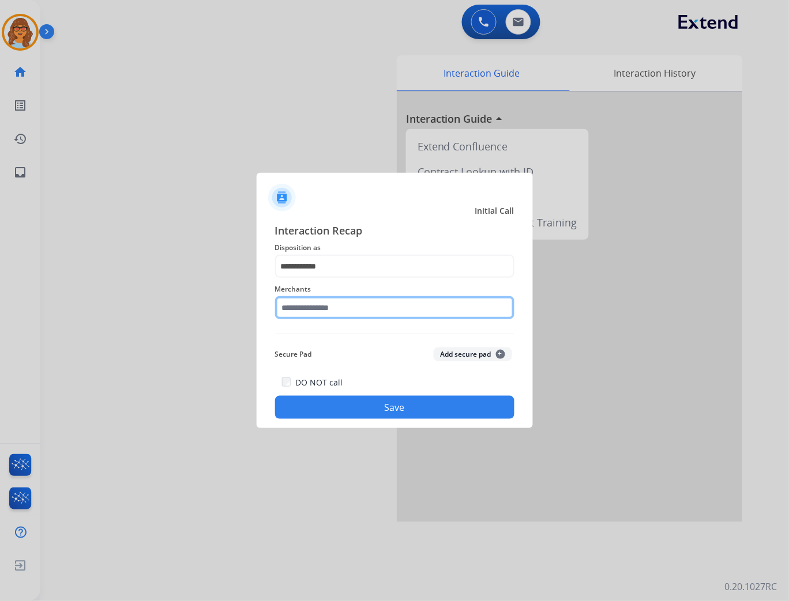
click at [326, 308] on input "text" at bounding box center [394, 307] width 239 height 23
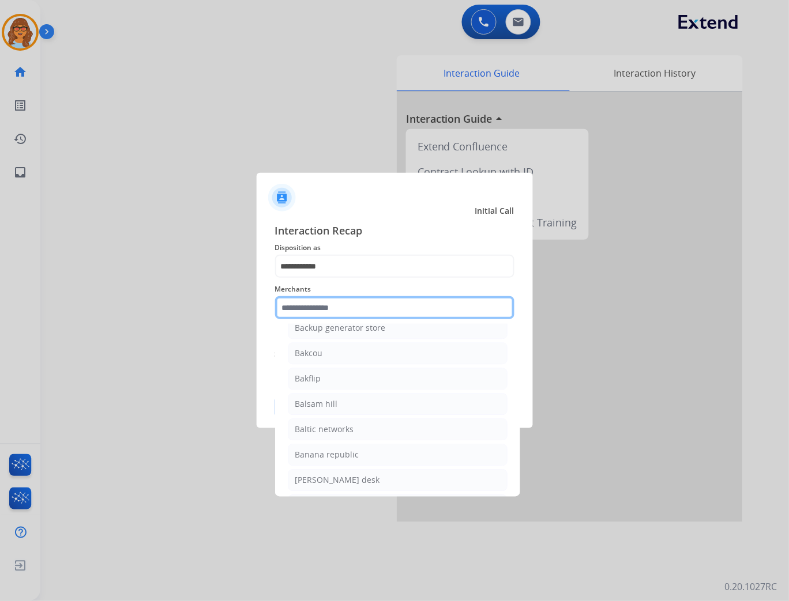
scroll to position [2562, 0]
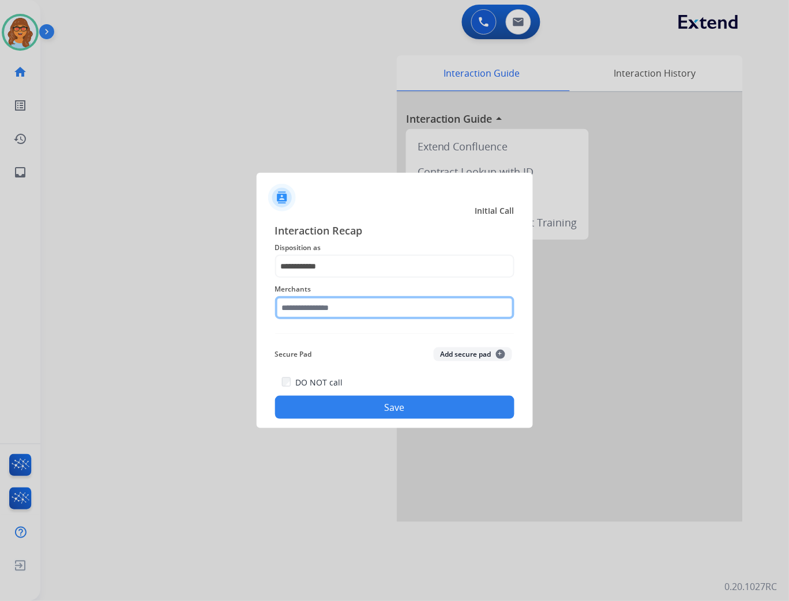
click at [332, 308] on input "text" at bounding box center [394, 307] width 239 height 23
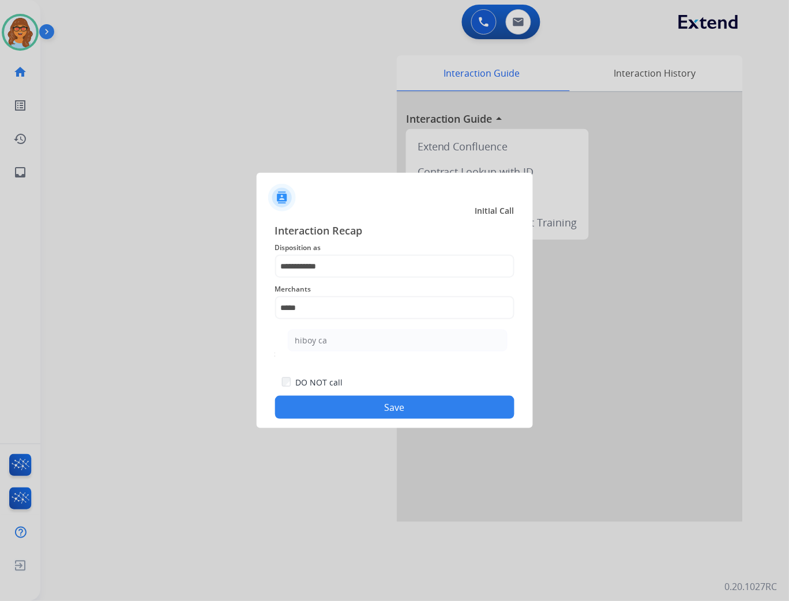
click at [300, 347] on li "hiboy ca" at bounding box center [398, 341] width 220 height 22
type input "********"
click at [358, 402] on button "Save" at bounding box center [394, 407] width 239 height 23
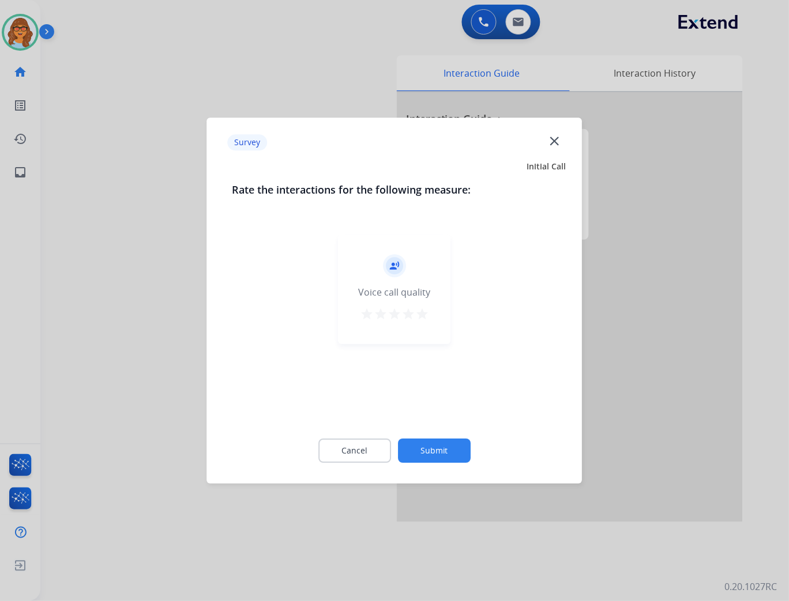
click at [442, 459] on button "Submit" at bounding box center [434, 451] width 73 height 24
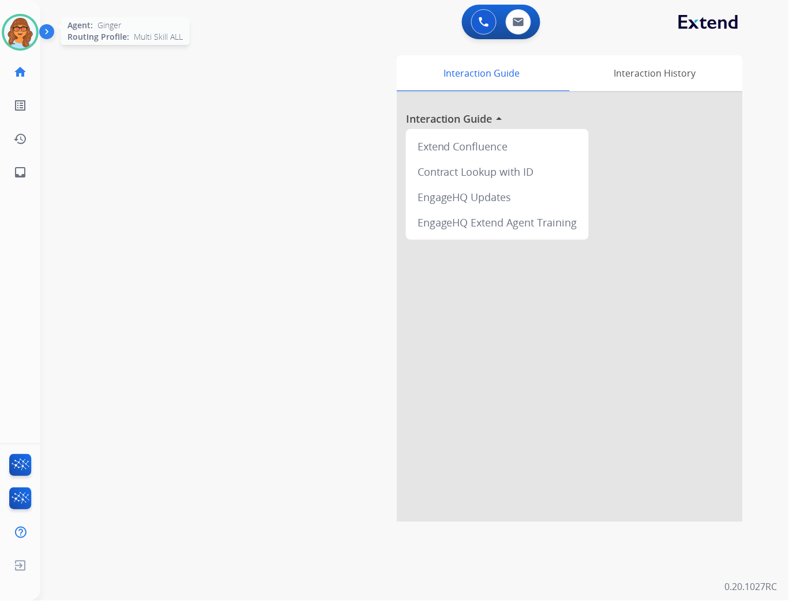
click at [6, 26] on img at bounding box center [20, 32] width 32 height 32
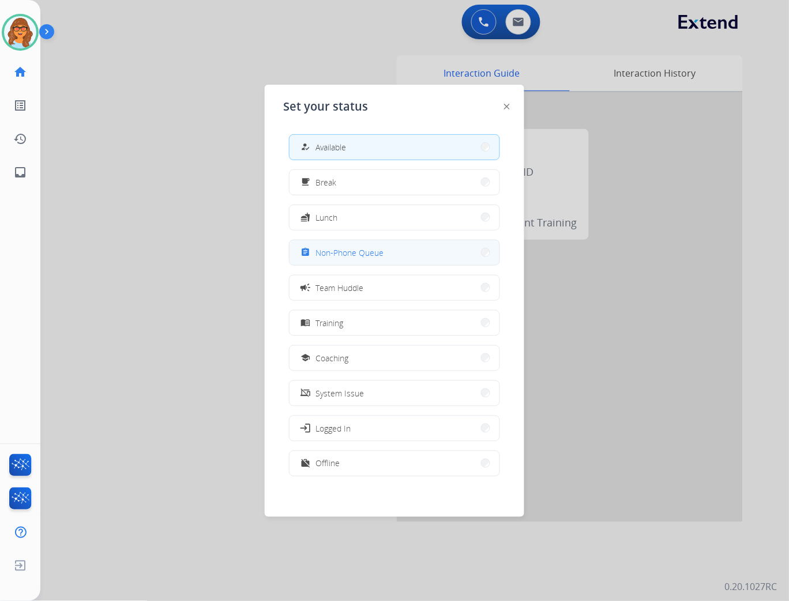
click at [353, 254] on span "Non-Phone Queue" at bounding box center [349, 253] width 68 height 12
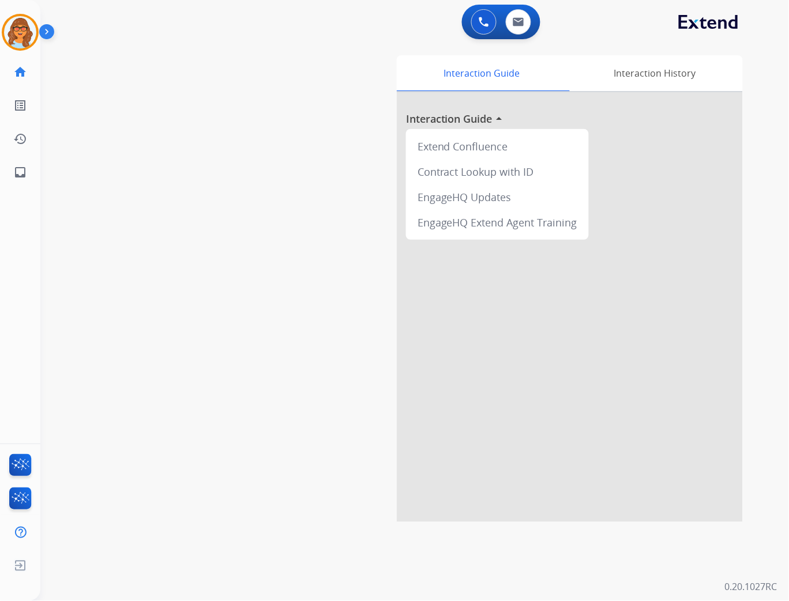
click at [353, 1] on app-navbar "0 Voice Interactions 0 Email Interactions" at bounding box center [400, 21] width 721 height 42
click at [165, 106] on div "swap_horiz Break voice bridge close_fullscreen Connect 3-Way Call merge_type Se…" at bounding box center [400, 282] width 721 height 481
click at [31, 27] on img at bounding box center [20, 32] width 32 height 32
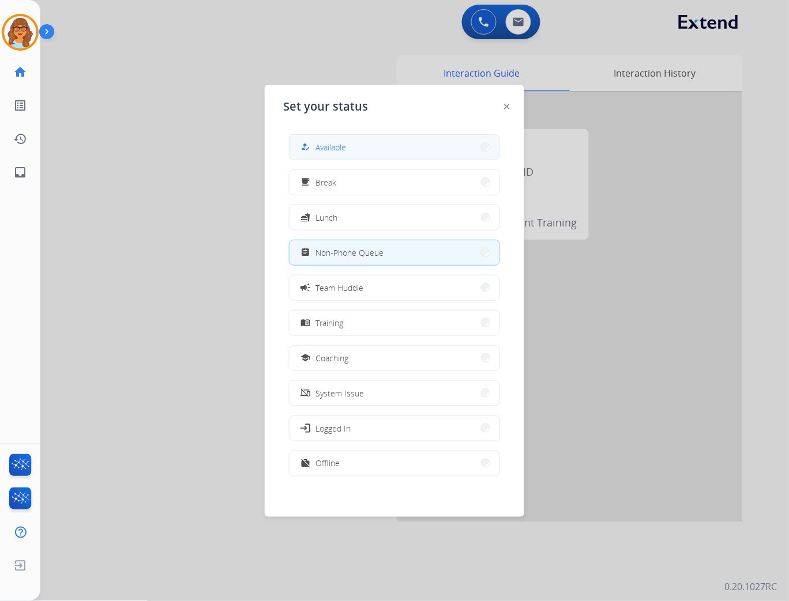
click at [327, 140] on div "how_to_reg Available" at bounding box center [322, 147] width 47 height 14
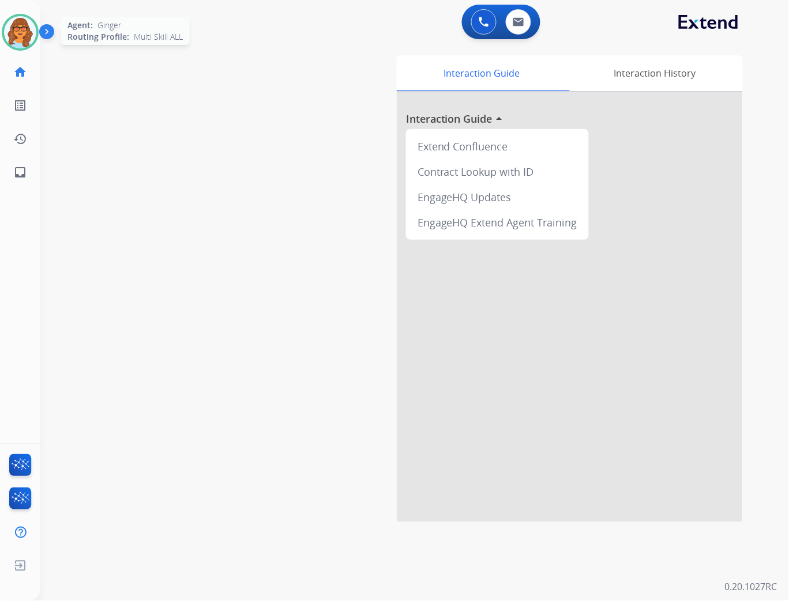
click at [18, 35] on img at bounding box center [20, 32] width 32 height 32
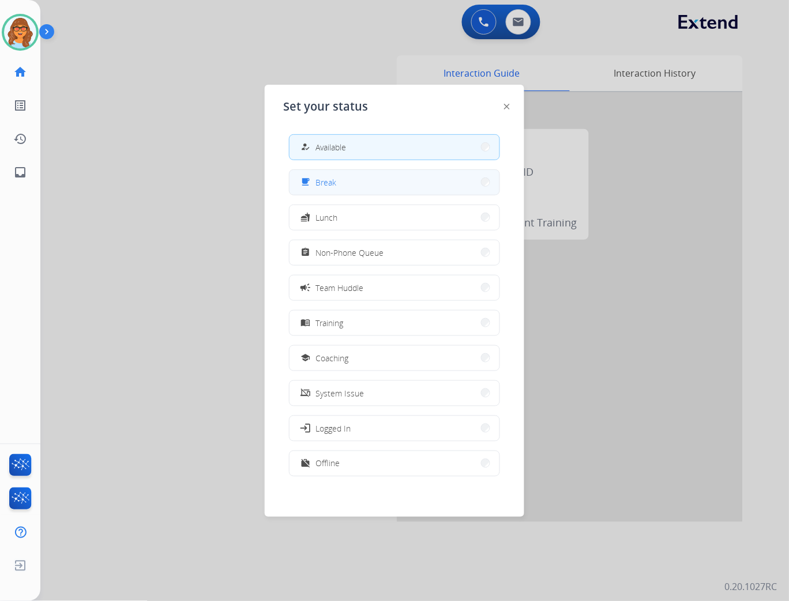
click at [312, 174] on button "free_breakfast Break" at bounding box center [394, 182] width 210 height 25
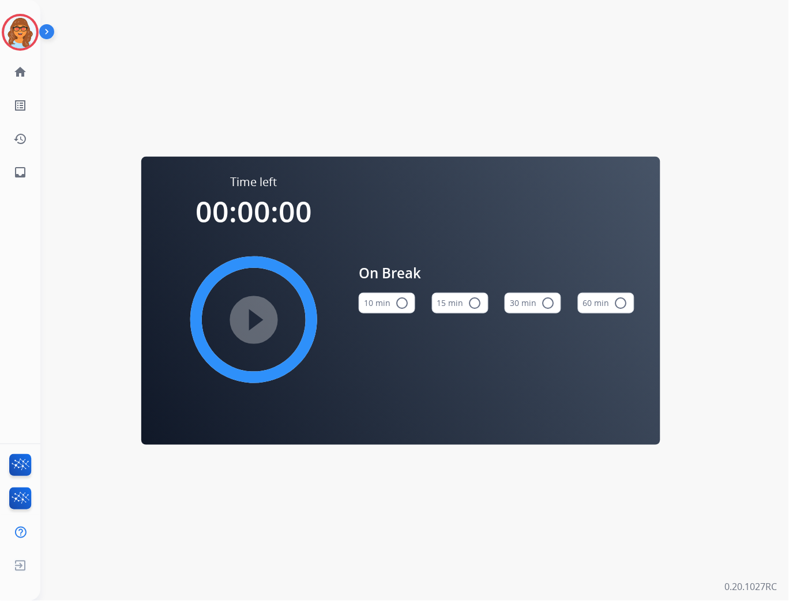
click at [477, 306] on mat-icon "radio_button_unchecked" at bounding box center [475, 303] width 14 height 14
click at [252, 319] on mat-icon "play_circle_filled" at bounding box center [254, 320] width 14 height 14
drag, startPoint x: 21, startPoint y: 31, endPoint x: 47, endPoint y: 33, distance: 25.4
click at [22, 31] on img at bounding box center [20, 32] width 32 height 32
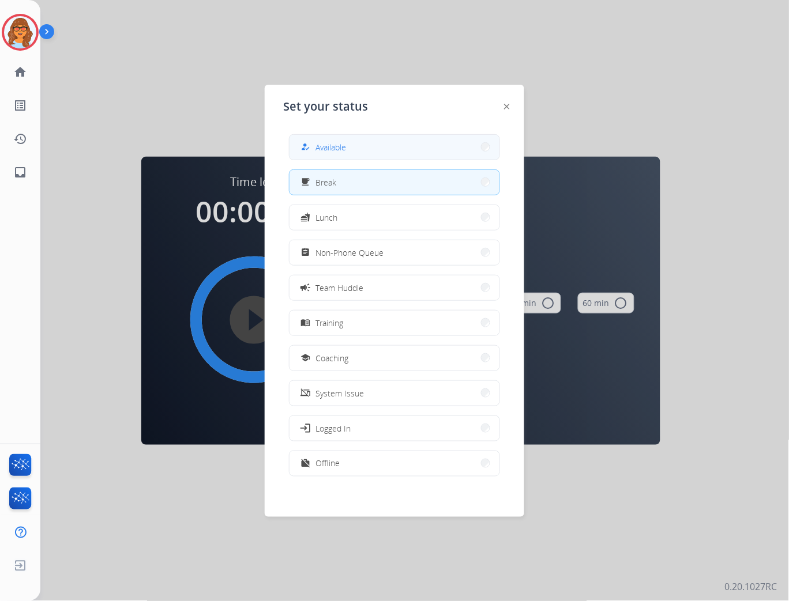
click at [382, 152] on button "how_to_reg Available" at bounding box center [394, 147] width 210 height 25
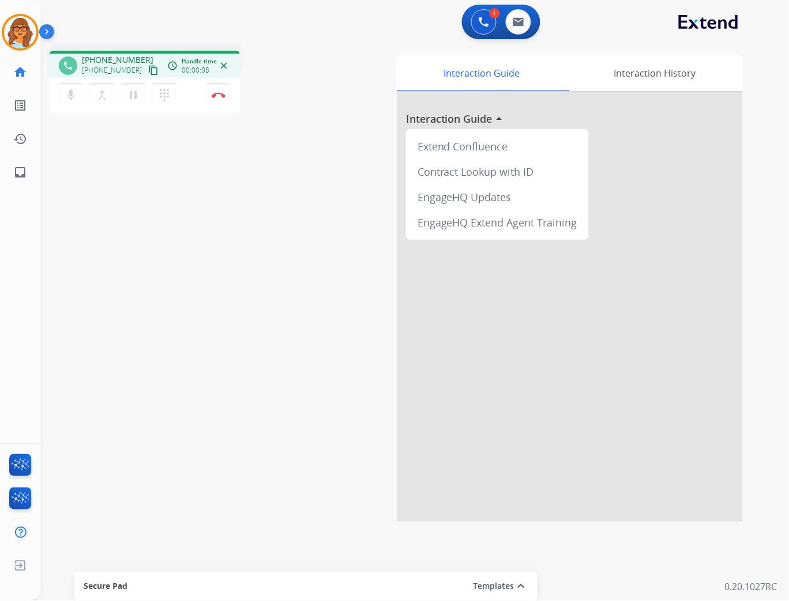
click at [148, 70] on mat-icon "content_copy" at bounding box center [153, 70] width 10 height 10
click at [217, 100] on button "Disconnect" at bounding box center [218, 95] width 24 height 24
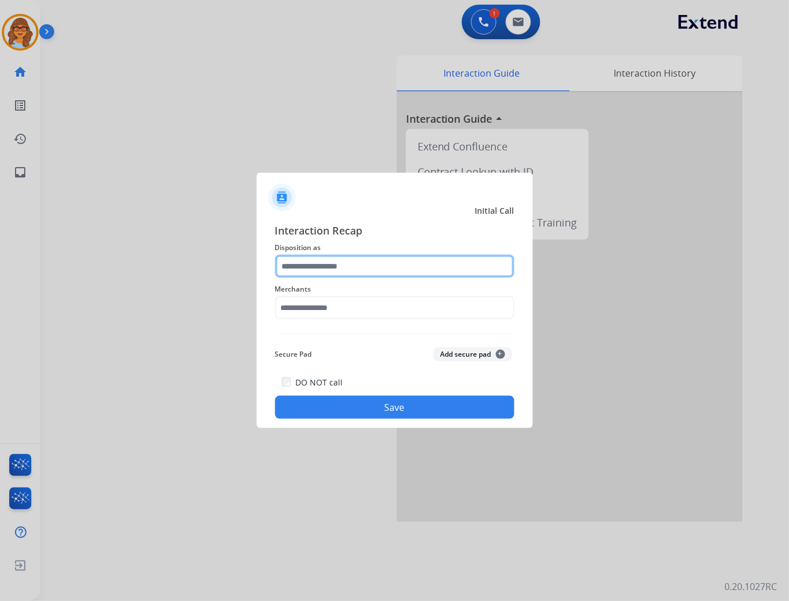
click at [330, 257] on input "text" at bounding box center [394, 266] width 239 height 23
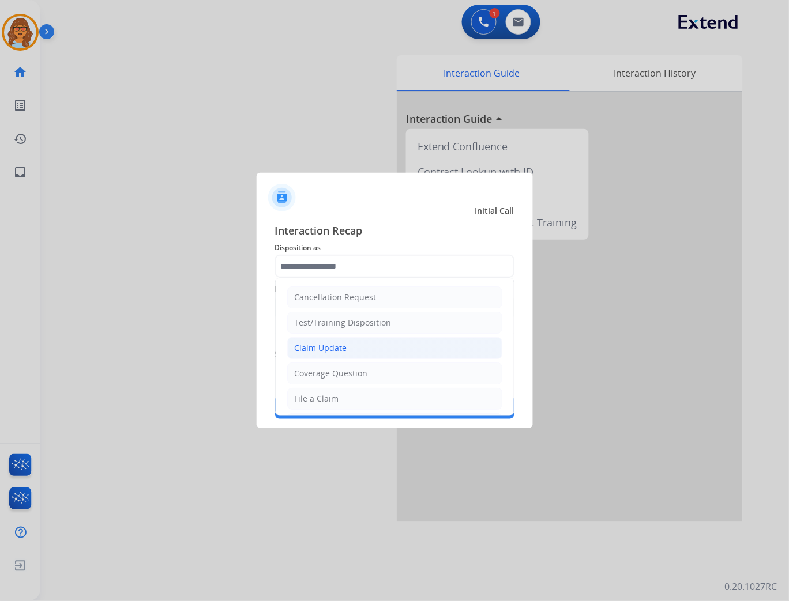
click at [329, 350] on div "Claim Update" at bounding box center [321, 348] width 52 height 12
type input "**********"
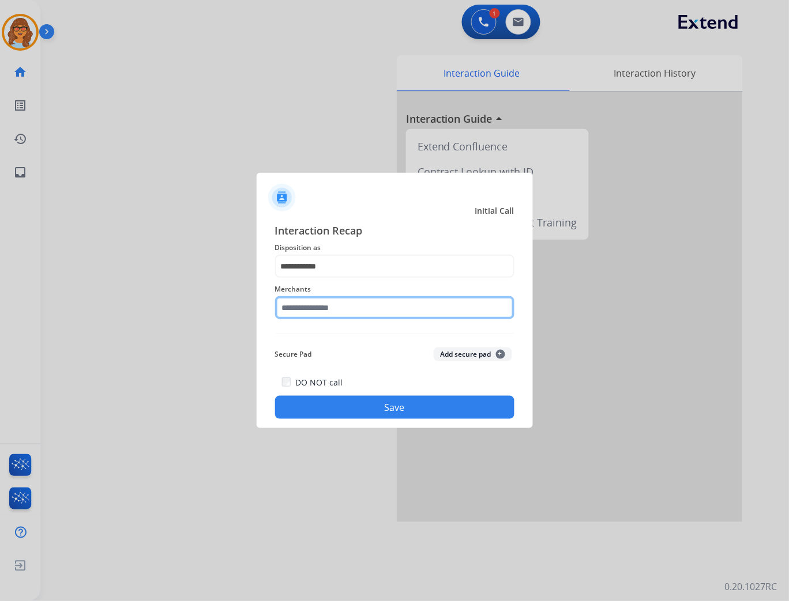
click at [344, 308] on input "text" at bounding box center [394, 307] width 239 height 23
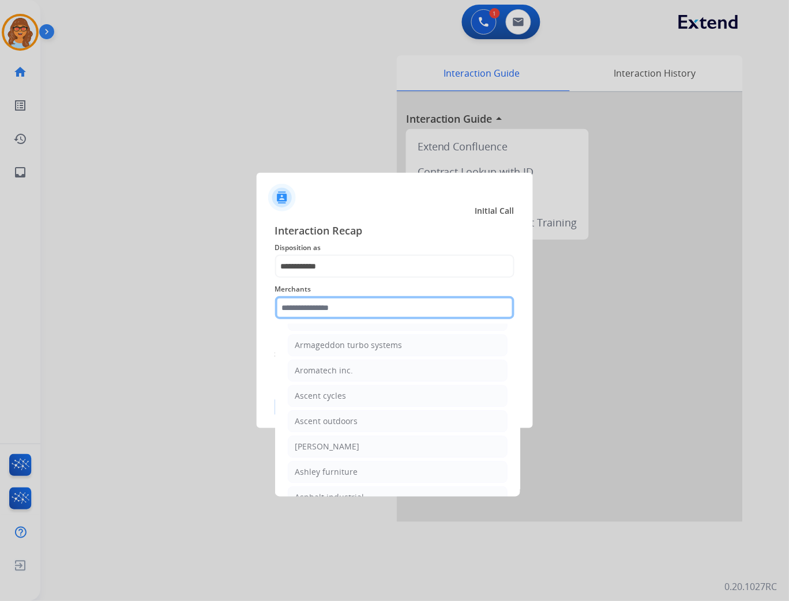
scroll to position [1601, 0]
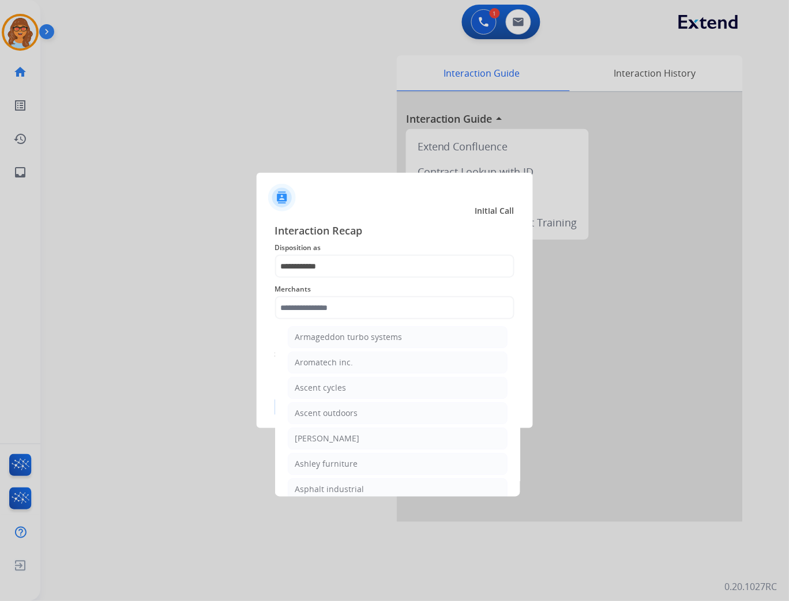
click at [300, 442] on div "[PERSON_NAME]" at bounding box center [327, 439] width 65 height 12
type input "**********"
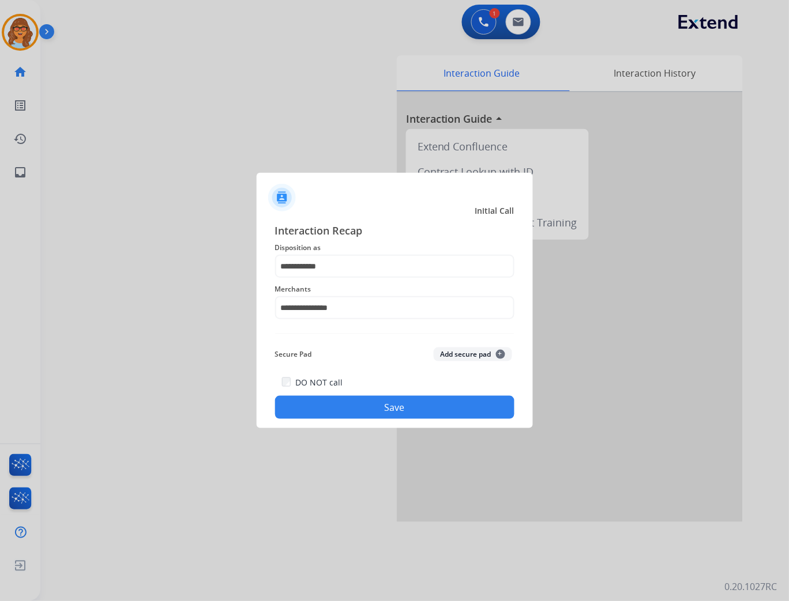
click at [424, 410] on button "Save" at bounding box center [394, 407] width 239 height 23
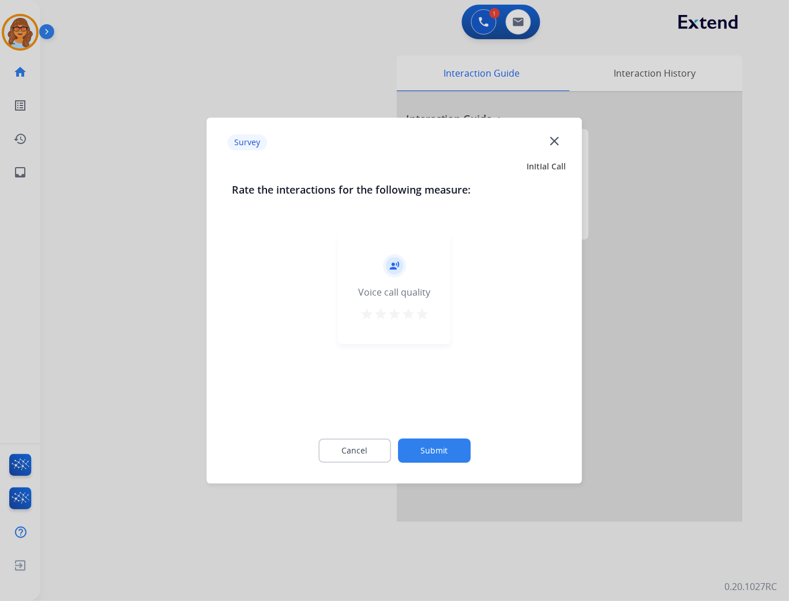
click at [424, 315] on mat-icon "star" at bounding box center [422, 314] width 14 height 14
click at [445, 454] on button "Submit" at bounding box center [434, 451] width 73 height 24
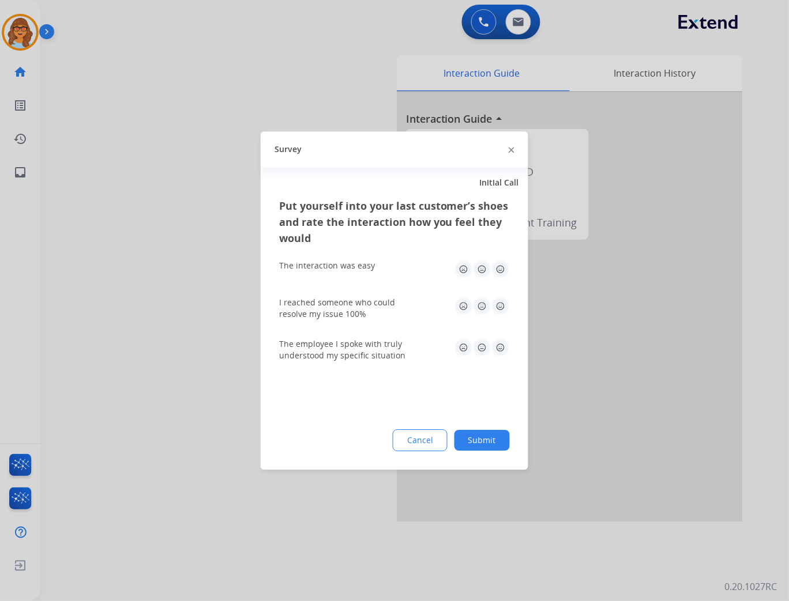
drag, startPoint x: 499, startPoint y: 263, endPoint x: 508, endPoint y: 321, distance: 59.0
click at [499, 264] on img at bounding box center [500, 269] width 18 height 18
click at [497, 303] on img at bounding box center [500, 306] width 18 height 18
click at [496, 355] on img at bounding box center [500, 347] width 18 height 18
click at [491, 444] on button "Submit" at bounding box center [481, 440] width 55 height 21
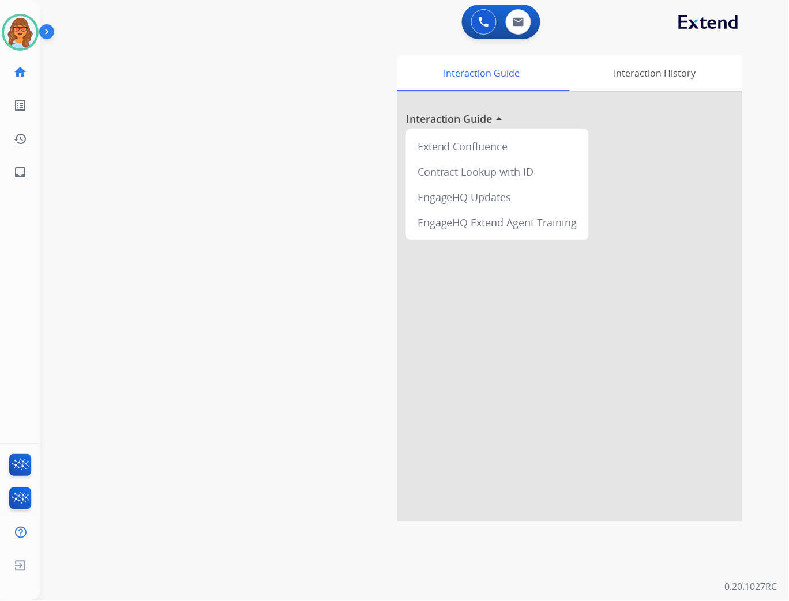
click at [199, 135] on div "swap_horiz Break voice bridge close_fullscreen Connect 3-Way Call merge_type Se…" at bounding box center [400, 282] width 721 height 481
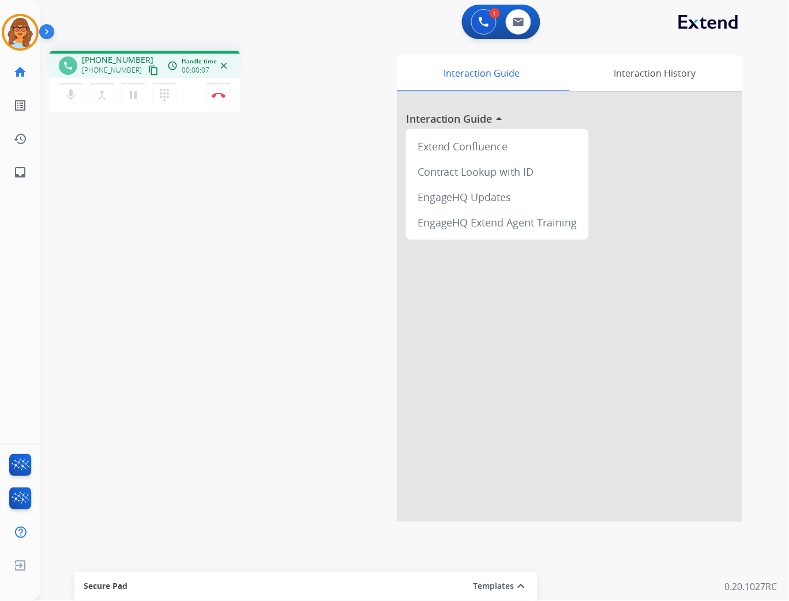
click at [148, 72] on mat-icon "content_copy" at bounding box center [153, 70] width 10 height 10
click at [218, 95] on img at bounding box center [219, 95] width 14 height 6
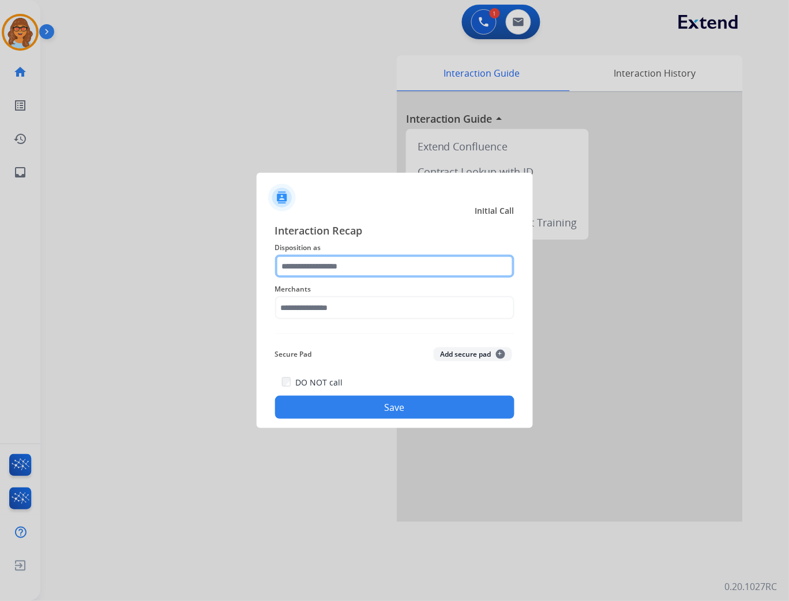
click at [372, 264] on input "text" at bounding box center [394, 266] width 239 height 23
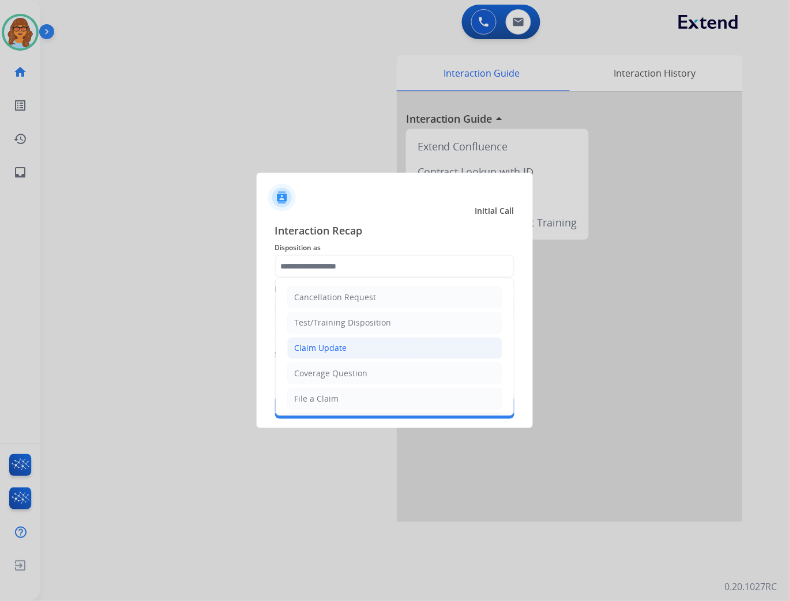
click at [354, 350] on li "Claim Update" at bounding box center [394, 348] width 215 height 22
type input "**********"
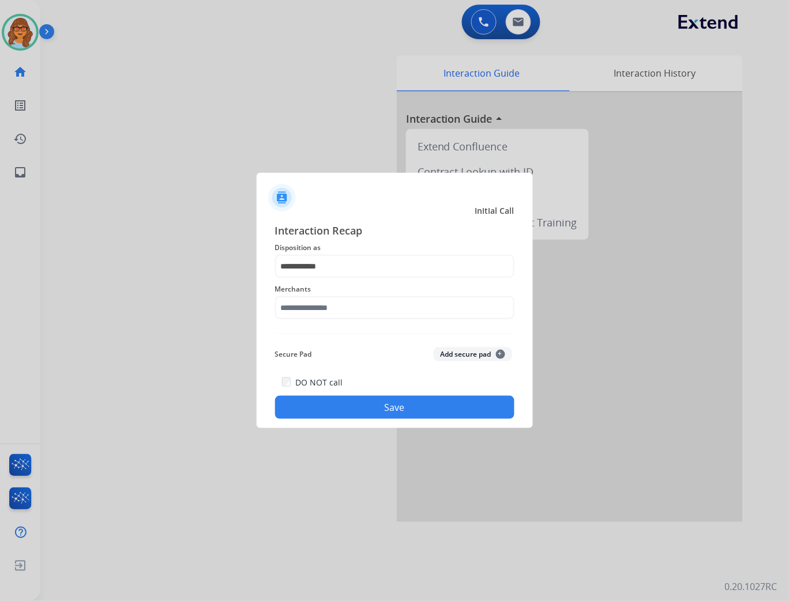
click at [424, 403] on button "Save" at bounding box center [394, 407] width 239 height 23
click at [370, 301] on input "text" at bounding box center [394, 307] width 239 height 23
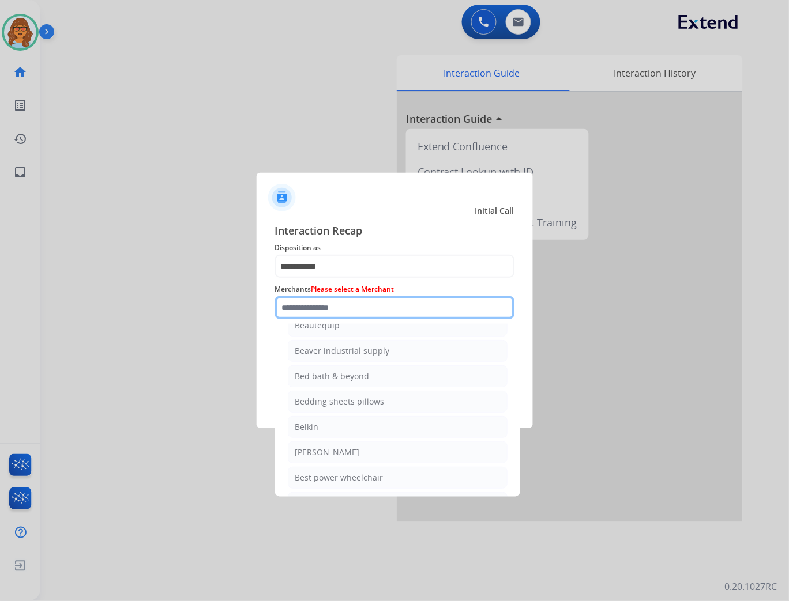
scroll to position [2754, 0]
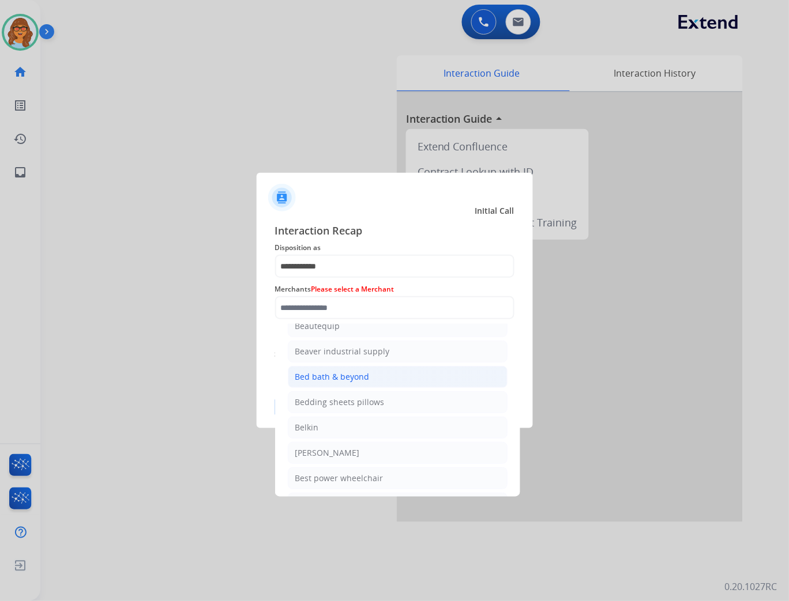
click at [321, 383] on div "Bed bath & beyond" at bounding box center [332, 377] width 74 height 12
type input "**********"
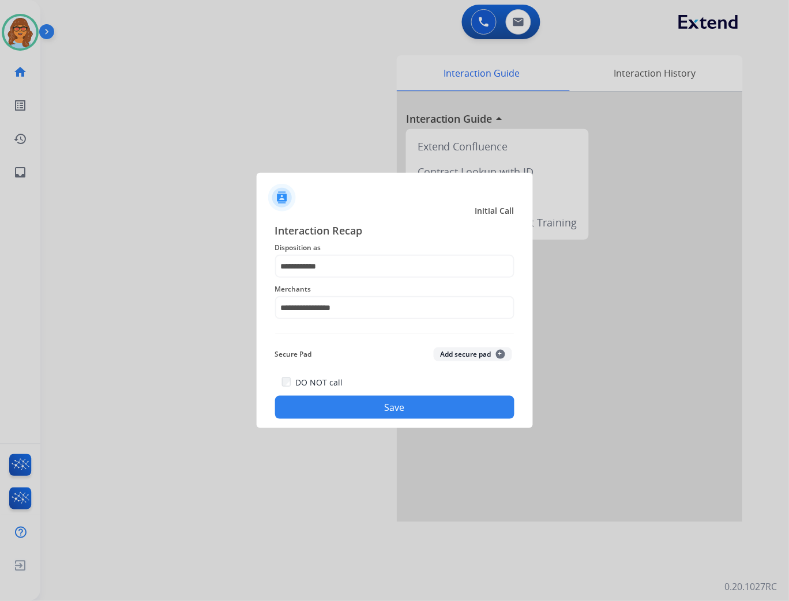
click at [428, 408] on button "Save" at bounding box center [394, 407] width 239 height 23
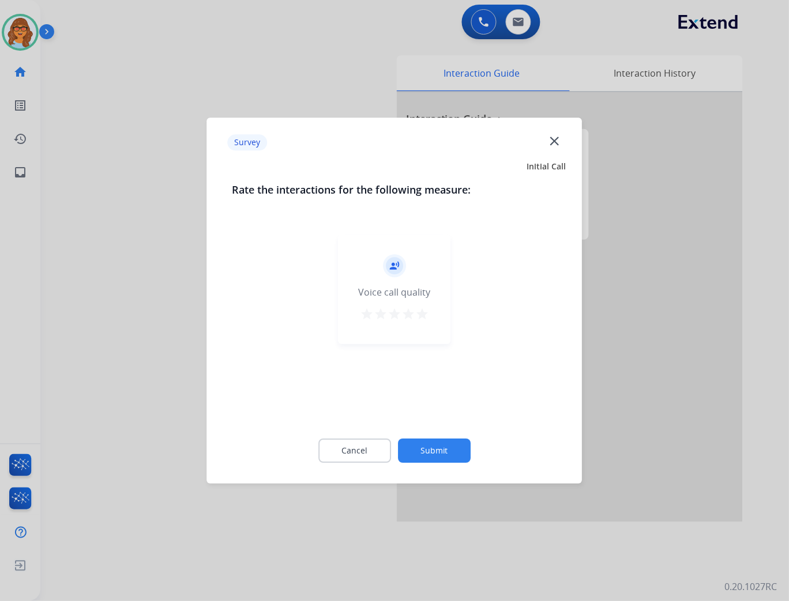
click at [441, 452] on button "Submit" at bounding box center [434, 451] width 73 height 24
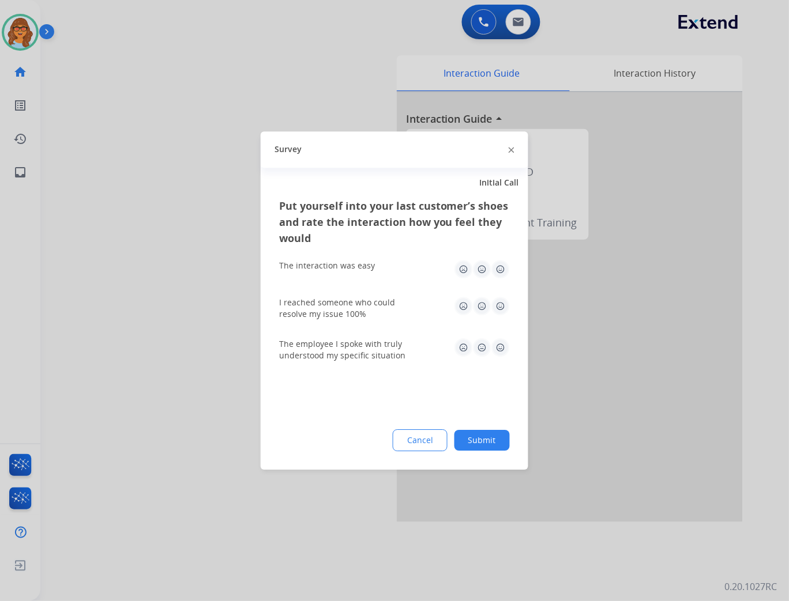
click at [503, 441] on button "Submit" at bounding box center [481, 440] width 55 height 21
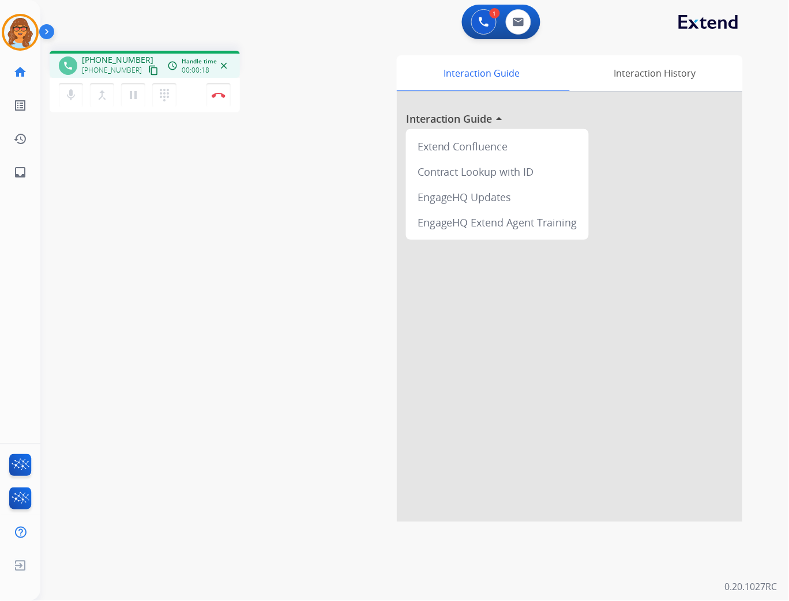
click at [148, 70] on mat-icon "content_copy" at bounding box center [153, 70] width 10 height 10
click at [212, 90] on button "Disconnect" at bounding box center [218, 95] width 24 height 24
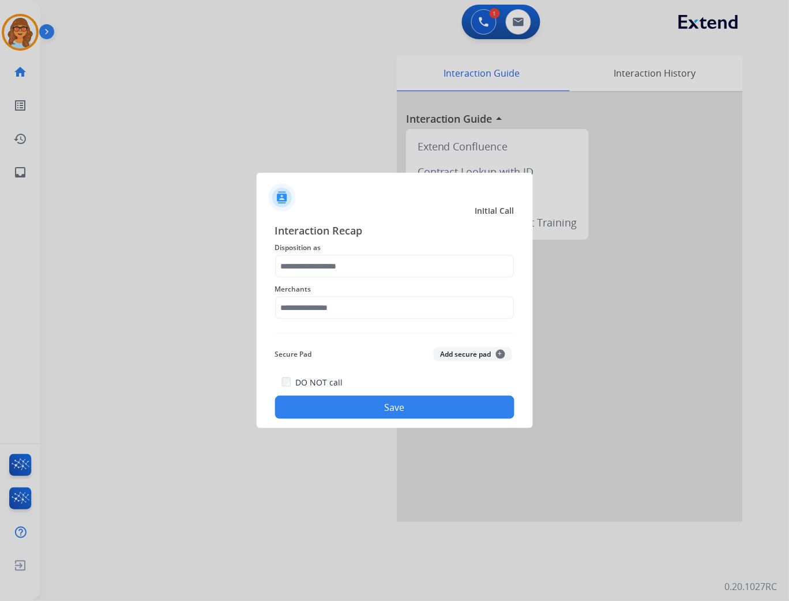
click at [327, 279] on div "Merchants" at bounding box center [394, 301] width 239 height 46
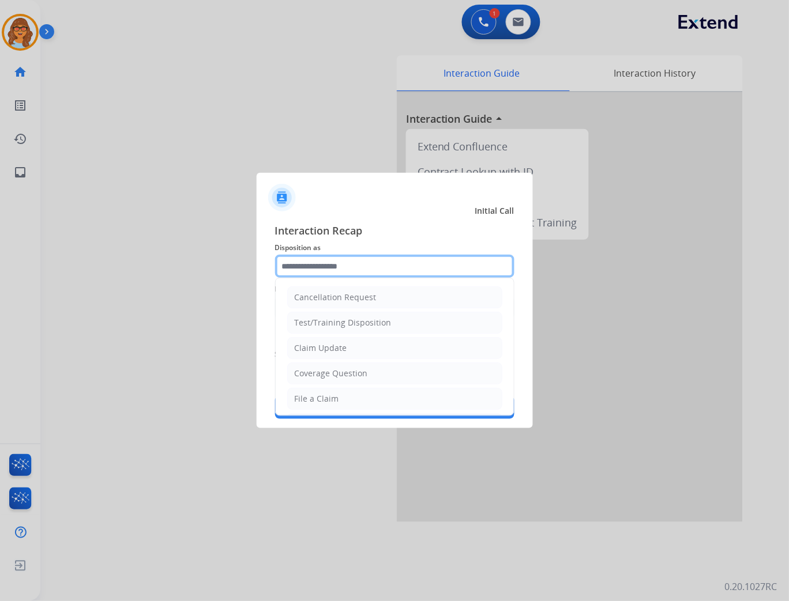
click at [344, 268] on input "text" at bounding box center [394, 266] width 239 height 23
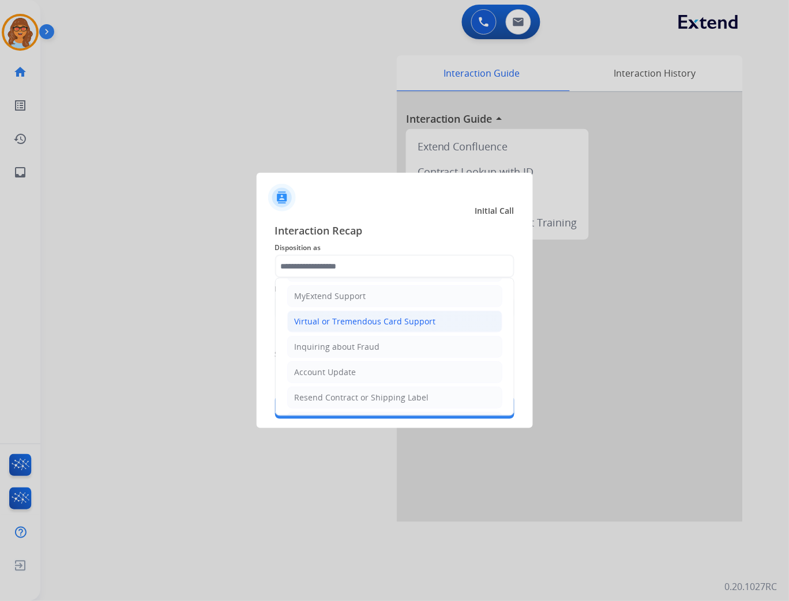
click at [428, 325] on div "Virtual or Tremendous Card Support" at bounding box center [365, 322] width 141 height 12
type input "**********"
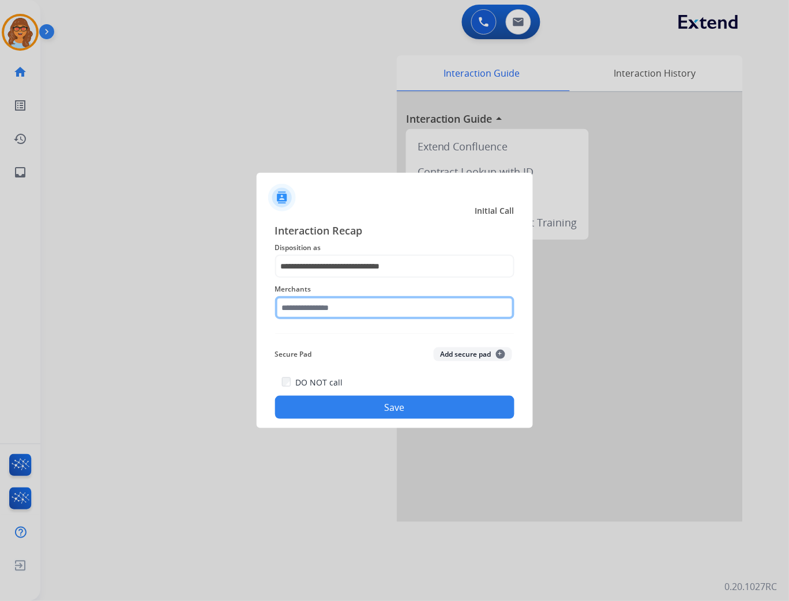
click at [355, 307] on input "text" at bounding box center [394, 307] width 239 height 23
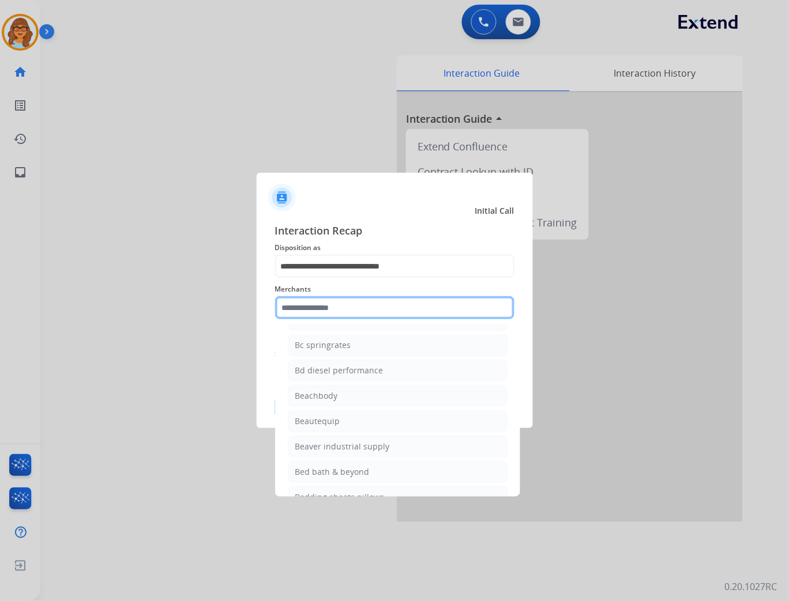
scroll to position [2690, 0]
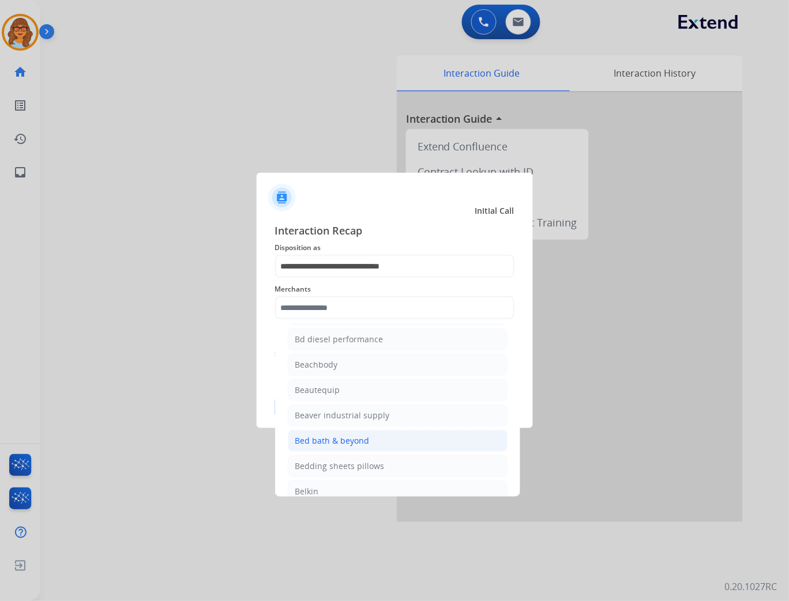
click at [365, 446] on div "Bed bath & beyond" at bounding box center [332, 441] width 74 height 12
type input "**********"
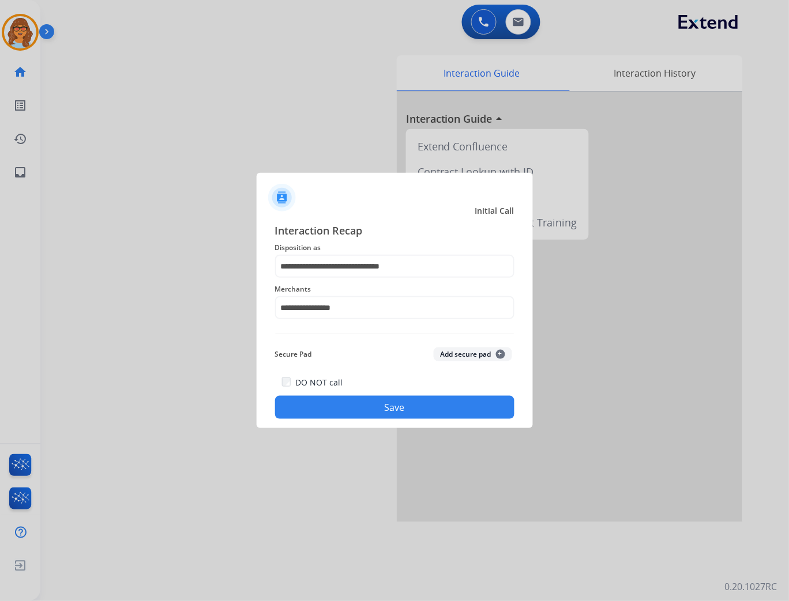
click at [433, 408] on button "Save" at bounding box center [394, 407] width 239 height 23
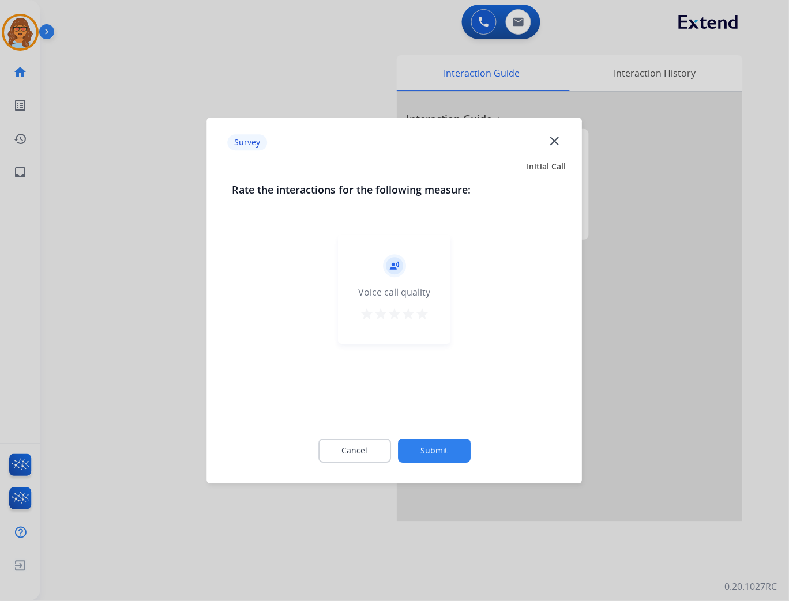
click at [421, 315] on mat-icon "star" at bounding box center [422, 314] width 14 height 14
click at [437, 447] on button "Submit" at bounding box center [434, 451] width 73 height 24
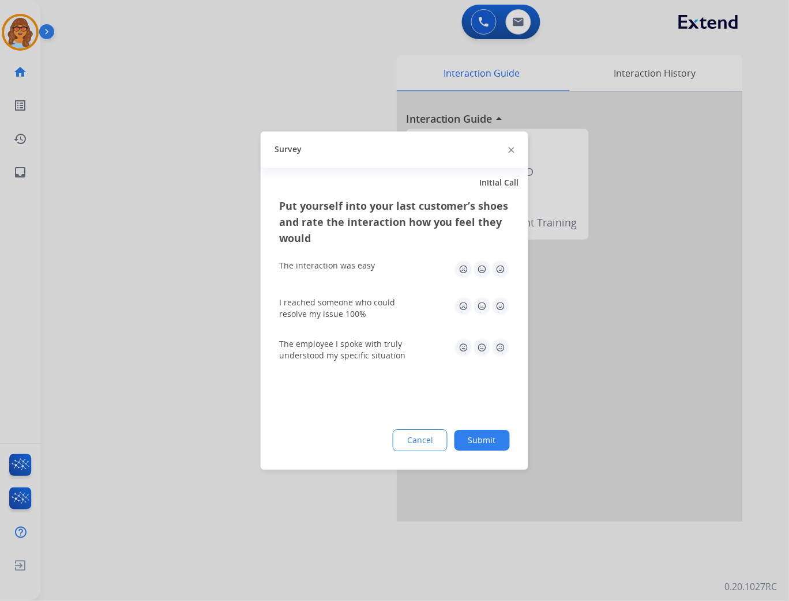
click at [499, 262] on img at bounding box center [500, 269] width 18 height 18
drag, startPoint x: 505, startPoint y: 302, endPoint x: 500, endPoint y: 307, distance: 7.3
click at [505, 303] on img at bounding box center [500, 306] width 18 height 18
drag, startPoint x: 501, startPoint y: 346, endPoint x: 503, endPoint y: 384, distance: 37.5
click at [500, 348] on img at bounding box center [500, 347] width 18 height 18
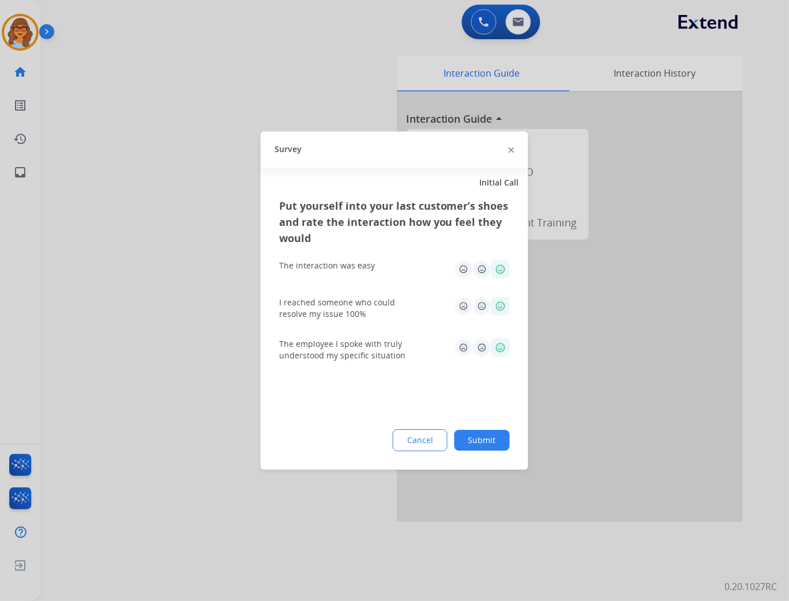
click at [489, 436] on button "Submit" at bounding box center [481, 440] width 55 height 21
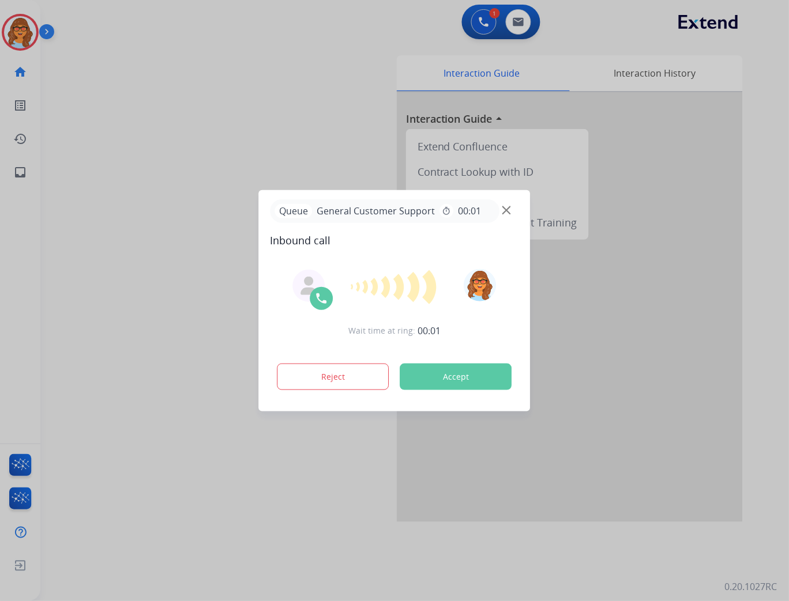
click at [237, 293] on div at bounding box center [394, 300] width 789 height 601
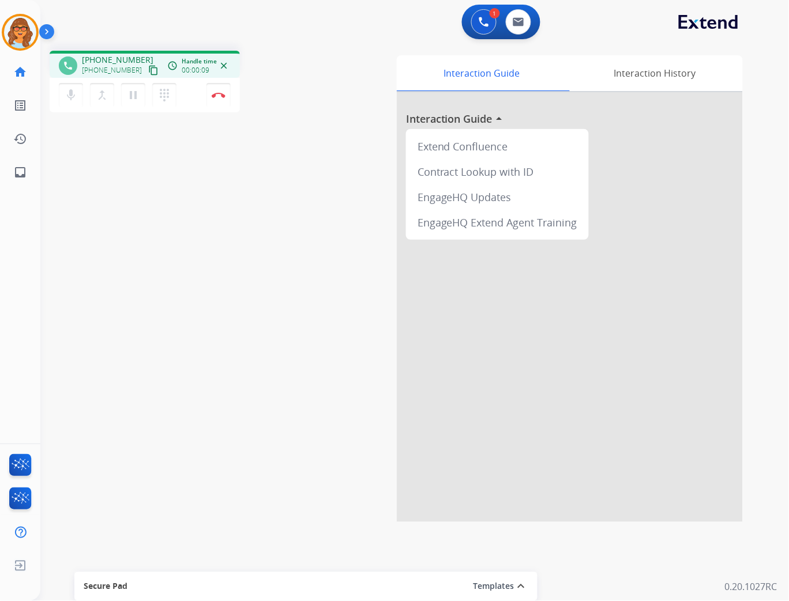
click at [148, 69] on mat-icon "content_copy" at bounding box center [153, 70] width 10 height 10
click at [217, 96] on img at bounding box center [219, 95] width 14 height 6
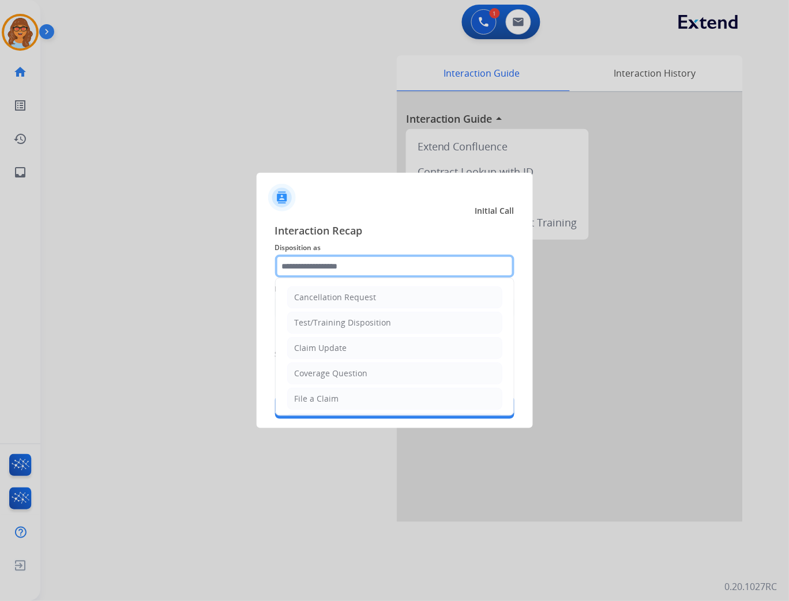
click at [358, 259] on input "text" at bounding box center [394, 266] width 239 height 23
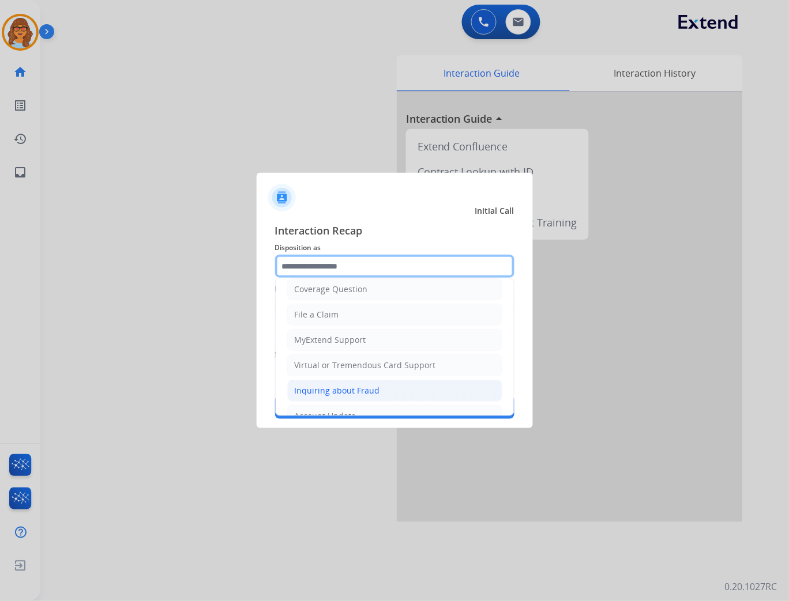
scroll to position [64, 0]
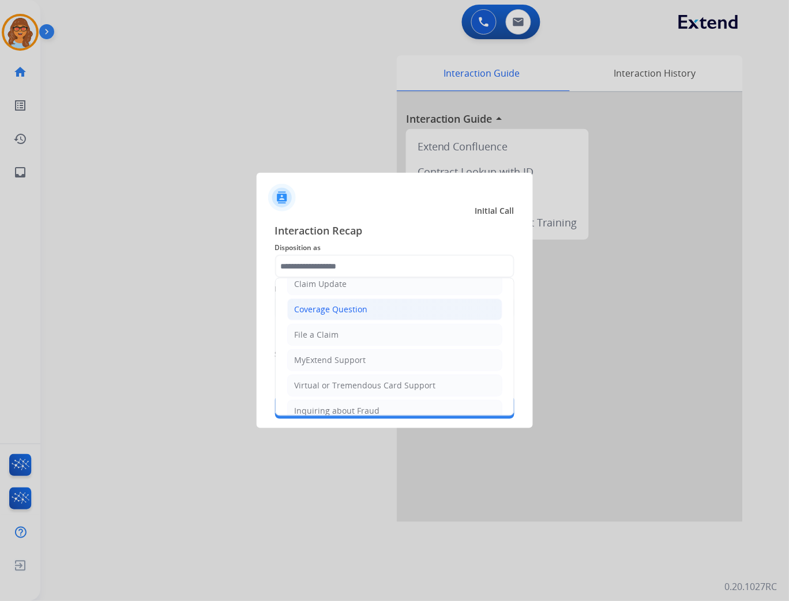
click at [344, 311] on div "Coverage Question" at bounding box center [331, 310] width 73 height 12
type input "**********"
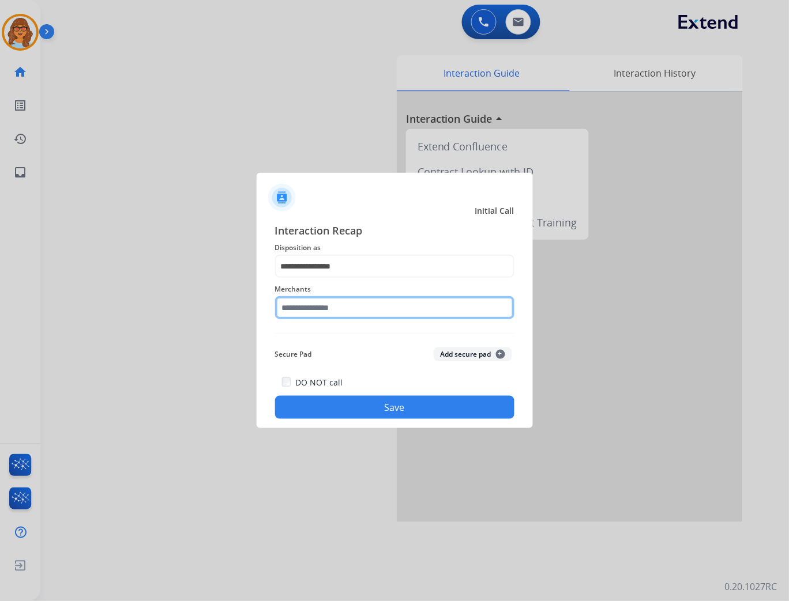
click at [349, 310] on input "text" at bounding box center [394, 307] width 239 height 23
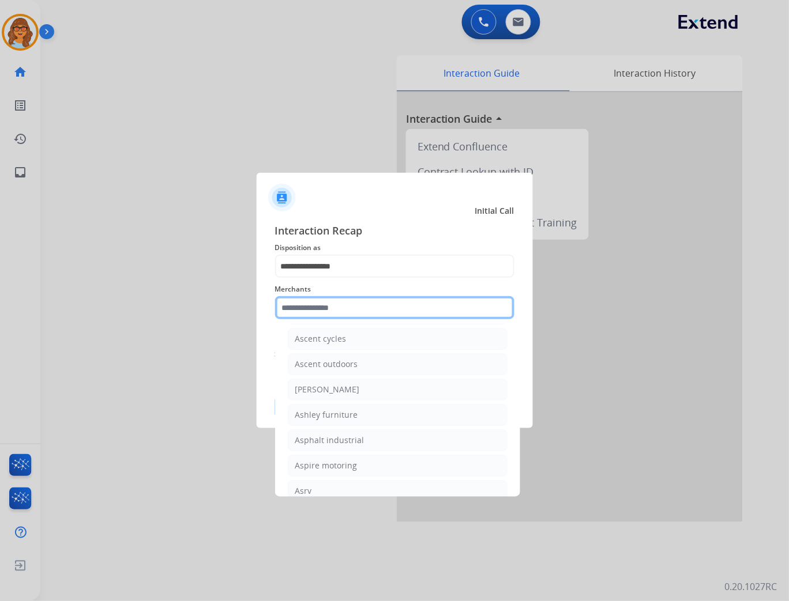
scroll to position [1665, 0]
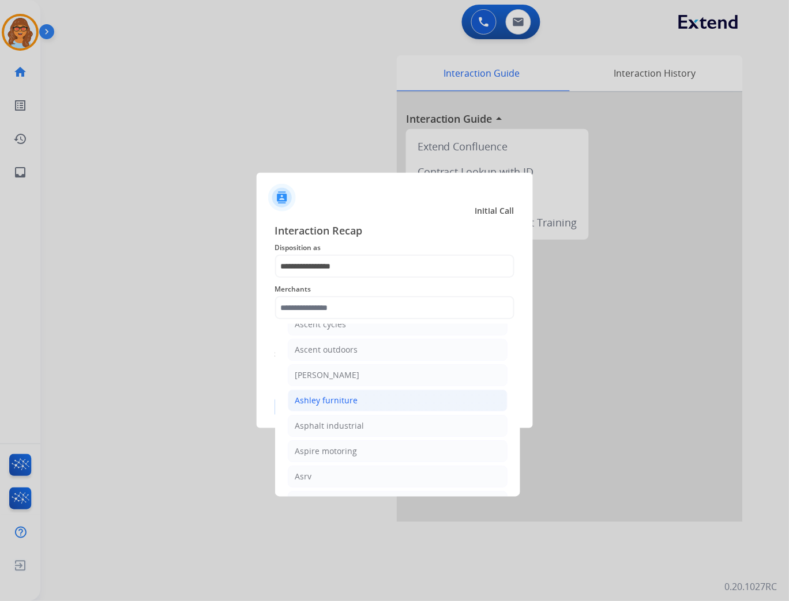
click at [325, 405] on div "Ashley furniture" at bounding box center [326, 401] width 63 height 12
type input "**********"
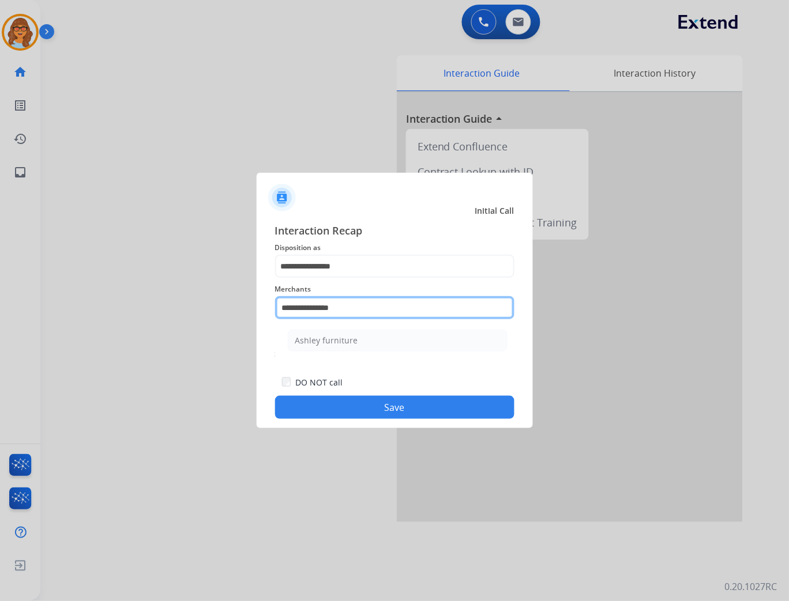
drag, startPoint x: 353, startPoint y: 309, endPoint x: 174, endPoint y: 295, distance: 180.4
click at [0, 295] on app-contact-recap-modal "**********" at bounding box center [0, 300] width 0 height 601
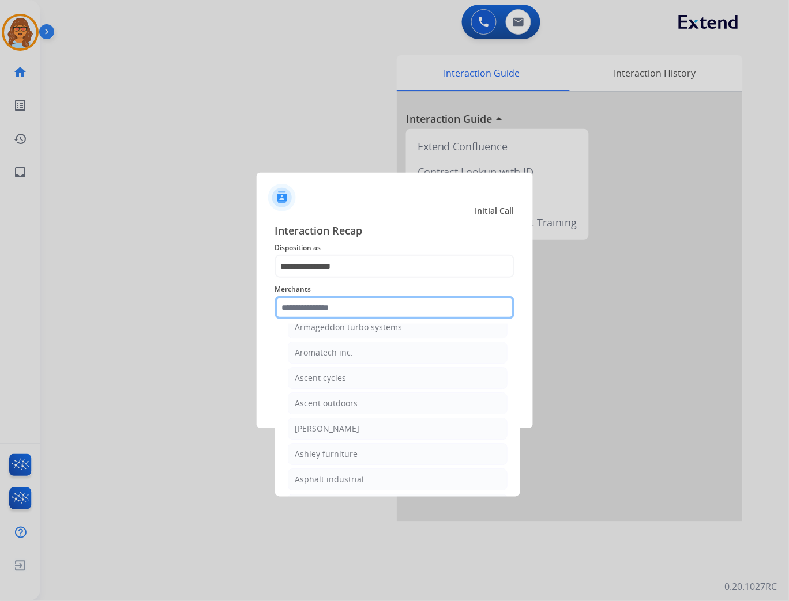
scroll to position [1601, 0]
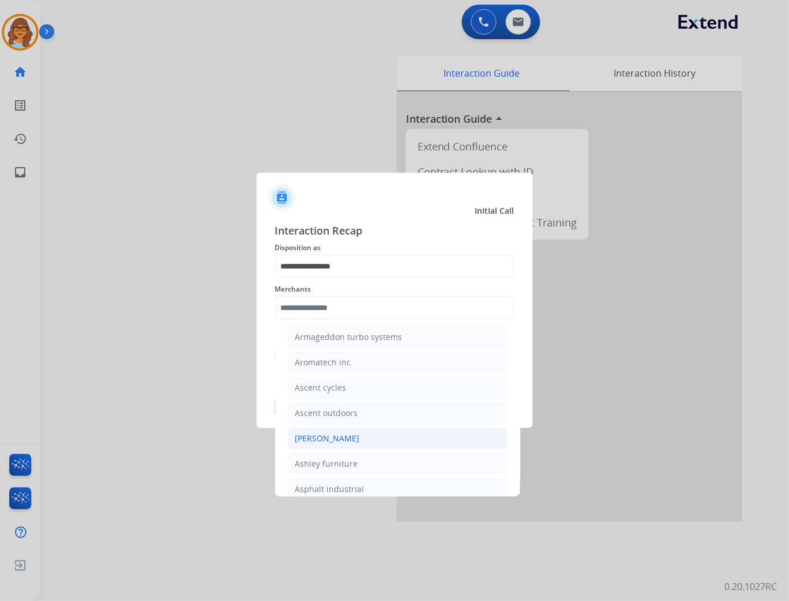
click at [349, 436] on li "[PERSON_NAME]" at bounding box center [398, 439] width 220 height 22
type input "**********"
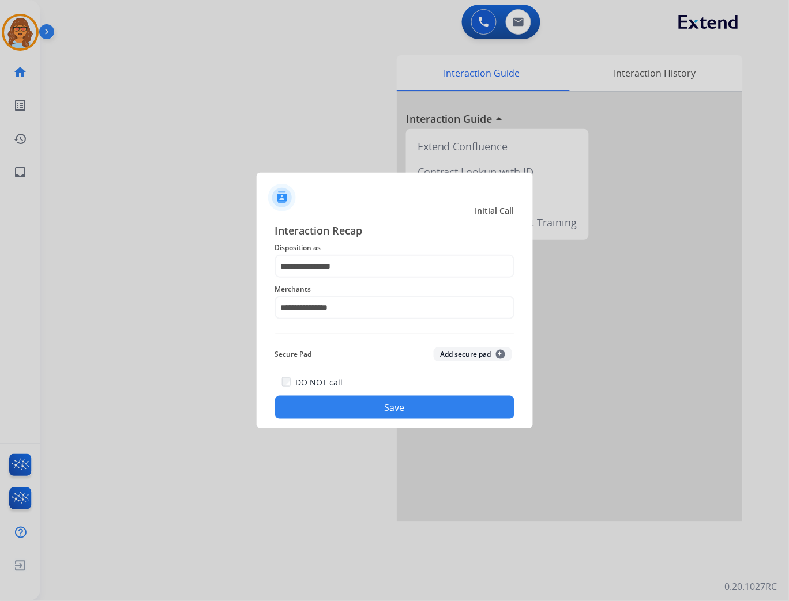
click at [384, 401] on button "Save" at bounding box center [394, 407] width 239 height 23
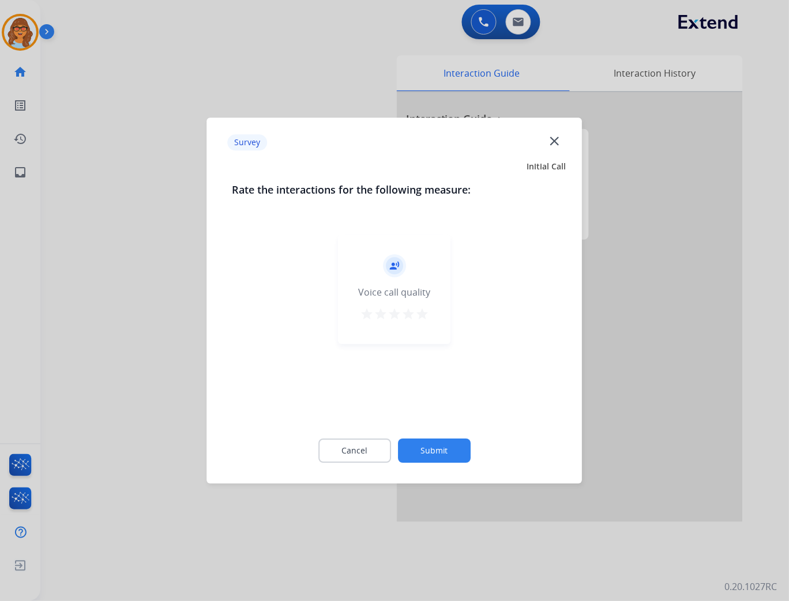
click at [424, 314] on mat-icon "star" at bounding box center [422, 314] width 14 height 14
click at [439, 444] on button "Submit" at bounding box center [434, 451] width 73 height 24
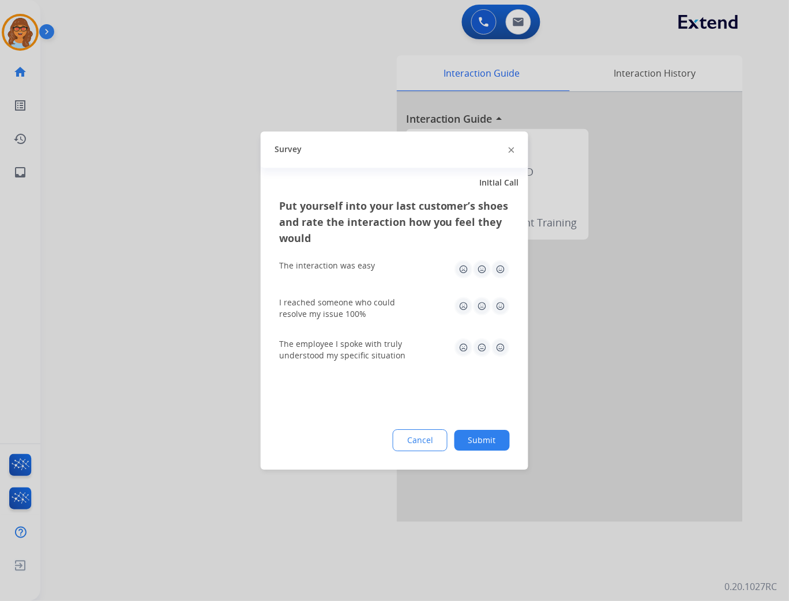
click at [498, 267] on img at bounding box center [500, 269] width 18 height 18
click at [503, 308] on img at bounding box center [500, 306] width 18 height 18
click at [497, 346] on img at bounding box center [500, 347] width 18 height 18
click at [477, 441] on button "Submit" at bounding box center [481, 440] width 55 height 21
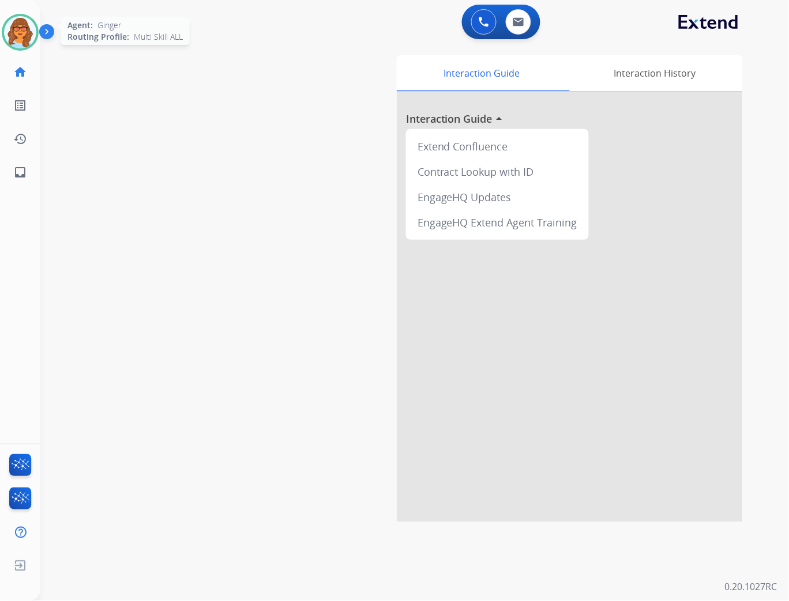
click at [10, 31] on img at bounding box center [20, 32] width 32 height 32
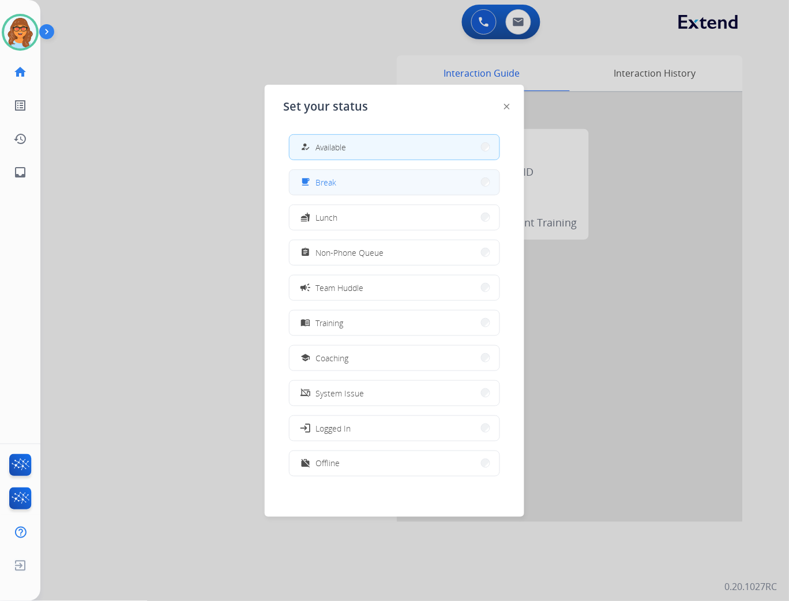
click at [335, 183] on span "Break" at bounding box center [325, 182] width 21 height 12
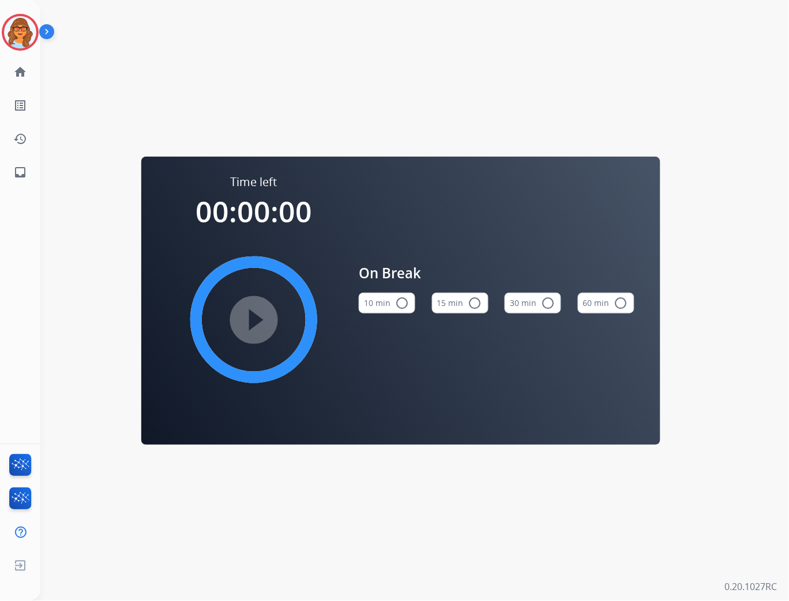
click at [271, 120] on div "Time left 00:00:00 play_circle_filled On Break 10 min radio_button_unchecked 15…" at bounding box center [400, 300] width 721 height 601
click at [31, 30] on img at bounding box center [20, 32] width 32 height 32
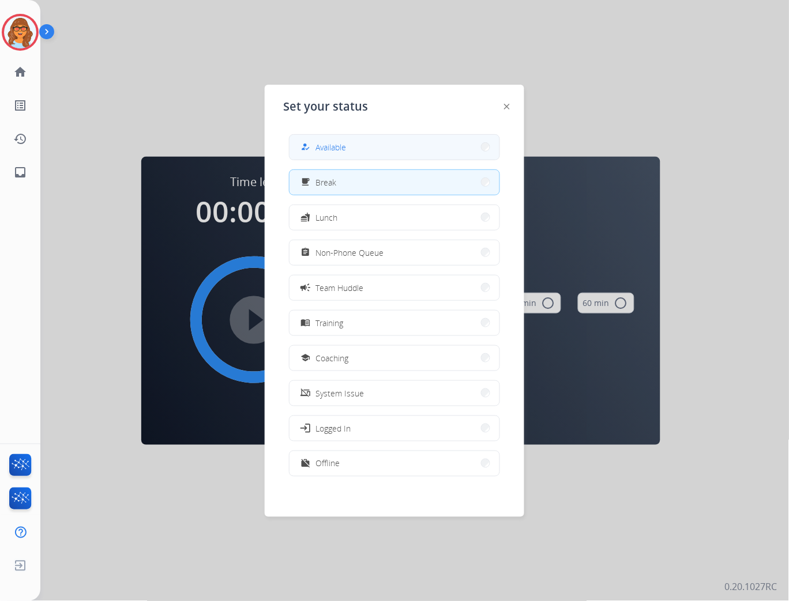
click at [340, 148] on span "Available" at bounding box center [330, 147] width 31 height 12
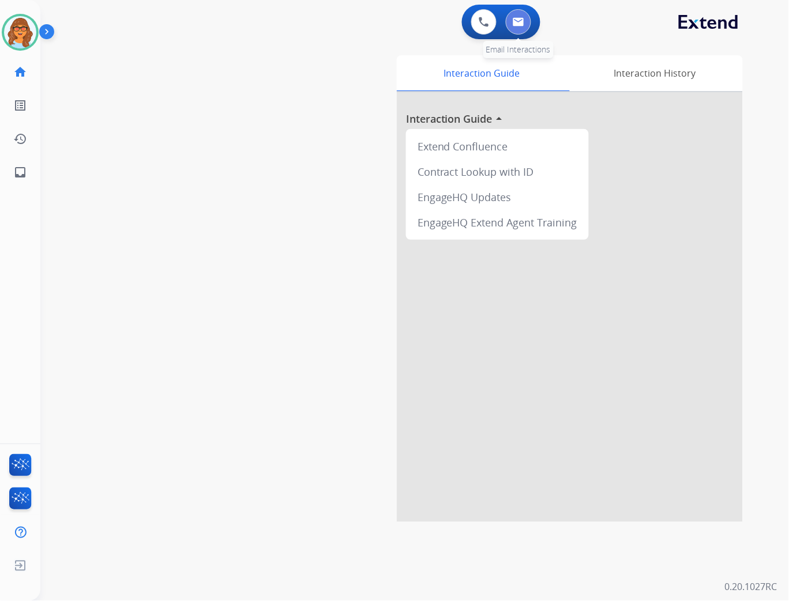
click at [518, 21] on img at bounding box center [518, 21] width 12 height 9
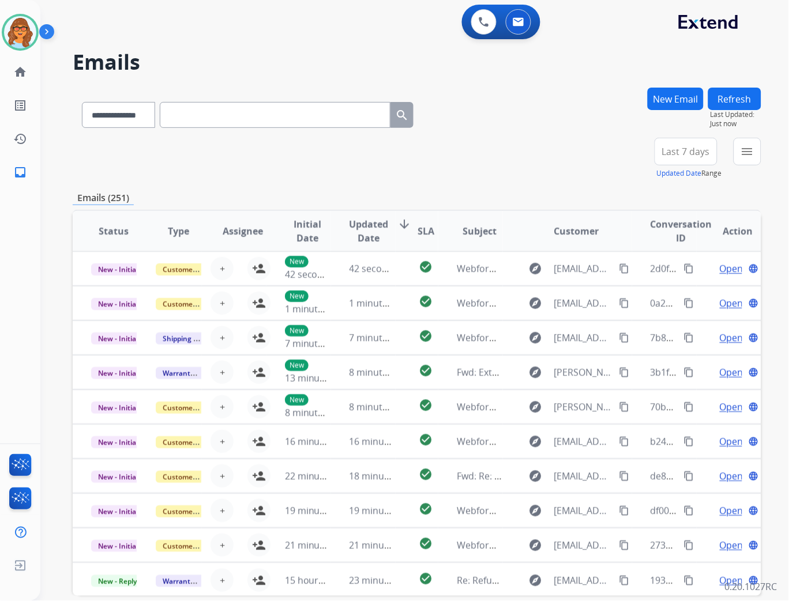
click at [683, 99] on button "New Email" at bounding box center [675, 99] width 56 height 22
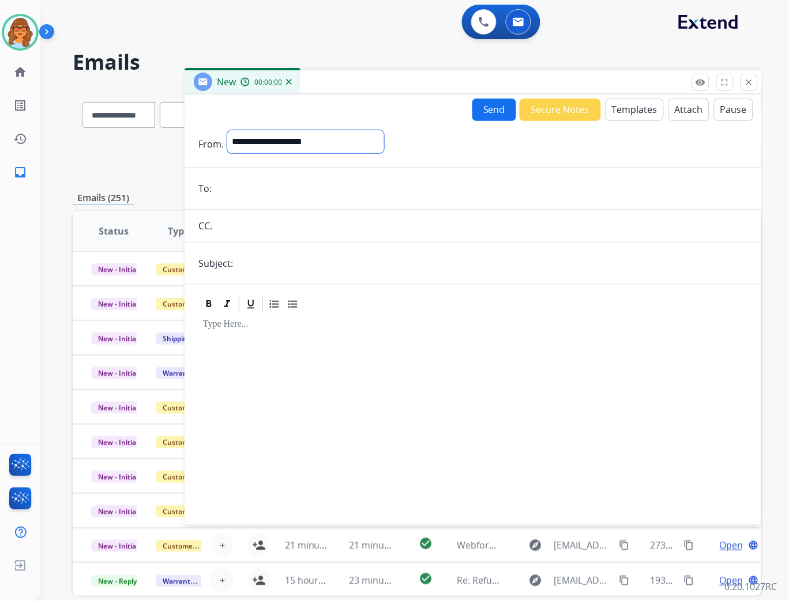
click at [331, 140] on select "**********" at bounding box center [305, 141] width 157 height 23
click at [227, 130] on select "**********" at bounding box center [305, 141] width 157 height 23
click at [338, 136] on select "**********" at bounding box center [305, 141] width 157 height 23
select select "**********"
click at [227, 130] on select "**********" at bounding box center [305, 141] width 157 height 23
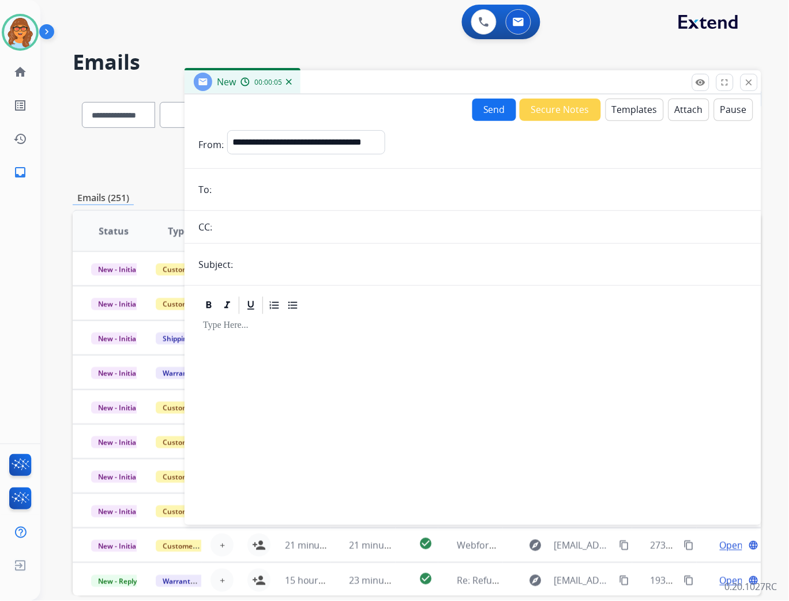
drag, startPoint x: 260, startPoint y: 192, endPoint x: 248, endPoint y: 192, distance: 11.5
click at [260, 192] on input "email" at bounding box center [481, 189] width 532 height 23
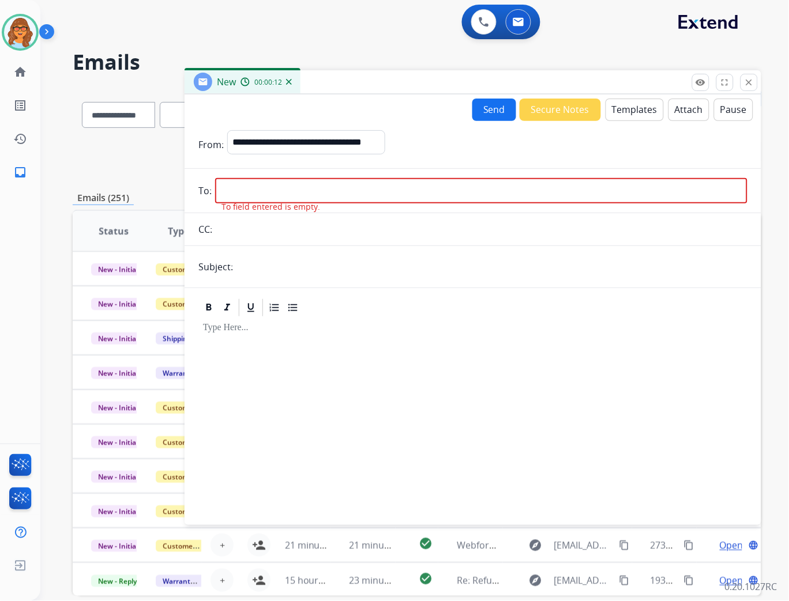
click at [243, 182] on input "email" at bounding box center [481, 190] width 532 height 25
paste input "**********"
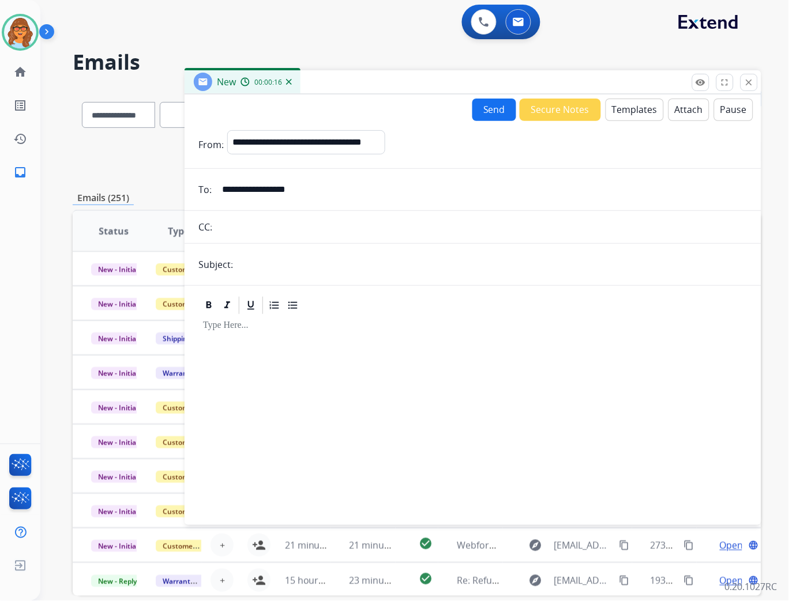
type input "**********"
click at [267, 261] on input "text" at bounding box center [491, 264] width 511 height 23
type input "**********"
click at [676, 107] on button "Attach" at bounding box center [688, 110] width 41 height 22
click at [638, 112] on button "Templates" at bounding box center [634, 110] width 58 height 22
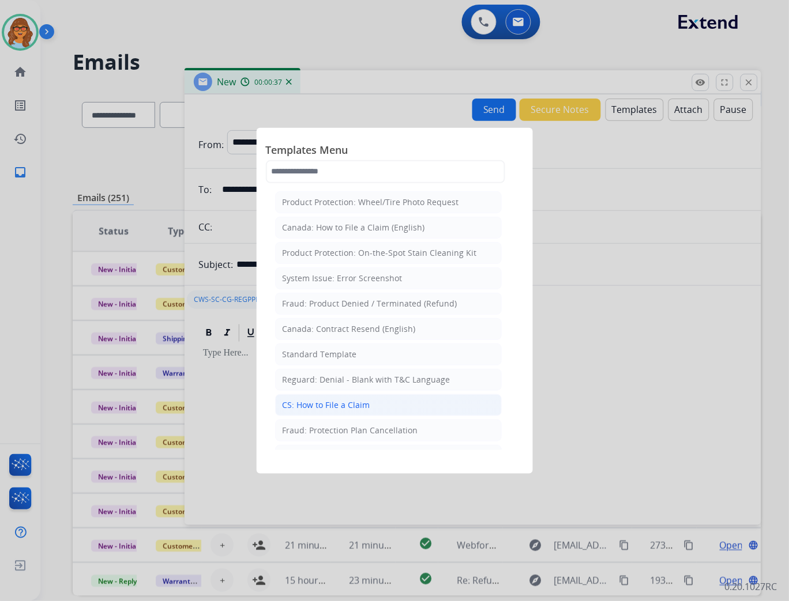
click at [324, 403] on div "CS: How to File a Claim" at bounding box center [326, 405] width 88 height 12
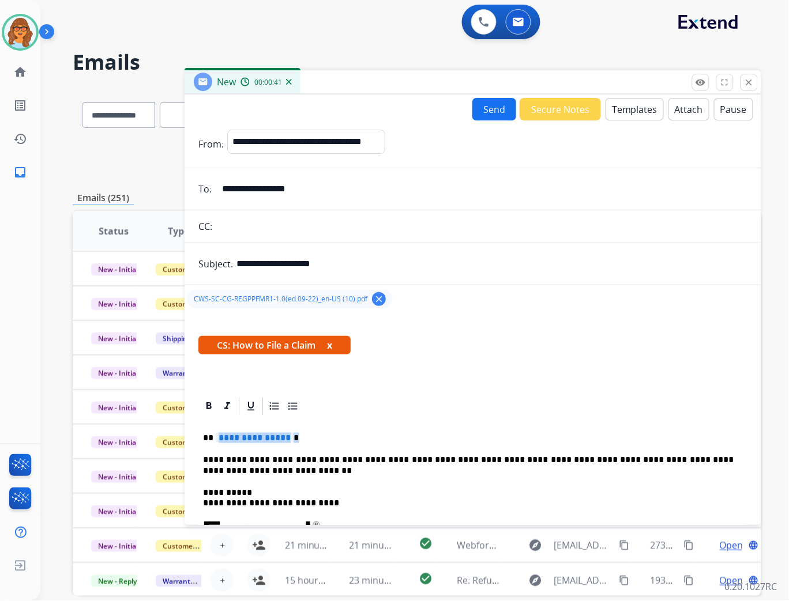
drag, startPoint x: 215, startPoint y: 439, endPoint x: 296, endPoint y: 438, distance: 81.3
click at [296, 438] on p "**********" at bounding box center [468, 438] width 530 height 10
click at [499, 110] on button "Send" at bounding box center [494, 109] width 44 height 22
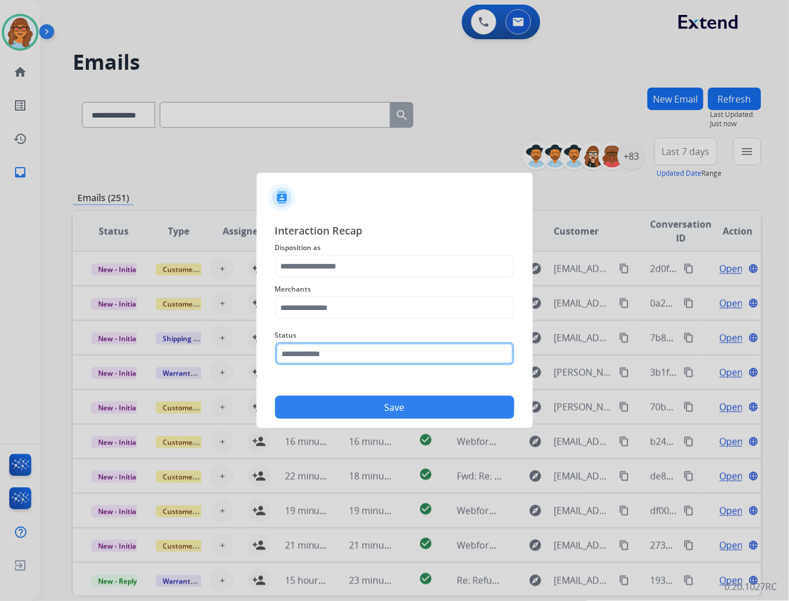
click at [343, 355] on input "text" at bounding box center [394, 353] width 239 height 23
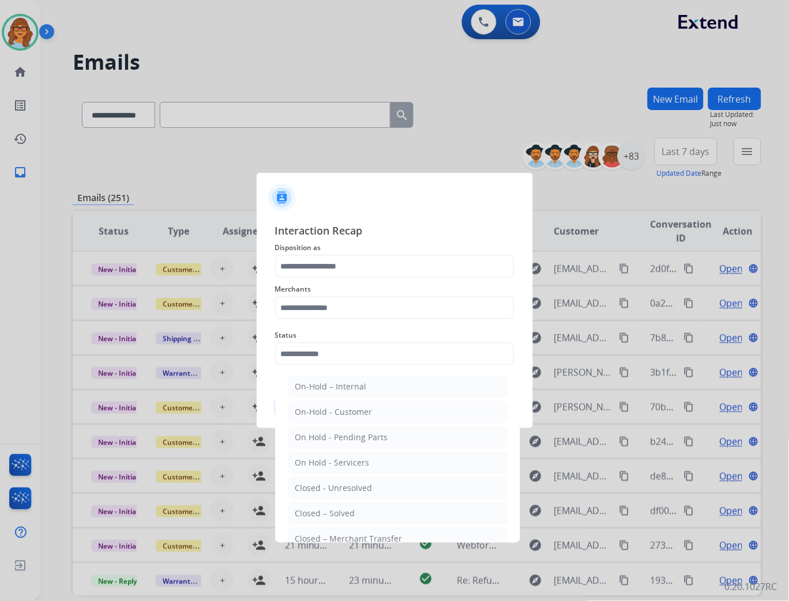
click at [344, 515] on div "Closed – Solved" at bounding box center [325, 514] width 60 height 12
type input "**********"
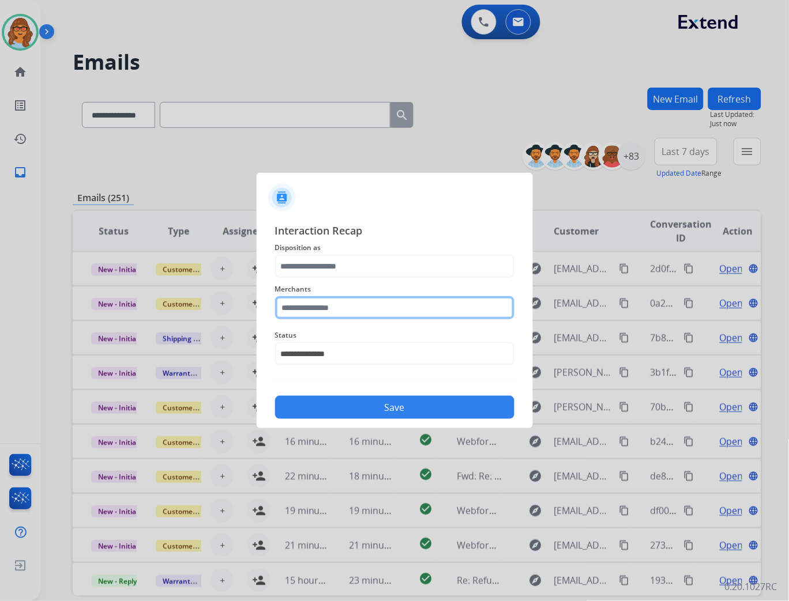
click at [335, 301] on input "text" at bounding box center [394, 307] width 239 height 23
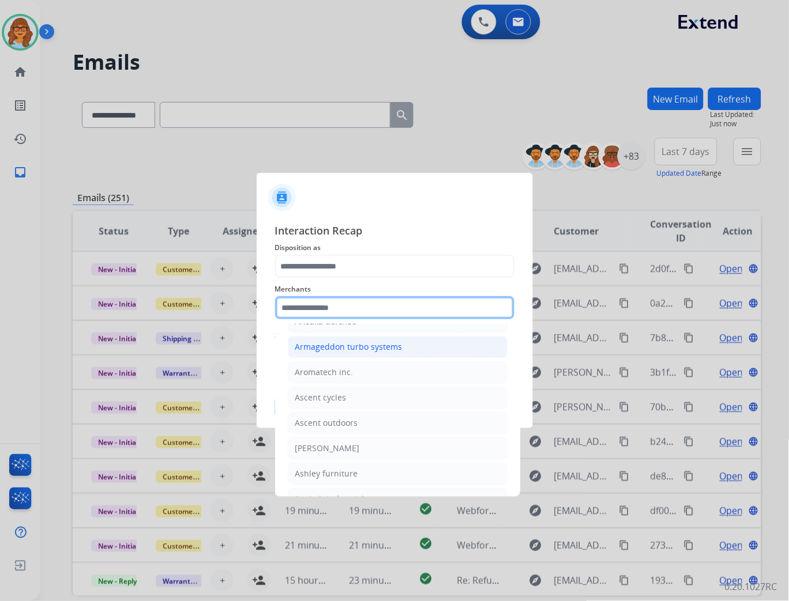
scroll to position [1665, 0]
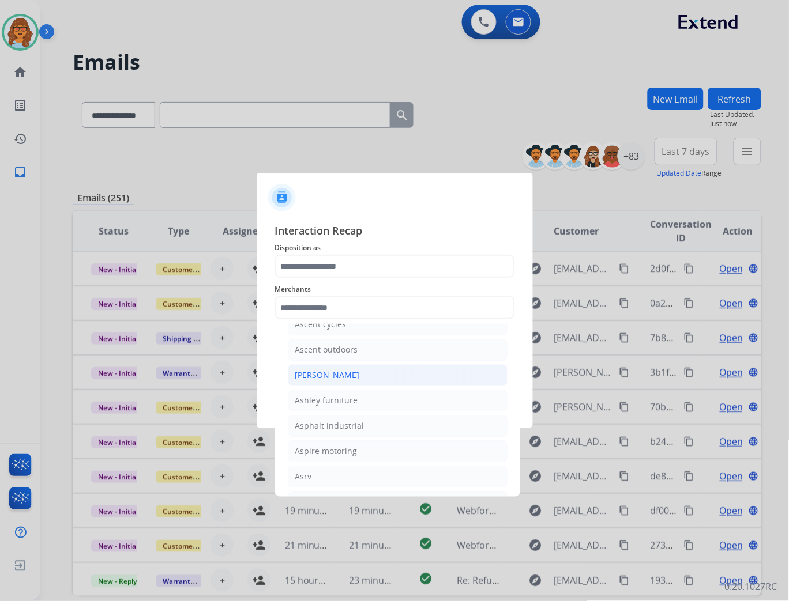
click at [346, 381] on div "[PERSON_NAME]" at bounding box center [327, 375] width 65 height 12
type input "**********"
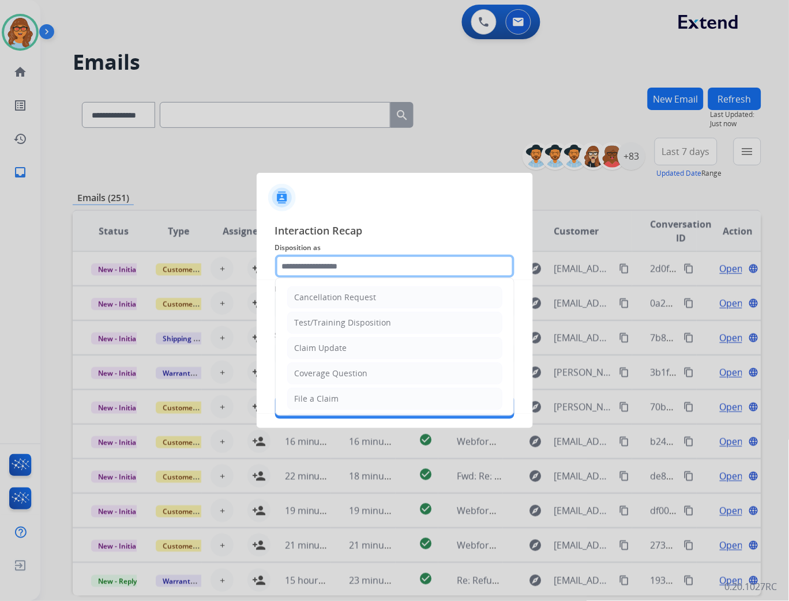
click at [356, 269] on input "text" at bounding box center [394, 266] width 239 height 23
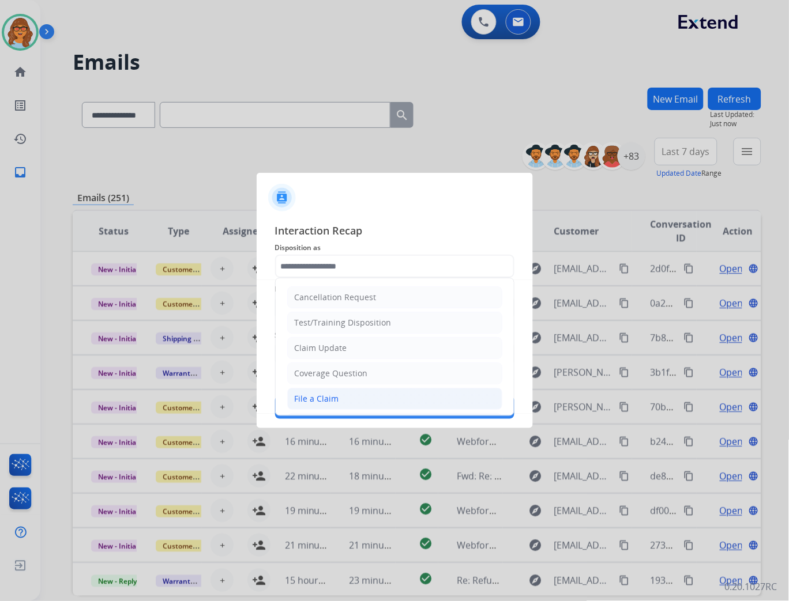
click at [352, 398] on li "File a Claim" at bounding box center [394, 399] width 215 height 22
type input "**********"
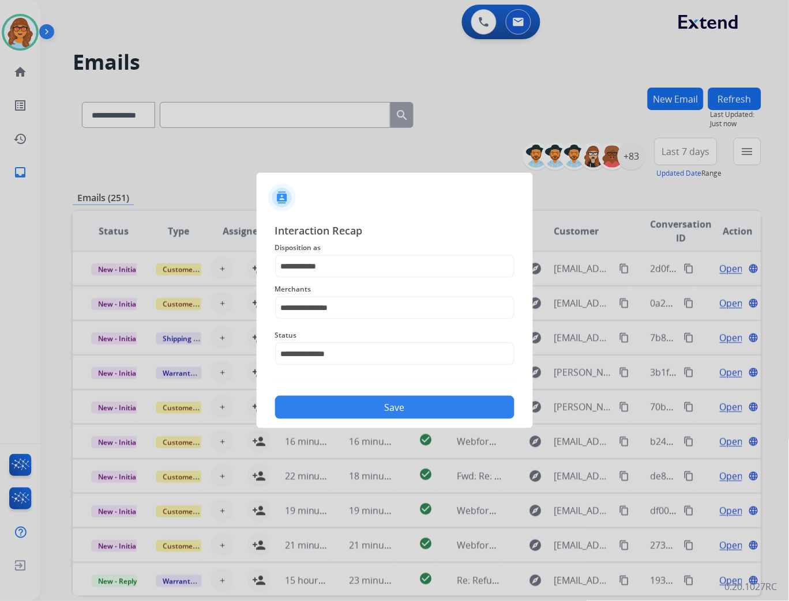
click at [387, 407] on button "Save" at bounding box center [394, 407] width 239 height 23
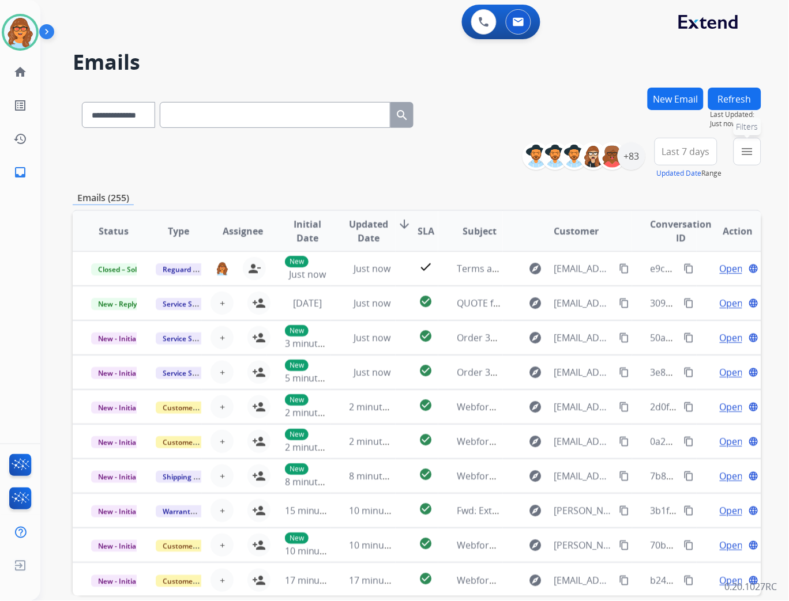
click at [752, 153] on mat-icon "menu" at bounding box center [747, 152] width 14 height 14
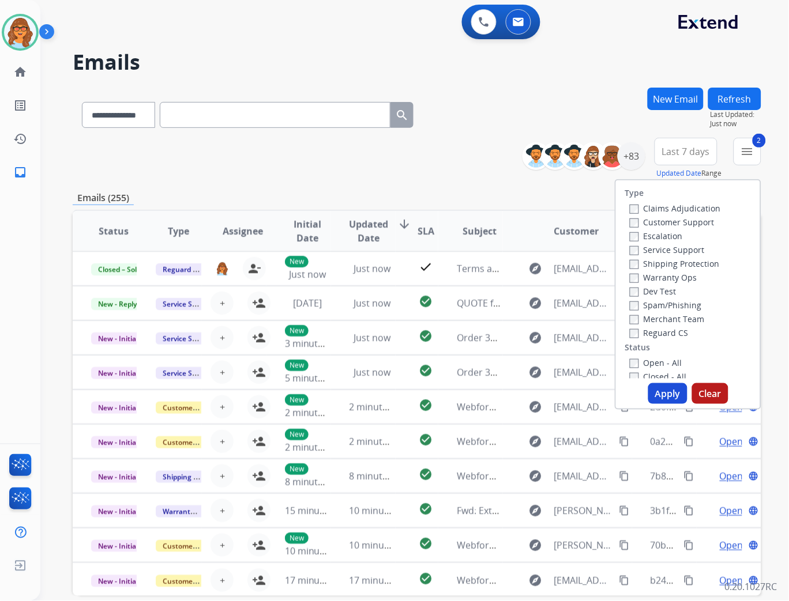
click at [632, 262] on label "Shipping Protection" at bounding box center [674, 263] width 90 height 11
click at [669, 393] on button "Apply" at bounding box center [667, 393] width 39 height 21
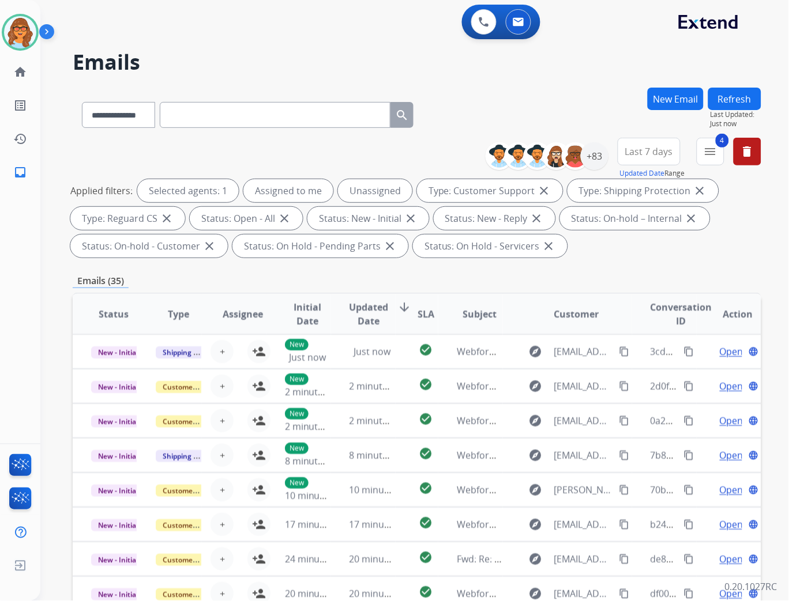
click at [655, 149] on span "Last 7 days" at bounding box center [649, 151] width 48 height 5
click at [642, 295] on div "Last 90 days" at bounding box center [644, 291] width 63 height 17
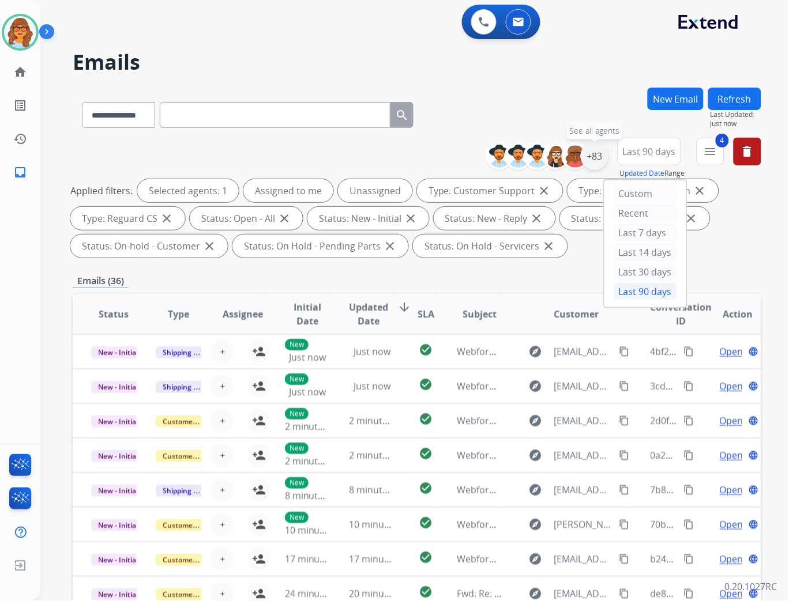
click at [601, 163] on div "+83" at bounding box center [594, 156] width 28 height 28
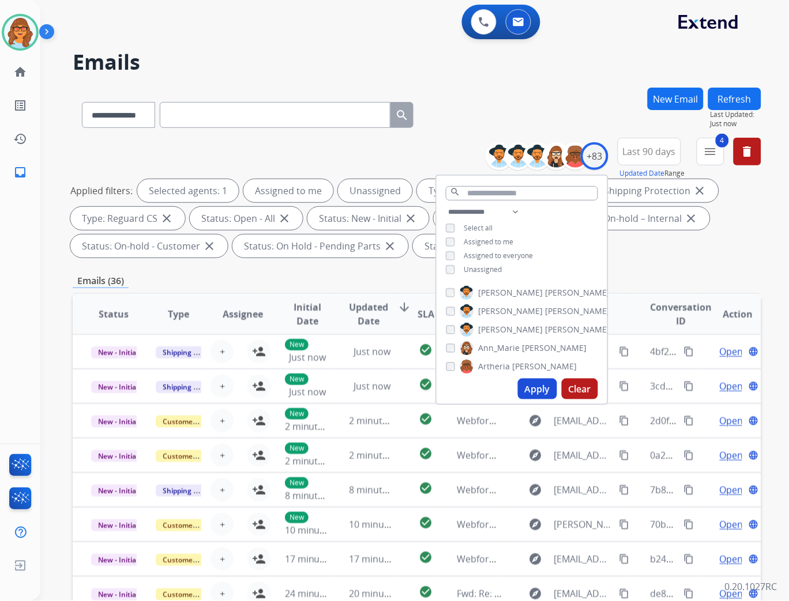
click at [495, 268] on span "Unassigned" at bounding box center [483, 270] width 38 height 10
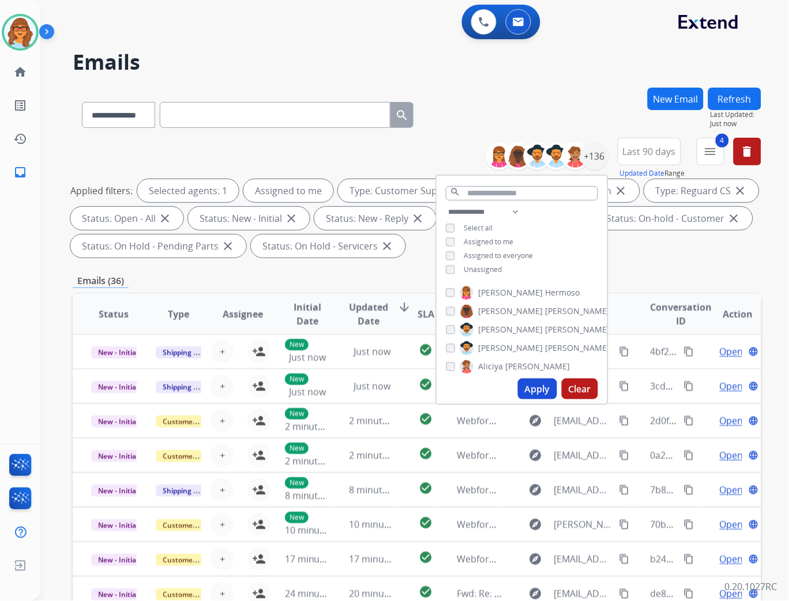
click at [533, 384] on button "Apply" at bounding box center [537, 389] width 39 height 21
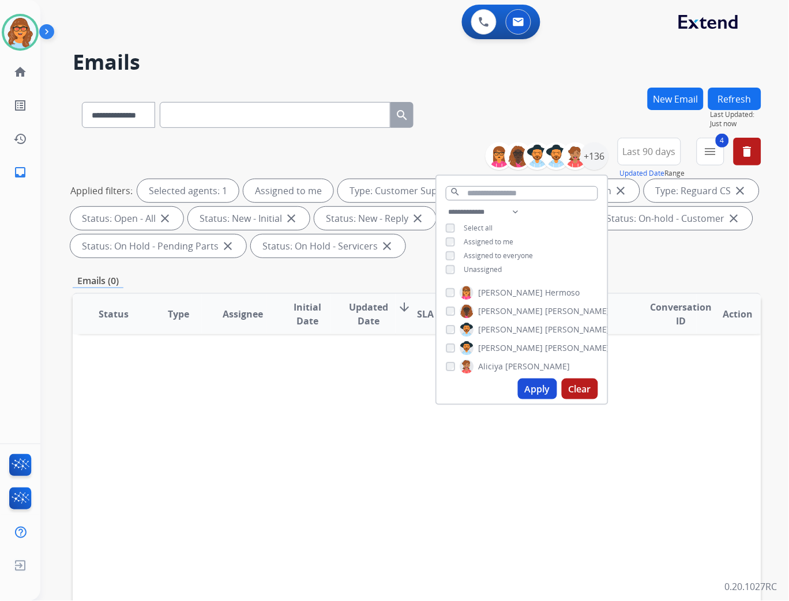
click at [580, 69] on h2 "Emails" at bounding box center [417, 62] width 688 height 23
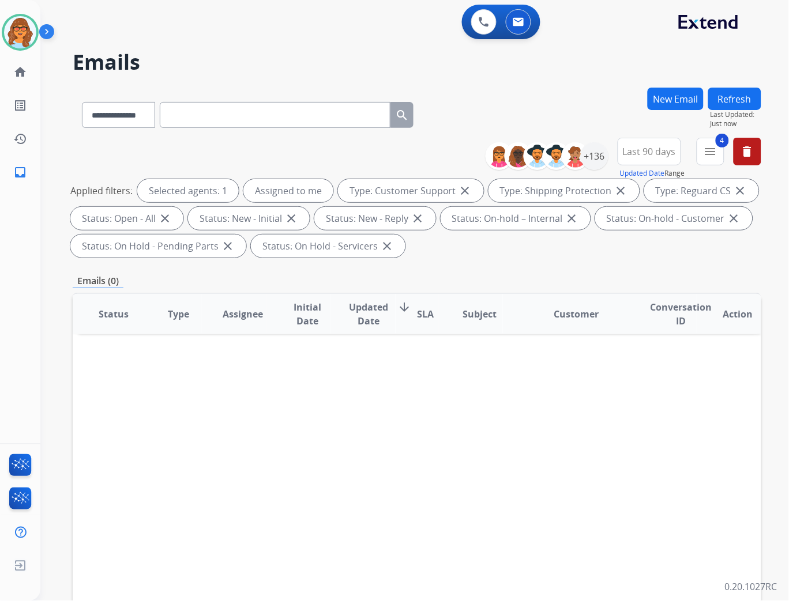
click at [676, 271] on div "**********" at bounding box center [417, 413] width 688 height 651
click at [16, 24] on img at bounding box center [20, 32] width 32 height 32
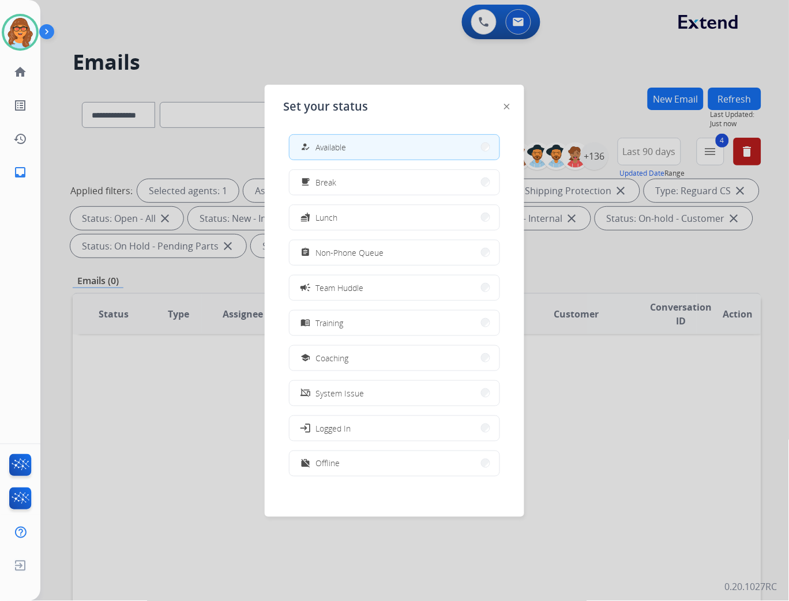
click at [318, 10] on div at bounding box center [394, 300] width 789 height 601
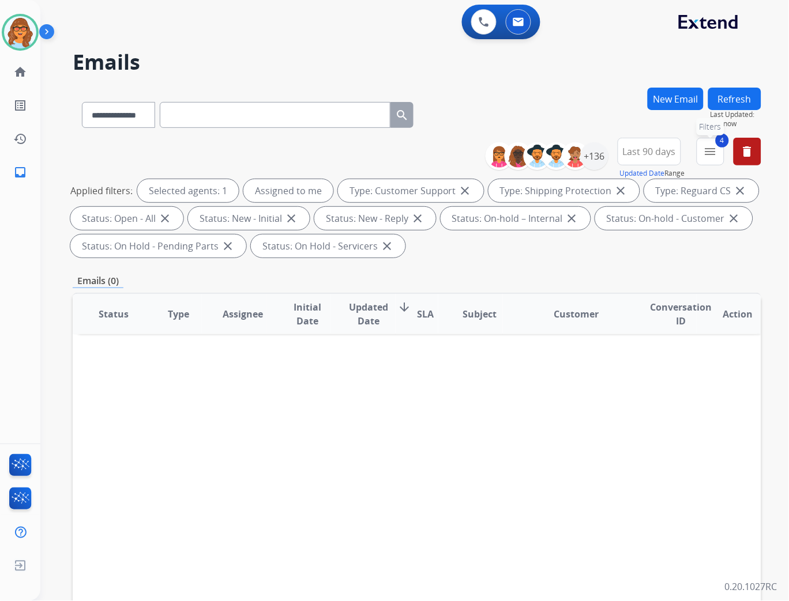
click at [716, 152] on mat-icon "menu" at bounding box center [710, 152] width 14 height 14
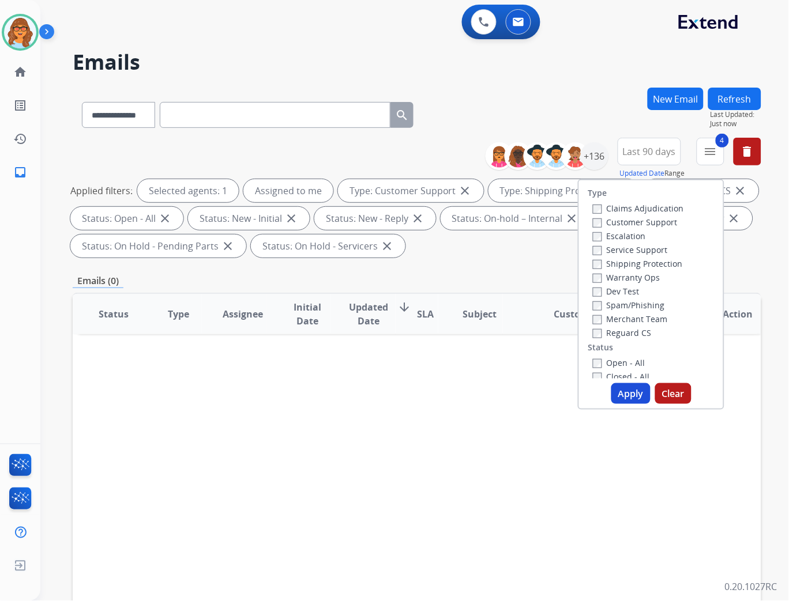
click at [595, 374] on label "Closed - All" at bounding box center [621, 376] width 57 height 11
click at [625, 390] on button "Apply" at bounding box center [630, 393] width 39 height 21
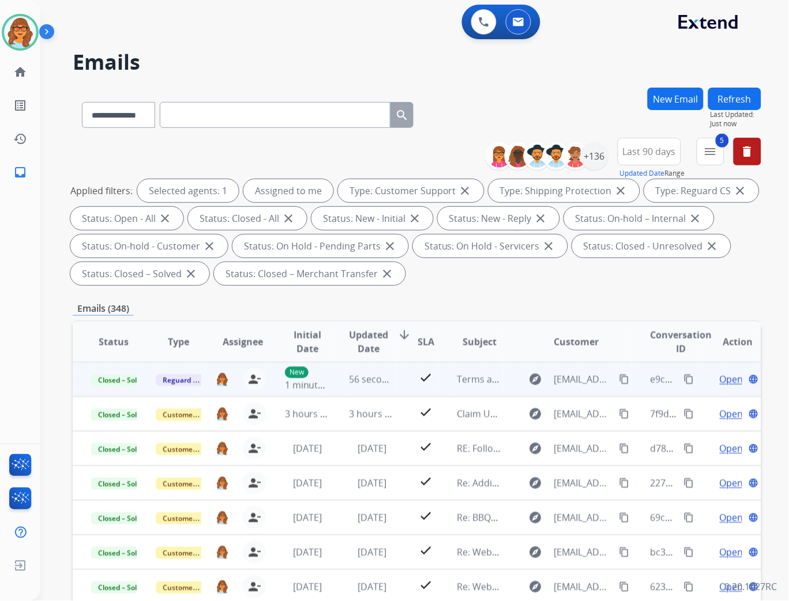
click at [684, 378] on mat-icon "content_copy" at bounding box center [689, 379] width 10 height 10
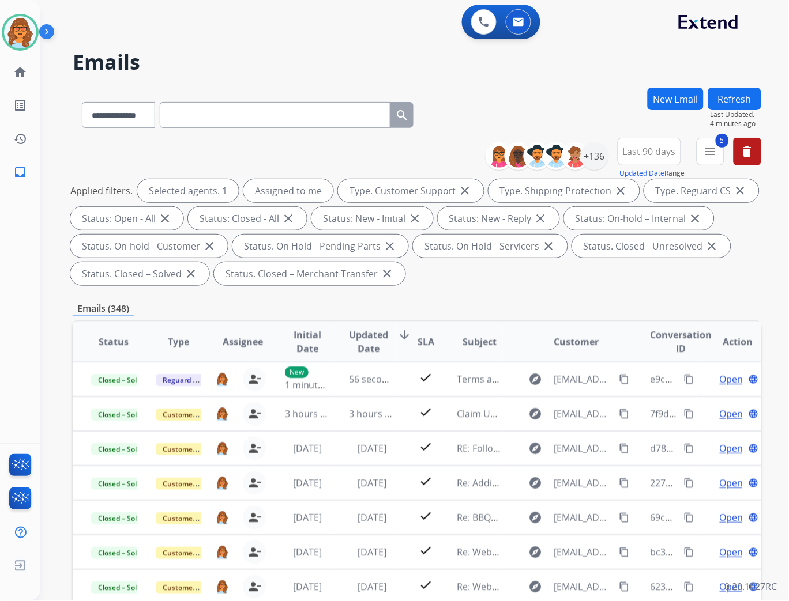
click at [160, 39] on div "0 Voice Interactions 0 Email Interactions" at bounding box center [407, 23] width 707 height 37
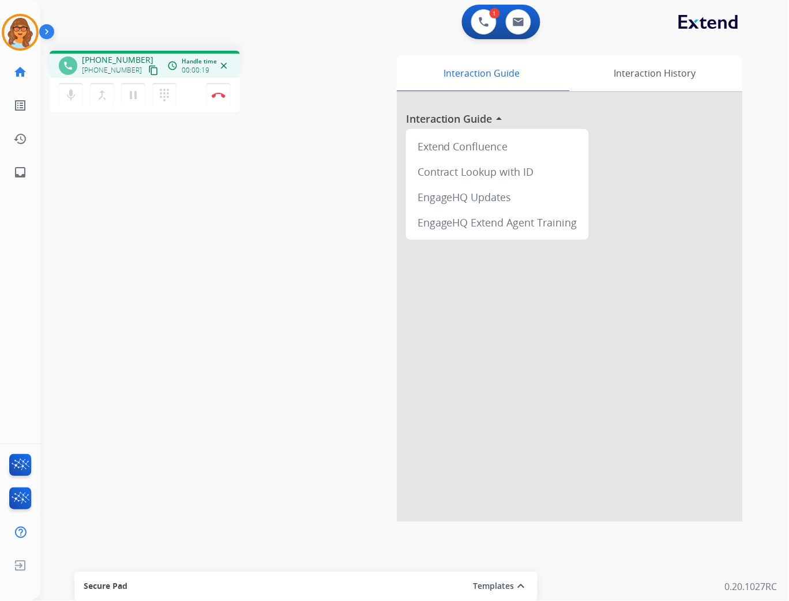
click at [148, 69] on mat-icon "content_copy" at bounding box center [153, 70] width 10 height 10
click at [220, 104] on button "Disconnect" at bounding box center [218, 95] width 24 height 24
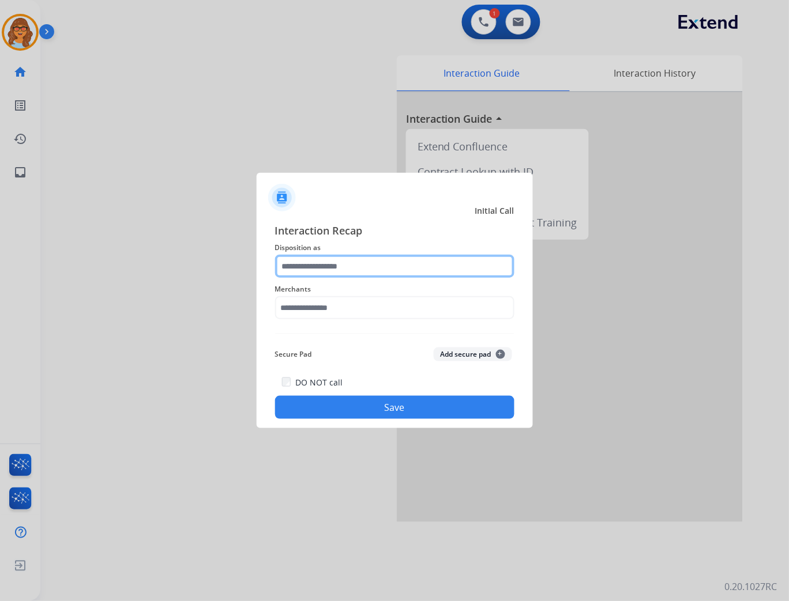
click at [371, 266] on input "text" at bounding box center [394, 266] width 239 height 23
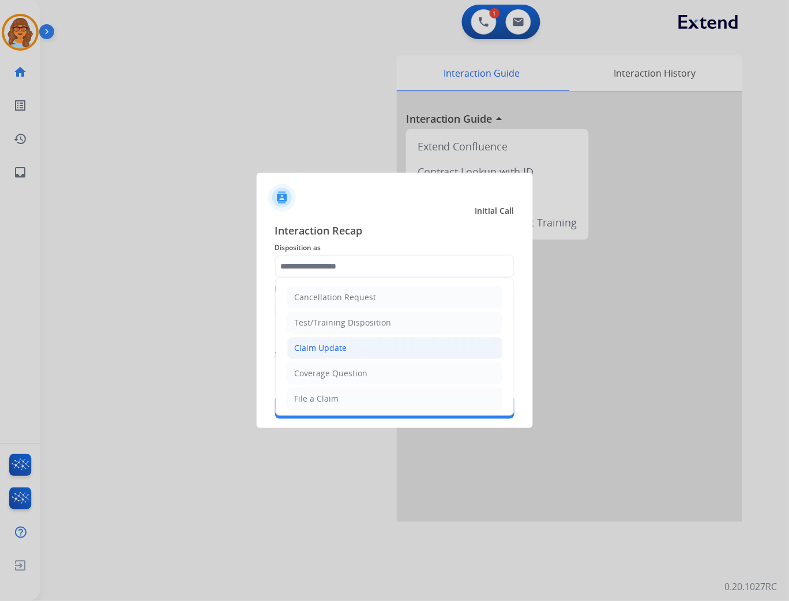
click at [337, 348] on div "Claim Update" at bounding box center [321, 348] width 52 height 12
type input "**********"
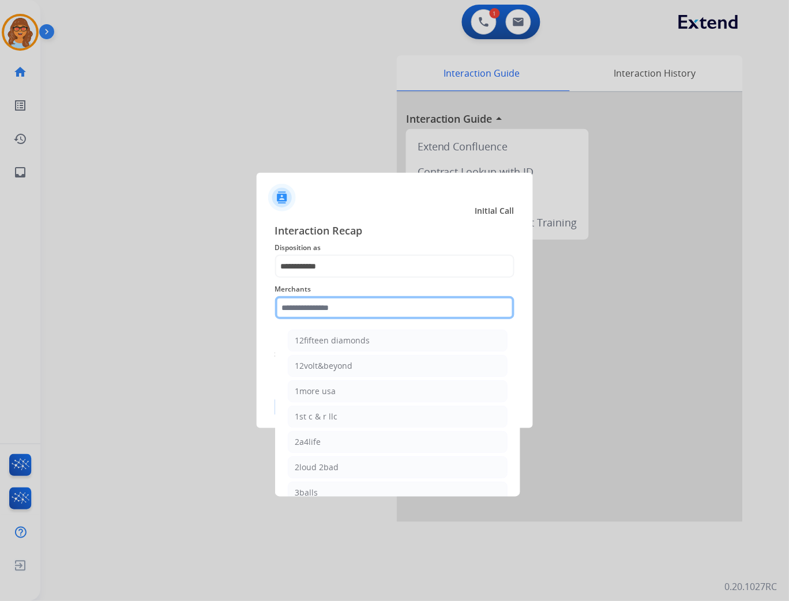
click at [343, 296] on input "text" at bounding box center [394, 307] width 239 height 23
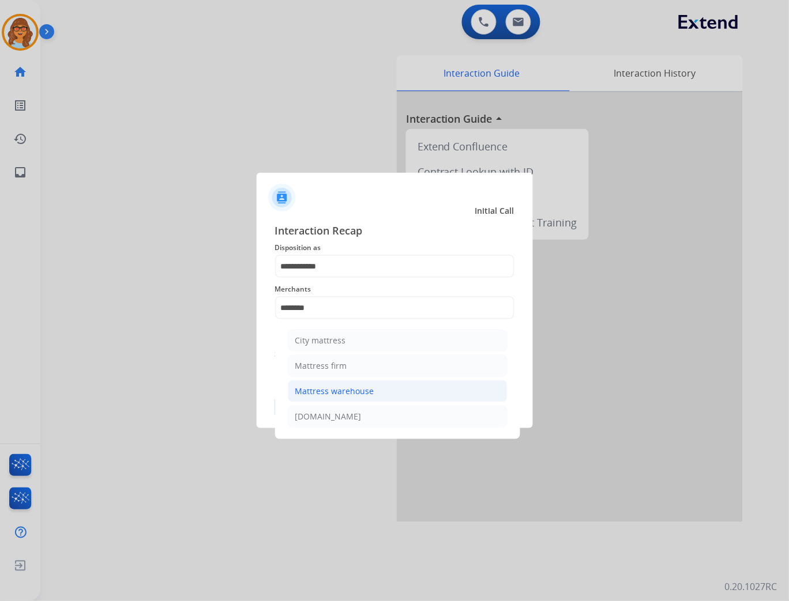
click at [320, 395] on div "Mattress warehouse" at bounding box center [334, 392] width 79 height 12
type input "**********"
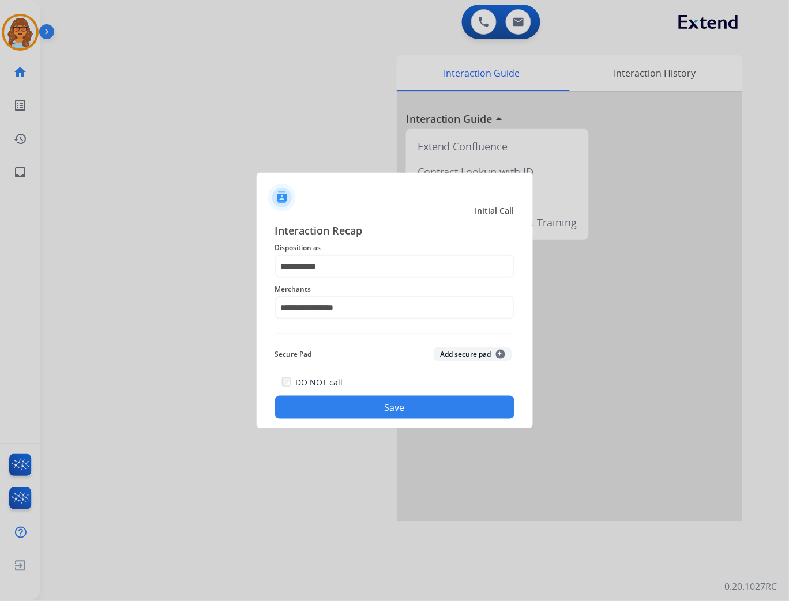
click at [403, 409] on button "Save" at bounding box center [394, 407] width 239 height 23
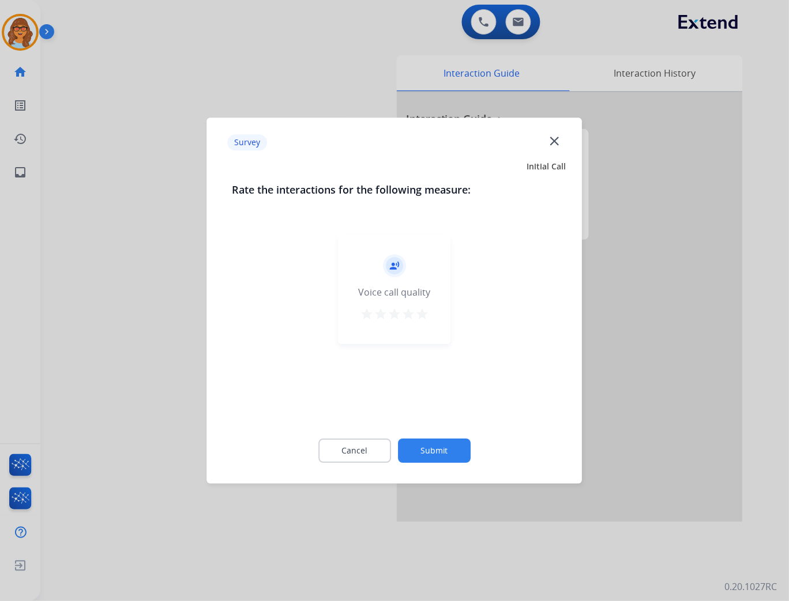
click at [421, 316] on mat-icon "star" at bounding box center [422, 314] width 14 height 14
click at [440, 457] on button "Submit" at bounding box center [434, 451] width 73 height 24
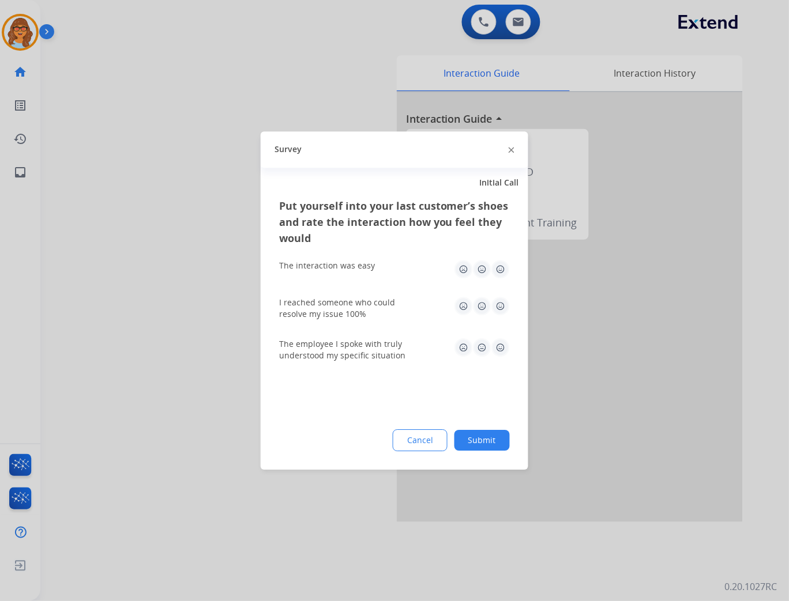
click at [500, 269] on img at bounding box center [500, 269] width 18 height 18
click at [499, 308] on img at bounding box center [500, 306] width 18 height 18
click at [500, 349] on img at bounding box center [500, 347] width 18 height 18
click at [496, 439] on button "Submit" at bounding box center [481, 440] width 55 height 21
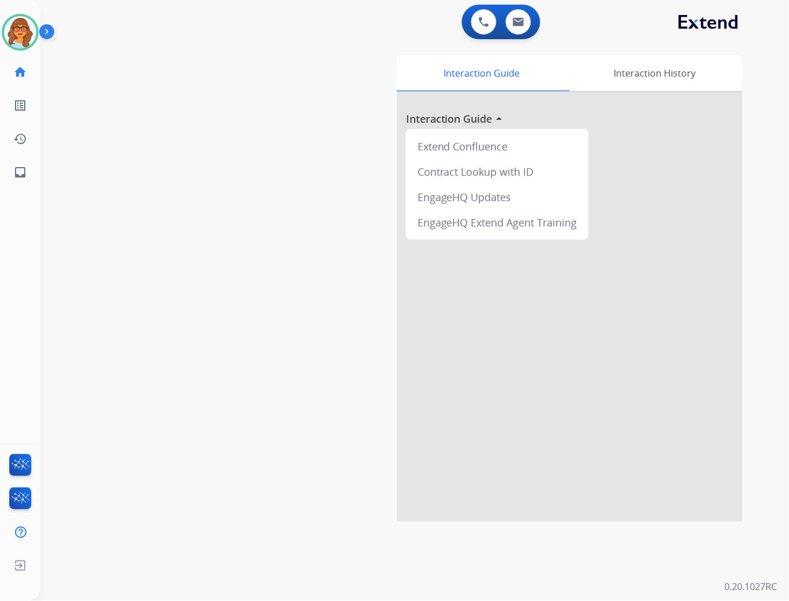
drag, startPoint x: 204, startPoint y: 148, endPoint x: 191, endPoint y: 145, distance: 13.6
click at [204, 148] on div "swap_horiz Break voice bridge close_fullscreen Connect 3-Way Call merge_type Se…" at bounding box center [400, 282] width 721 height 481
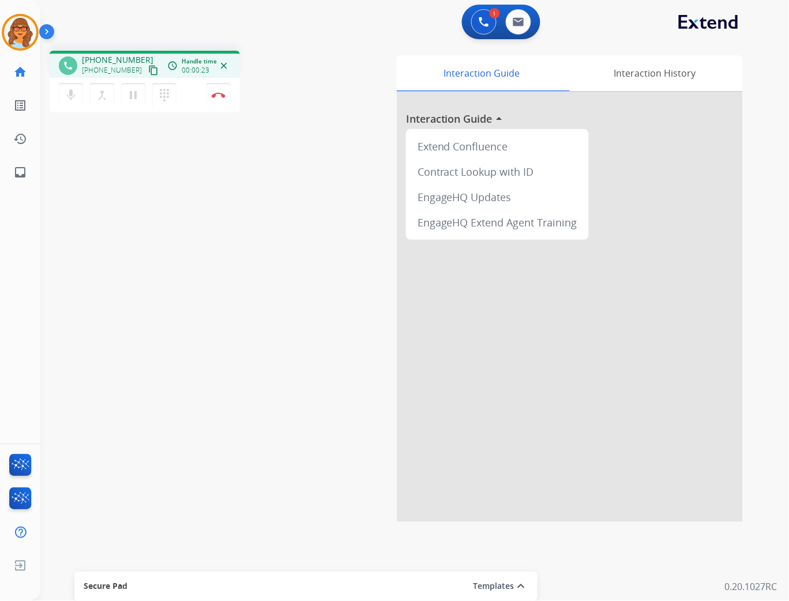
click at [148, 67] on mat-icon "content_copy" at bounding box center [153, 70] width 10 height 10
click at [148, 70] on mat-icon "content_copy" at bounding box center [153, 70] width 10 height 10
click at [127, 93] on mat-icon "pause" at bounding box center [133, 95] width 14 height 14
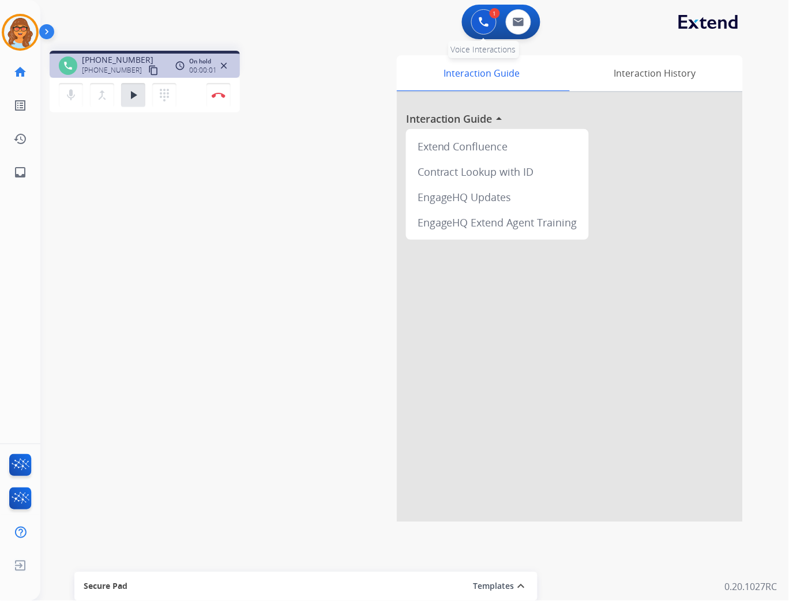
click at [488, 18] on button at bounding box center [483, 21] width 25 height 25
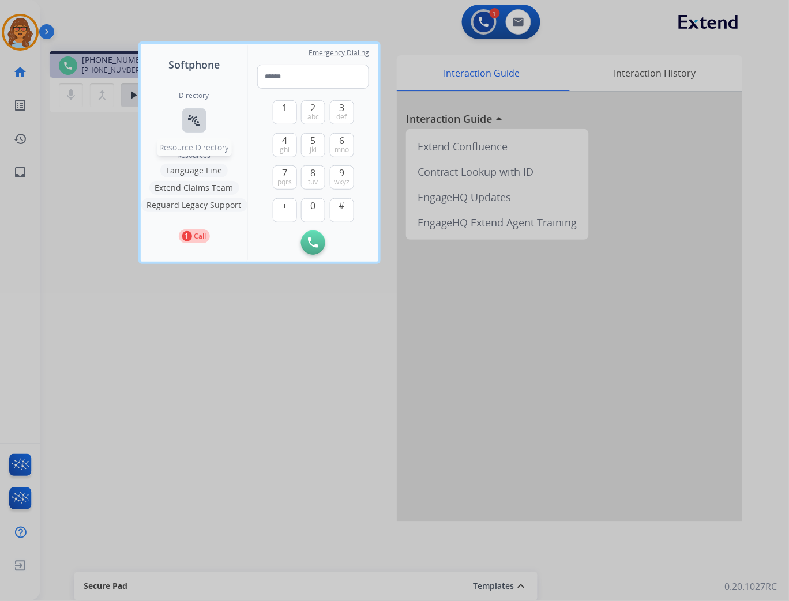
click at [198, 118] on mat-icon "connect_without_contact" at bounding box center [194, 121] width 14 height 14
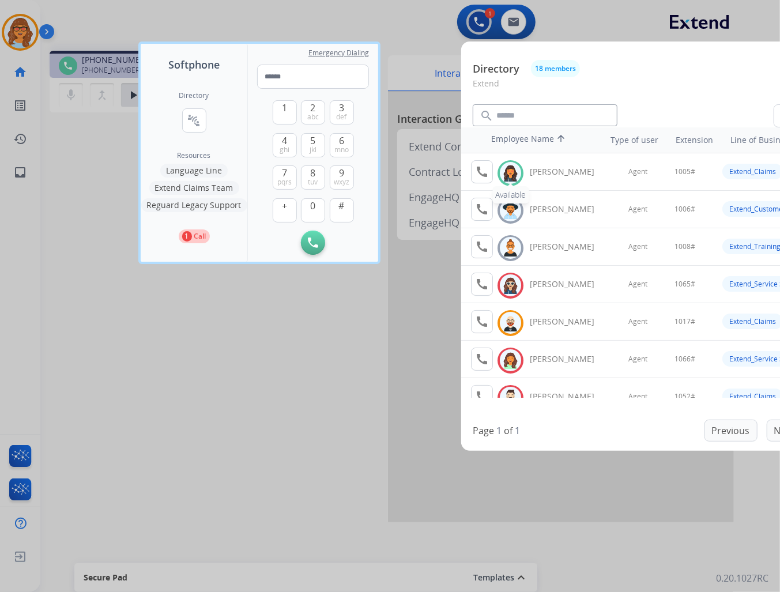
click at [519, 165] on img at bounding box center [510, 173] width 17 height 18
click at [476, 169] on mat-icon "call" at bounding box center [482, 172] width 14 height 14
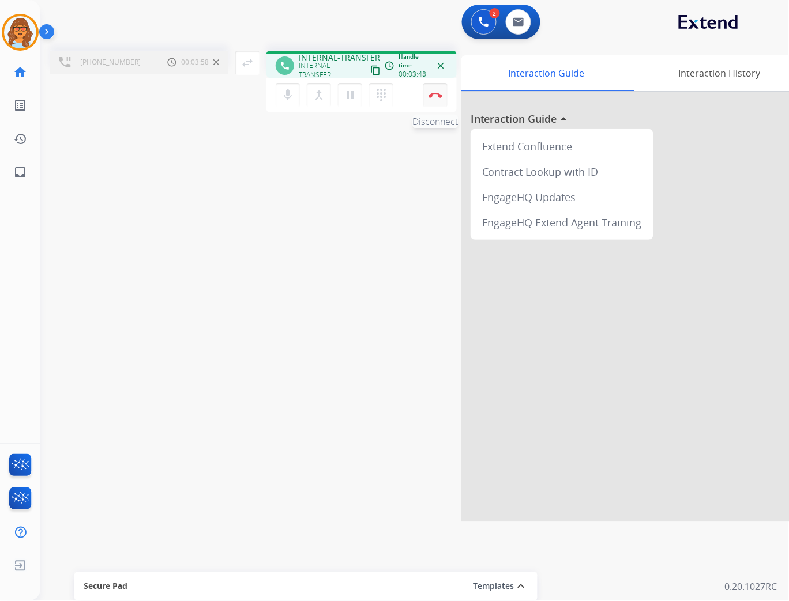
click at [434, 97] on img at bounding box center [435, 95] width 14 height 6
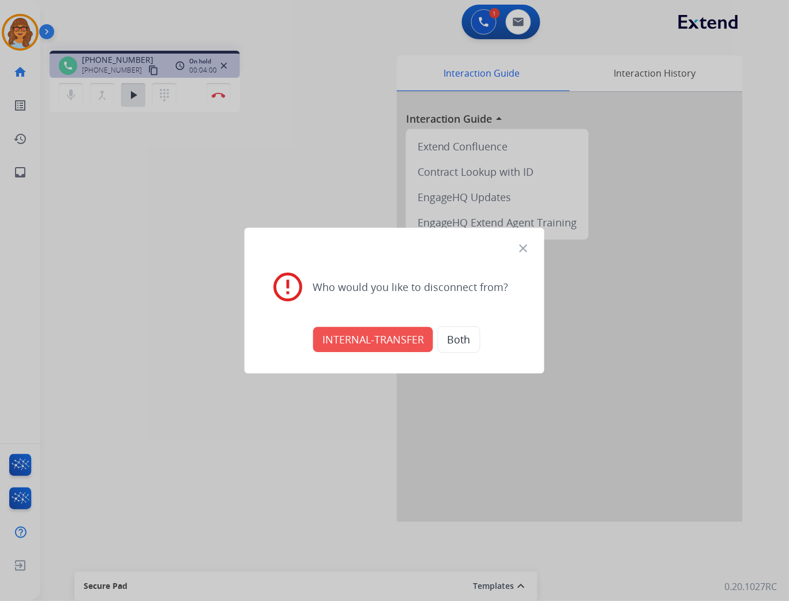
click at [392, 335] on button "INTERNAL-TRANSFER" at bounding box center [373, 339] width 120 height 25
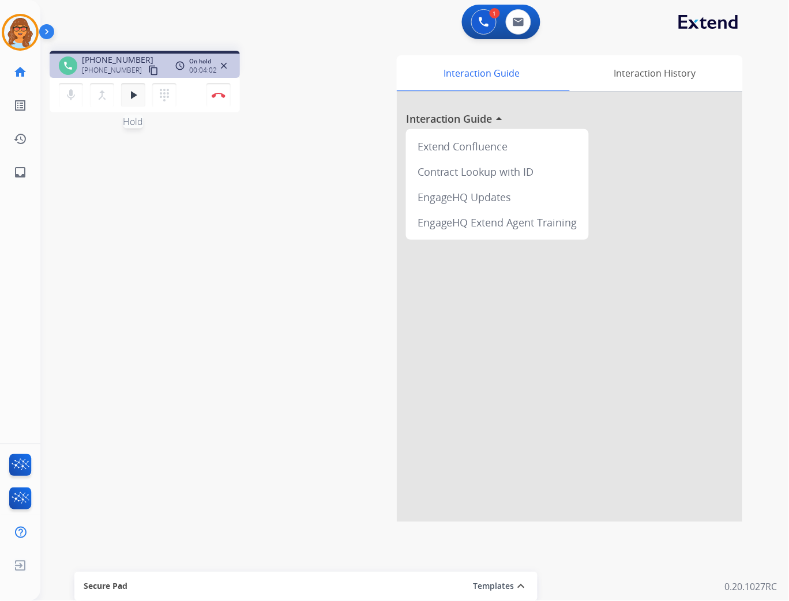
click at [140, 92] on button "play_arrow Hold" at bounding box center [133, 95] width 24 height 24
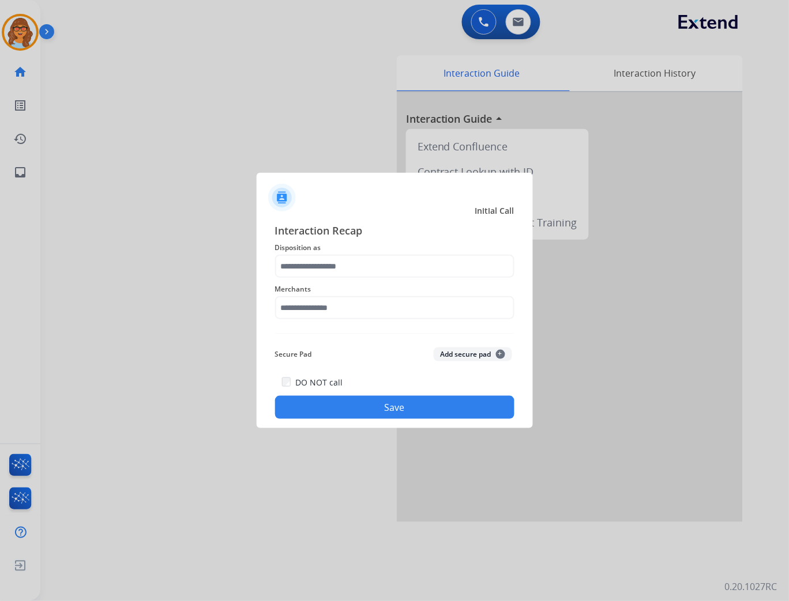
click at [338, 251] on span "Disposition as" at bounding box center [394, 248] width 239 height 14
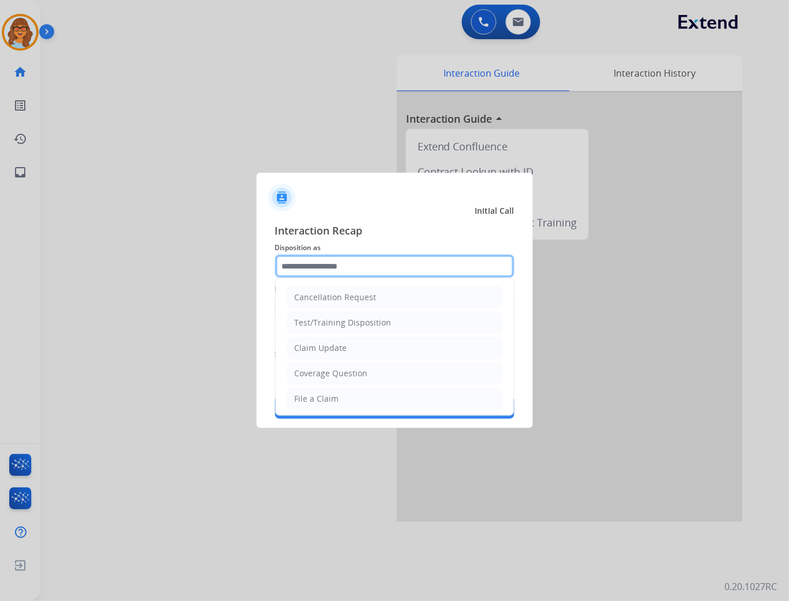
click at [340, 261] on input "text" at bounding box center [394, 266] width 239 height 23
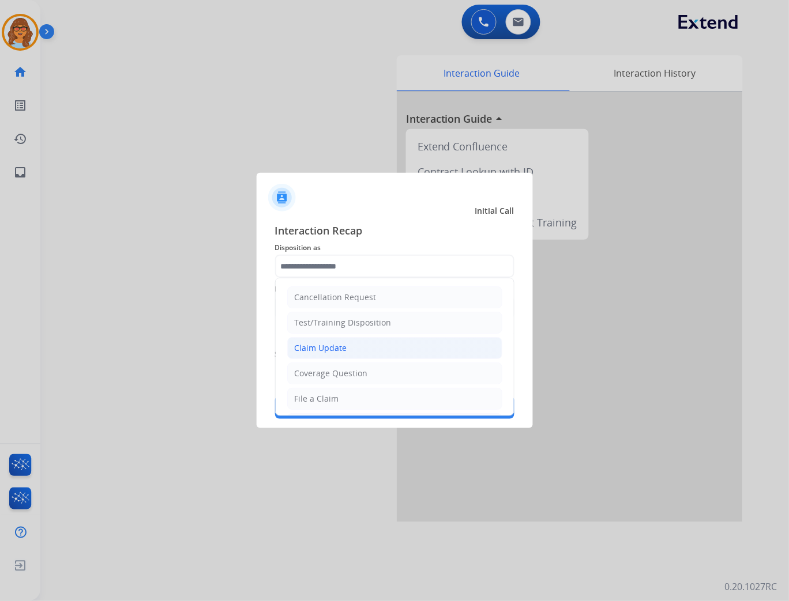
click at [353, 348] on li "Claim Update" at bounding box center [394, 348] width 215 height 22
type input "**********"
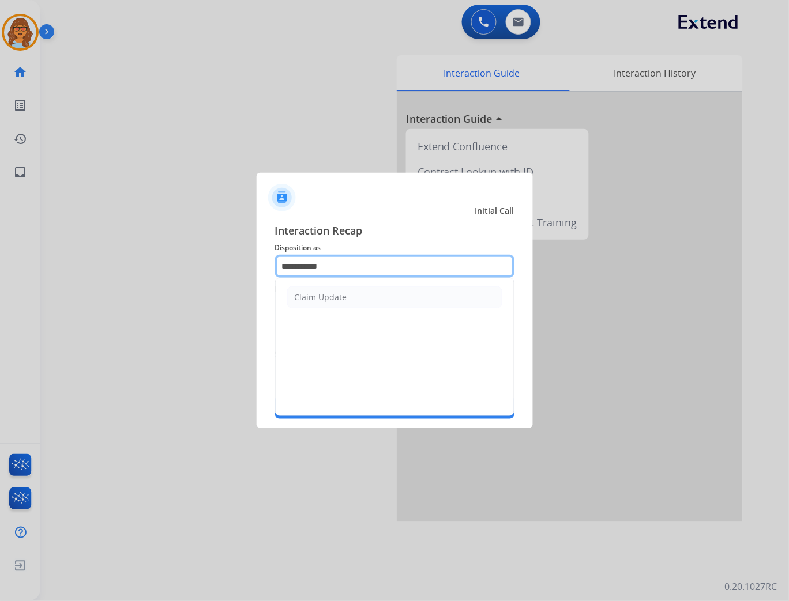
drag, startPoint x: 342, startPoint y: 268, endPoint x: 156, endPoint y: 258, distance: 187.0
click at [0, 258] on app-contact-recap-modal "**********" at bounding box center [0, 300] width 0 height 601
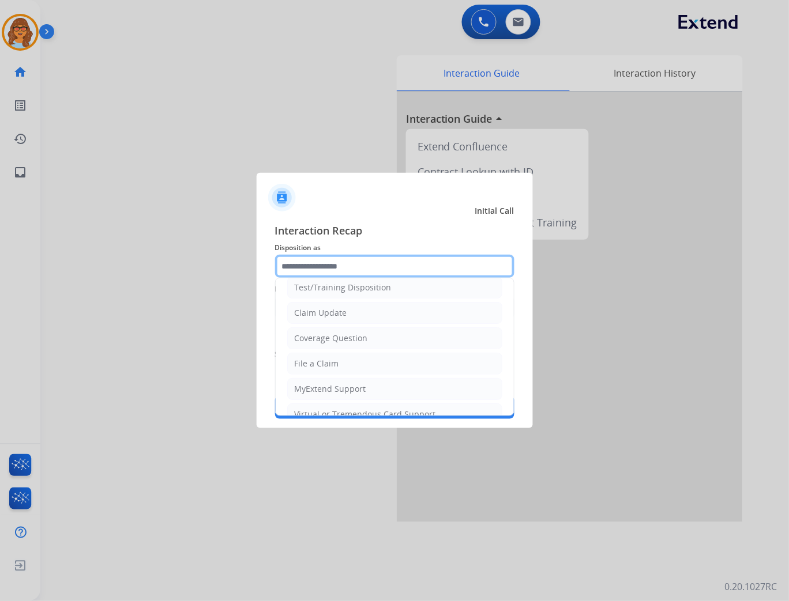
scroll to position [128, 0]
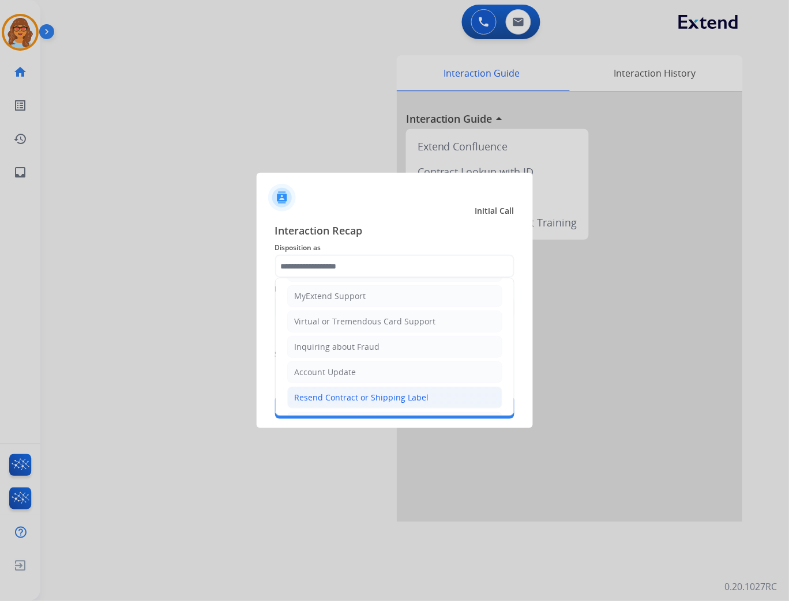
click at [355, 405] on li "Resend Contract or Shipping Label" at bounding box center [394, 398] width 215 height 22
type input "**********"
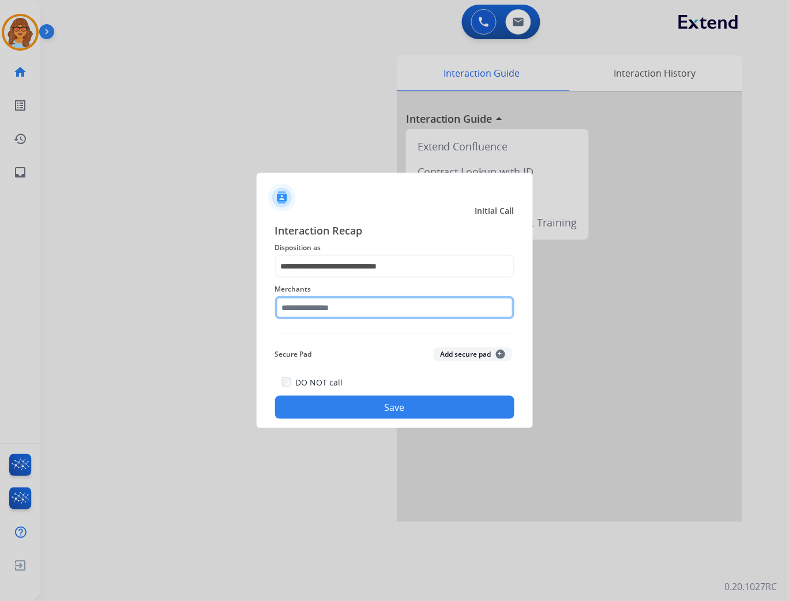
click at [308, 307] on input "text" at bounding box center [394, 307] width 239 height 23
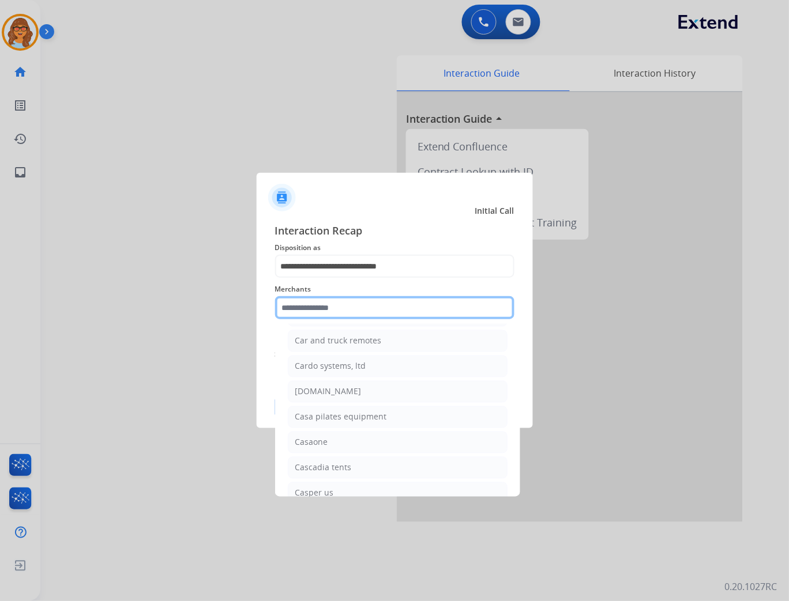
scroll to position [4035, 0]
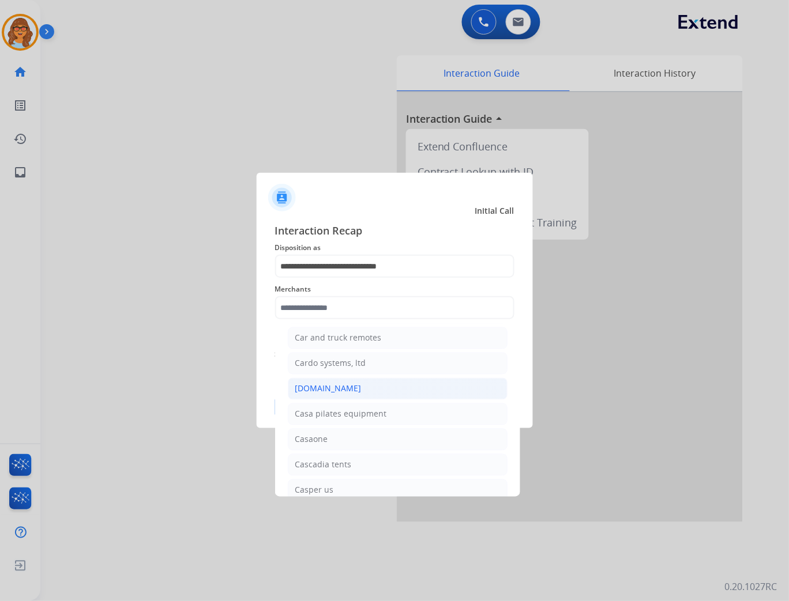
click at [329, 395] on div "[DOMAIN_NAME]" at bounding box center [328, 389] width 66 height 12
type input "**********"
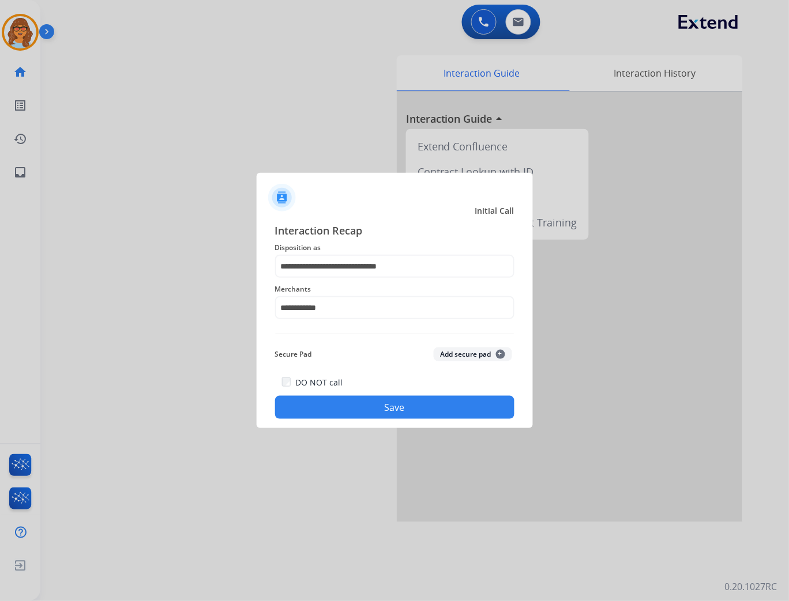
click at [398, 406] on button "Save" at bounding box center [394, 407] width 239 height 23
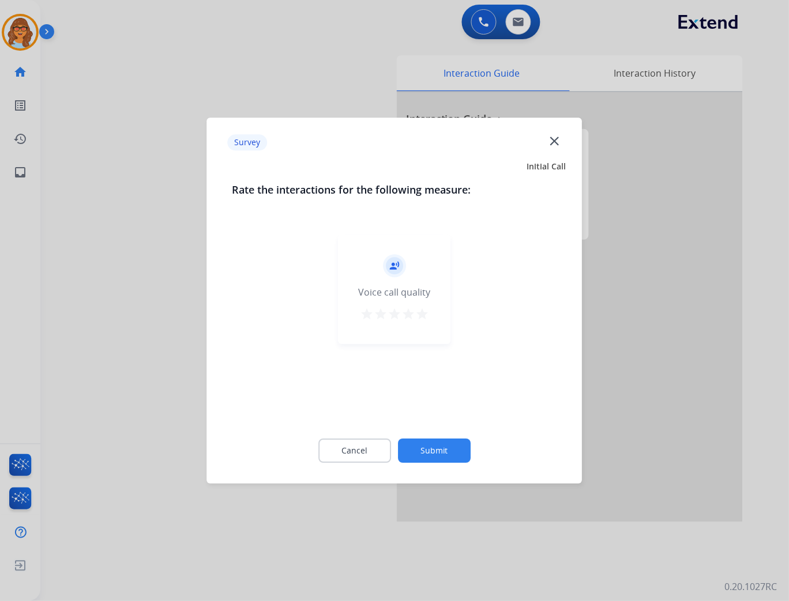
drag, startPoint x: 429, startPoint y: 315, endPoint x: 425, endPoint y: 330, distance: 15.7
click at [428, 315] on div "record_voice_over Voice call quality star star star star star" at bounding box center [394, 290] width 112 height 110
click at [423, 312] on mat-icon "star" at bounding box center [422, 314] width 14 height 14
click at [444, 451] on button "Submit" at bounding box center [434, 451] width 73 height 24
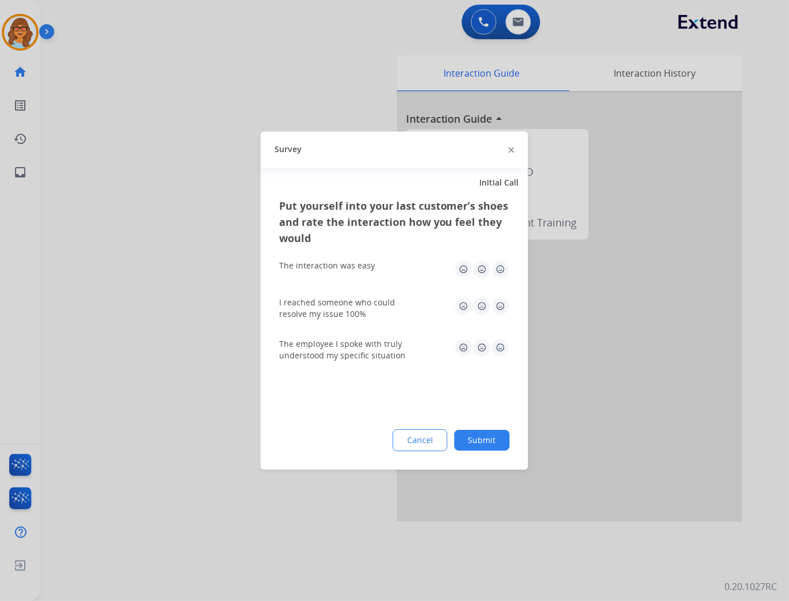
click at [491, 444] on button "Submit" at bounding box center [481, 440] width 55 height 21
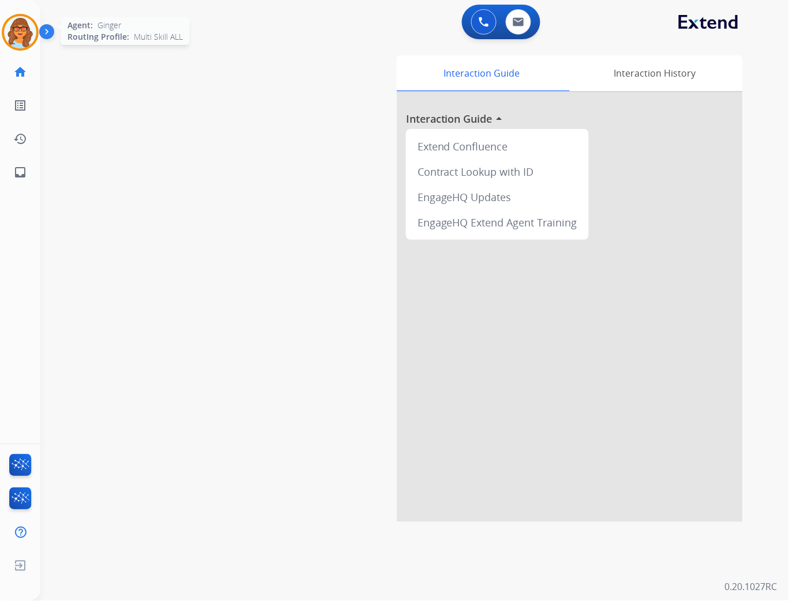
click at [35, 32] on img at bounding box center [20, 32] width 32 height 32
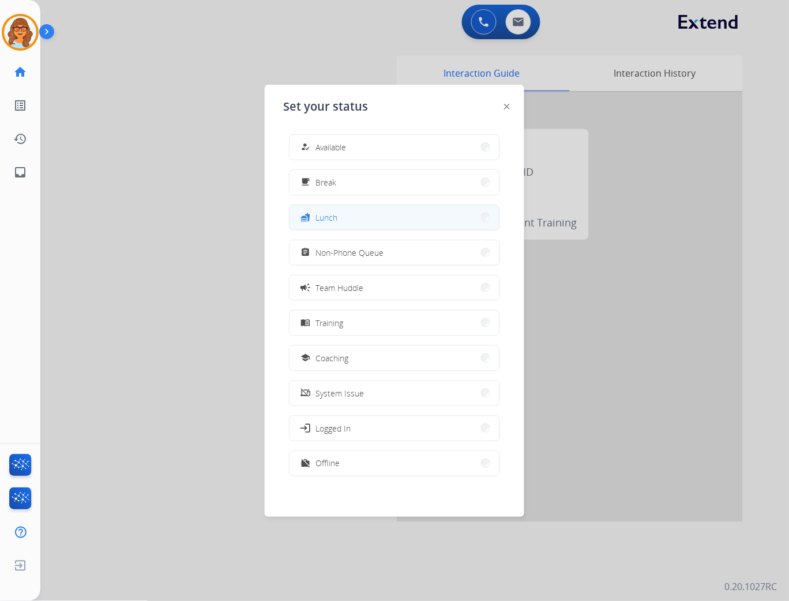
click at [369, 216] on button "fastfood Lunch" at bounding box center [394, 217] width 210 height 25
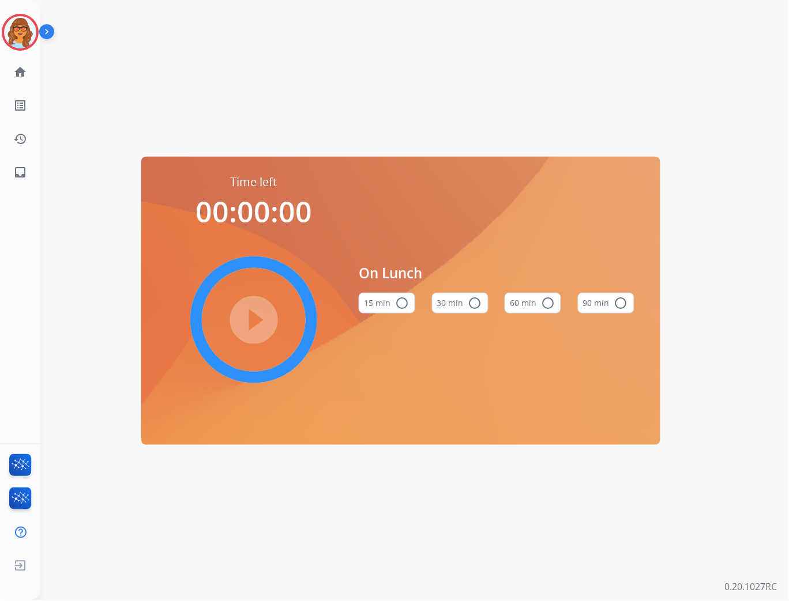
click at [549, 303] on mat-icon "radio_button_unchecked" at bounding box center [548, 303] width 14 height 14
